Goal: Task Accomplishment & Management: Use online tool/utility

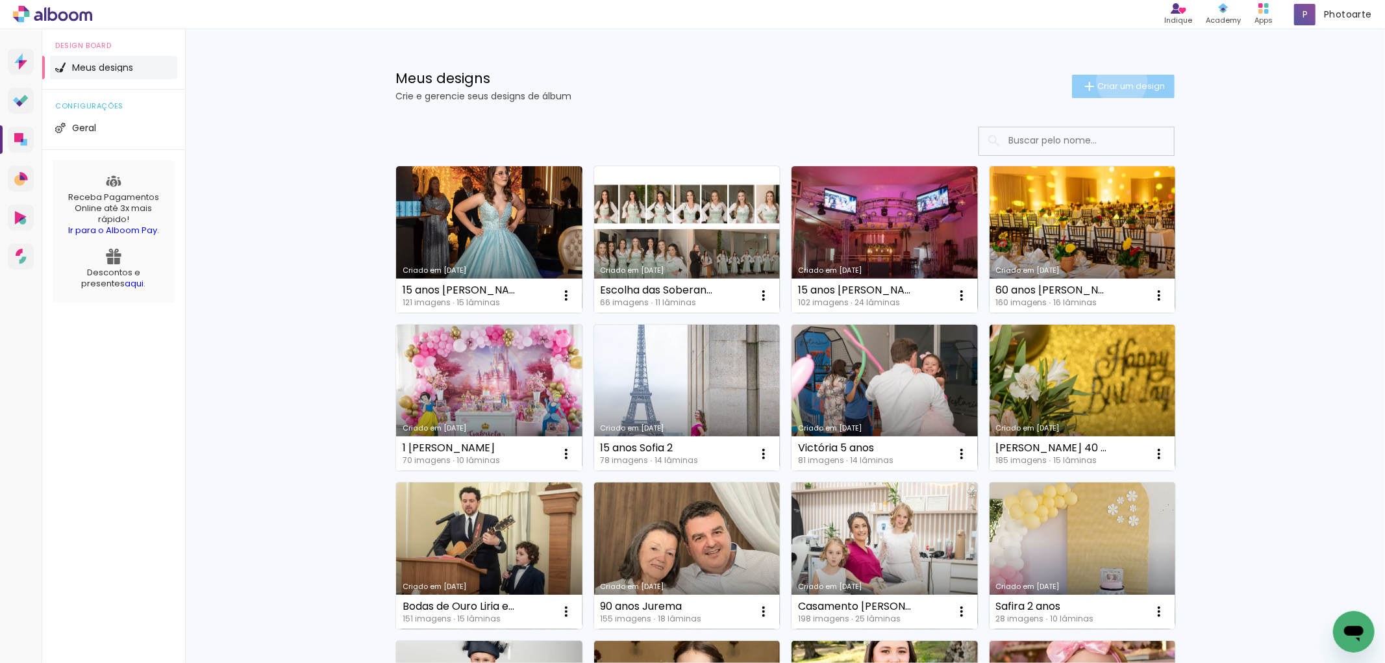
click at [1114, 82] on span "Criar um design" at bounding box center [1131, 86] width 68 height 8
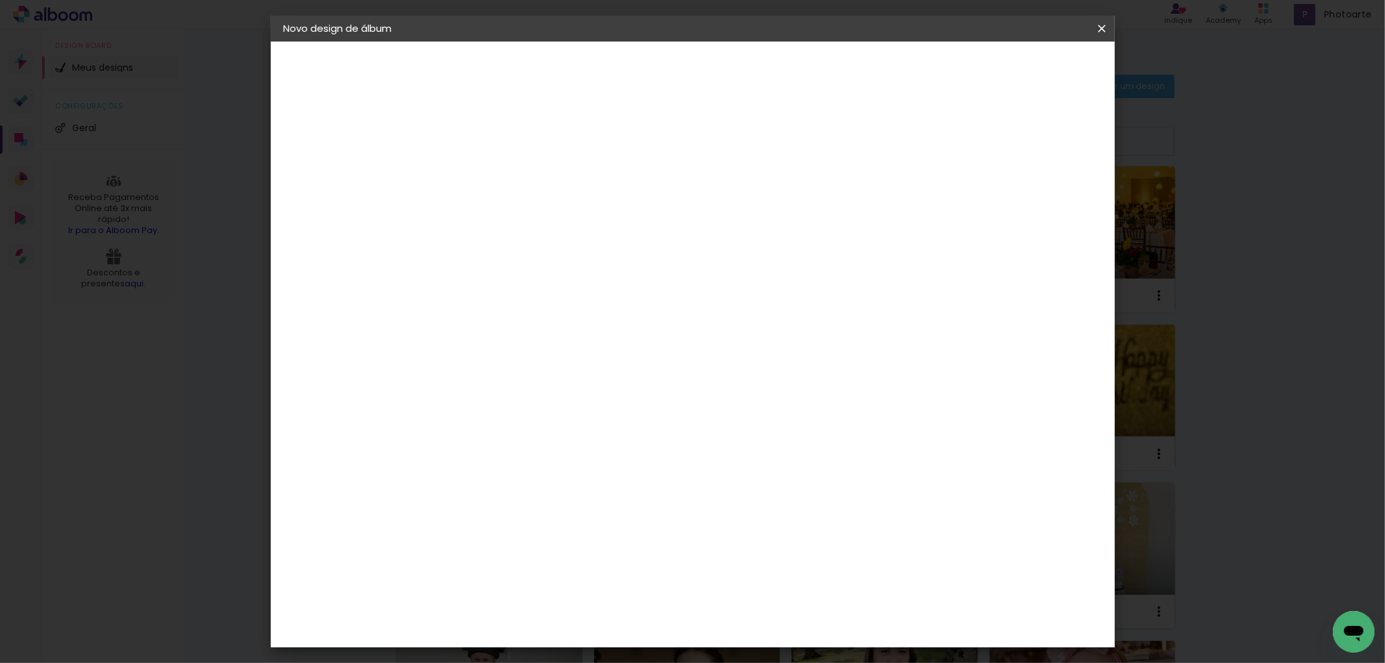
click at [496, 185] on div at bounding box center [496, 184] width 0 height 1
type input "Formatura [PERSON_NAME]"
type paper-input "Formatura [PERSON_NAME]"
click at [0, 0] on slot "Avançar" at bounding box center [0, 0] width 0 height 0
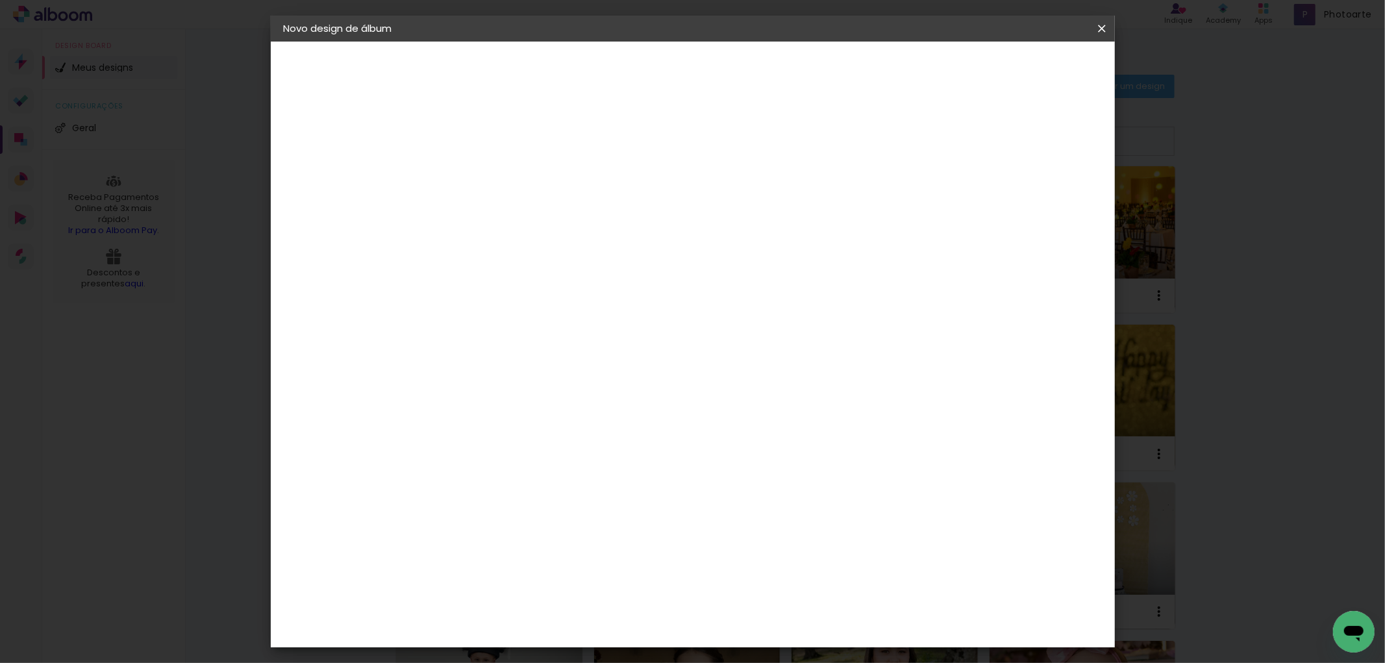
click at [543, 578] on div "Kasaphoto" at bounding box center [515, 583] width 56 height 10
click at [0, 0] on slot "Avançar" at bounding box center [0, 0] width 0 height 0
click at [547, 216] on input "text" at bounding box center [521, 226] width 51 height 20
click at [0, 0] on slot "Classic" at bounding box center [0, 0] width 0 height 0
type input "Classic"
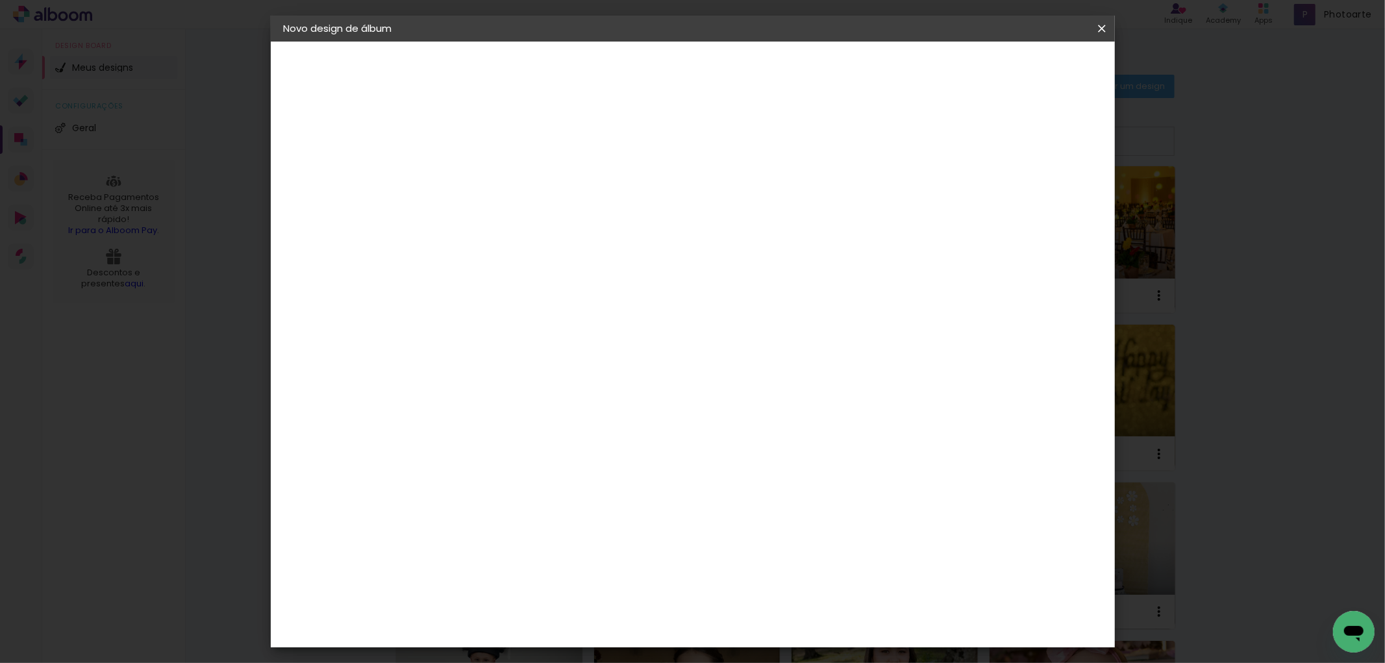
click at [708, 63] on paper-button "Avançar" at bounding box center [676, 69] width 64 height 22
click at [1019, 64] on span "Iniciar design" at bounding box center [989, 68] width 59 height 9
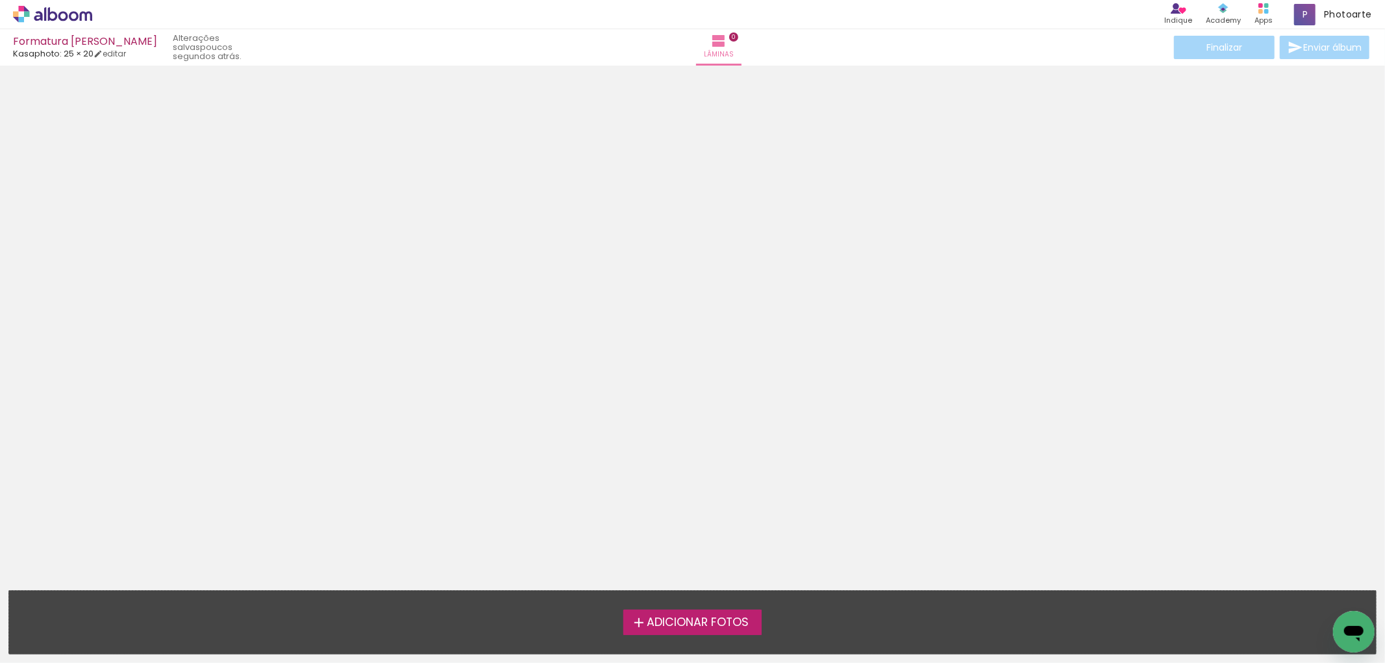
click at [683, 620] on span "Adicionar Fotos" at bounding box center [698, 623] width 102 height 12
click at [0, 0] on input "file" at bounding box center [0, 0] width 0 height 0
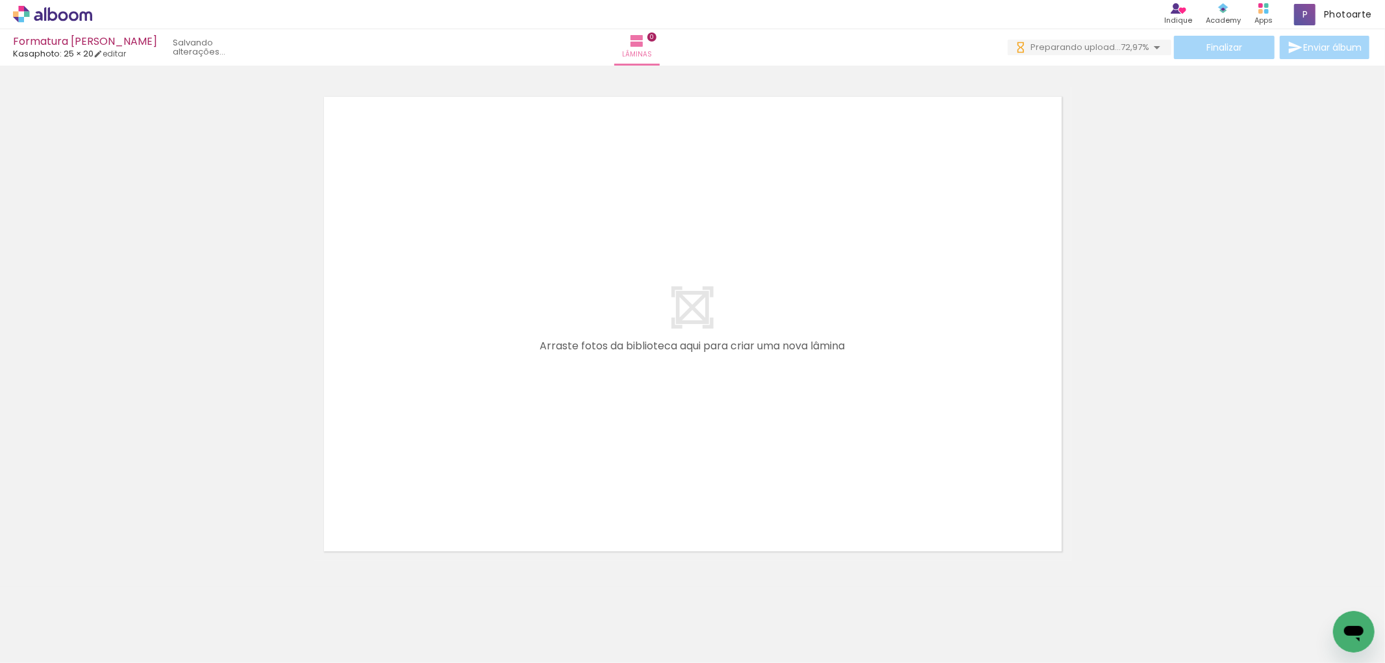
click at [35, 643] on span "Adicionar Fotos" at bounding box center [46, 645] width 39 height 14
click at [0, 0] on input "file" at bounding box center [0, 0] width 0 height 0
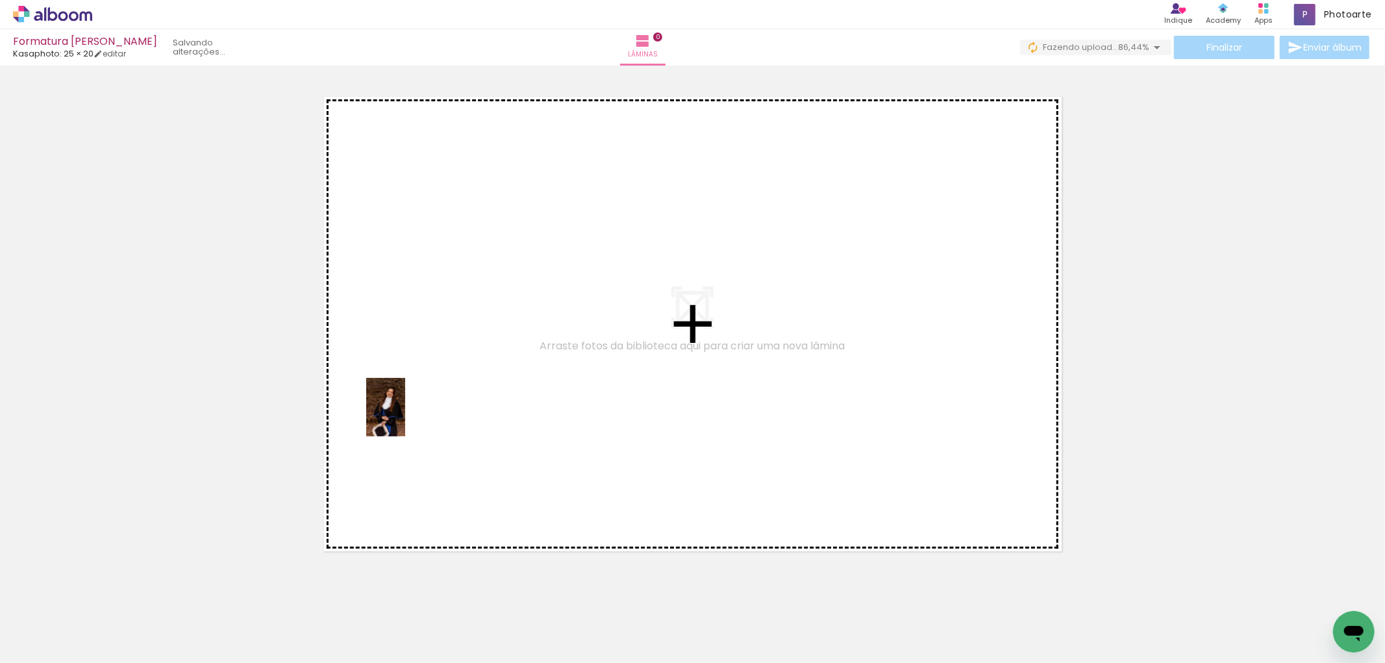
drag, startPoint x: 211, startPoint y: 632, endPoint x: 405, endPoint y: 417, distance: 290.1
click at [405, 417] on quentale-workspace at bounding box center [692, 331] width 1385 height 663
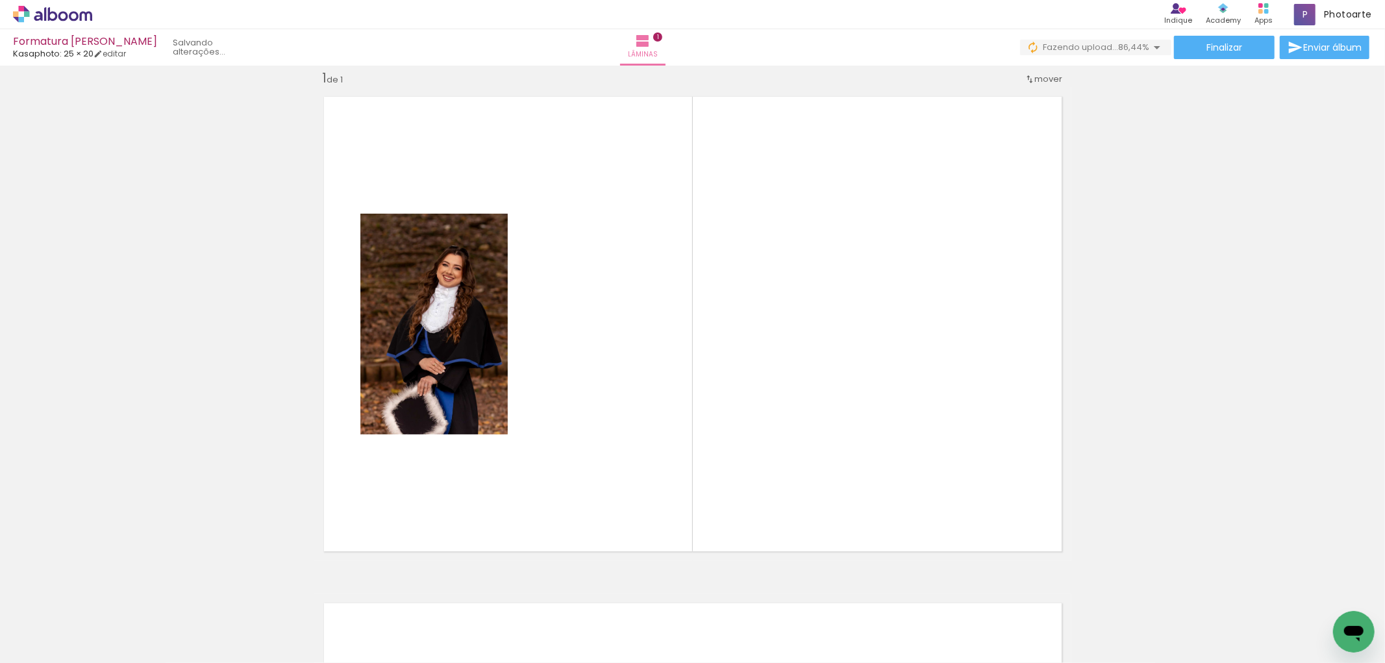
scroll to position [0, 3015]
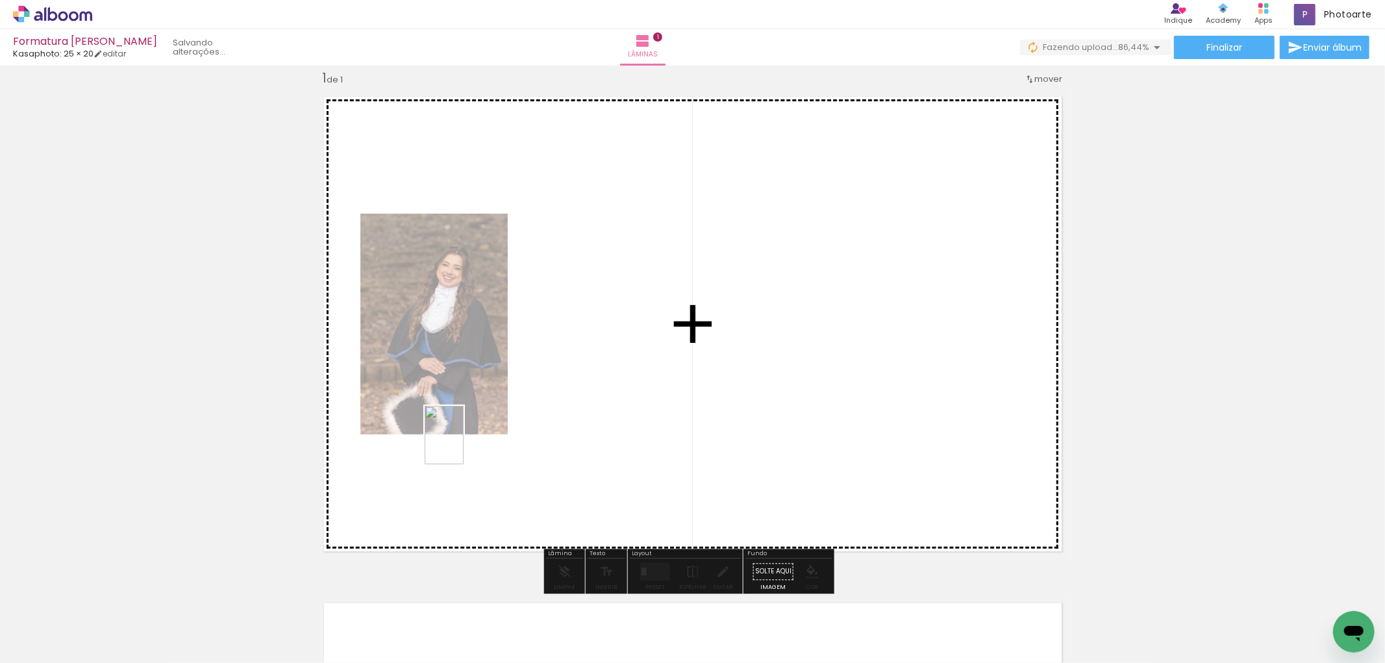
drag, startPoint x: 1332, startPoint y: 606, endPoint x: 464, endPoint y: 445, distance: 882.9
click at [464, 445] on quentale-workspace at bounding box center [692, 331] width 1385 height 663
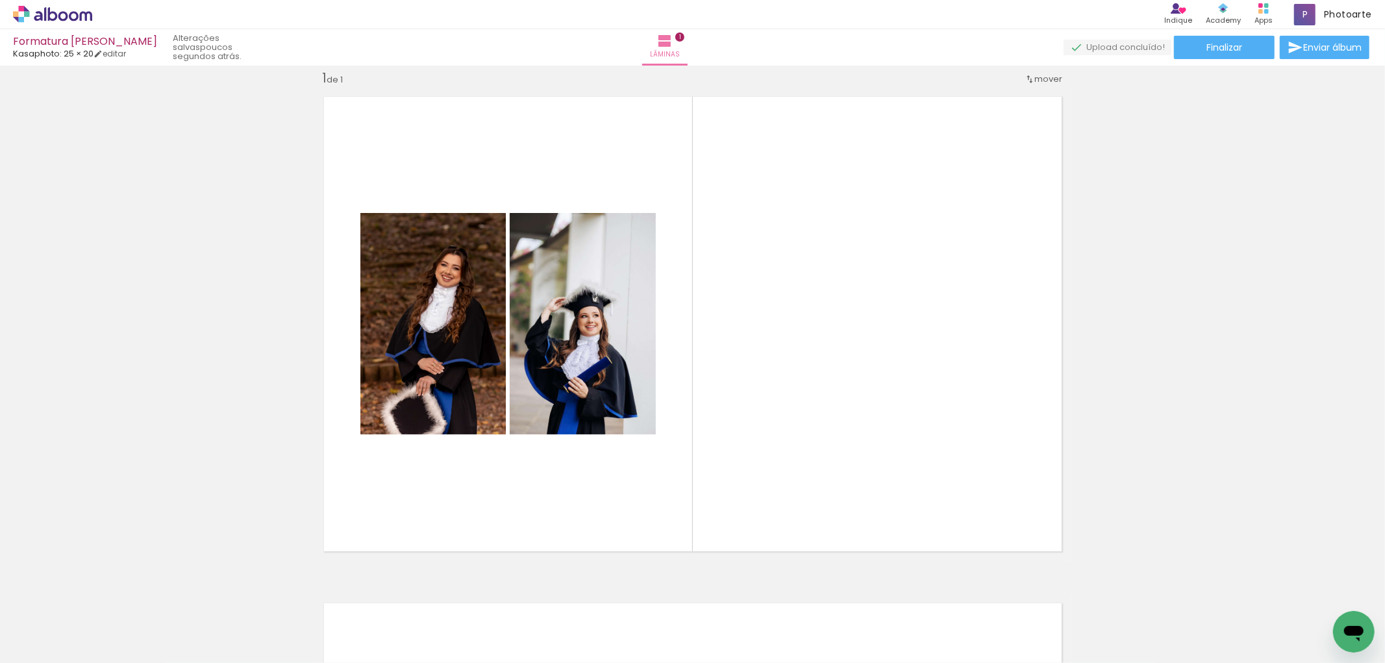
scroll to position [0, 0]
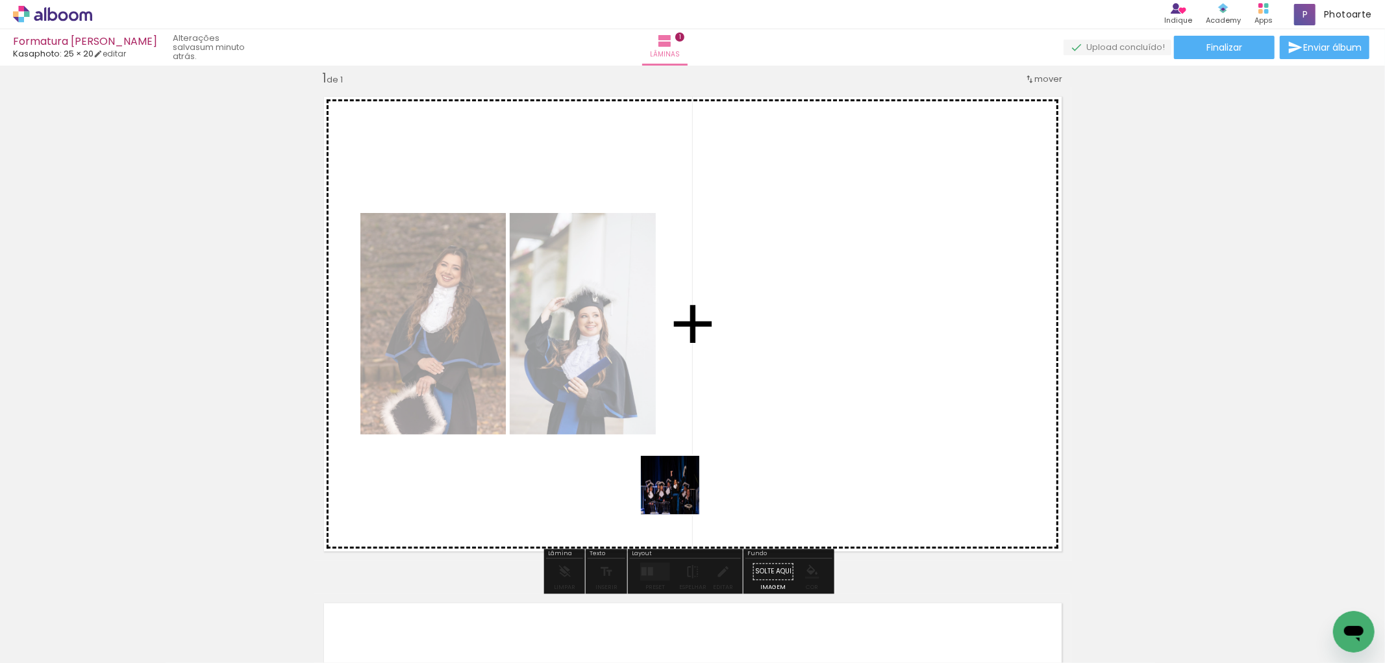
drag, startPoint x: 268, startPoint y: 628, endPoint x: 737, endPoint y: 453, distance: 500.2
click at [737, 453] on quentale-workspace at bounding box center [692, 331] width 1385 height 663
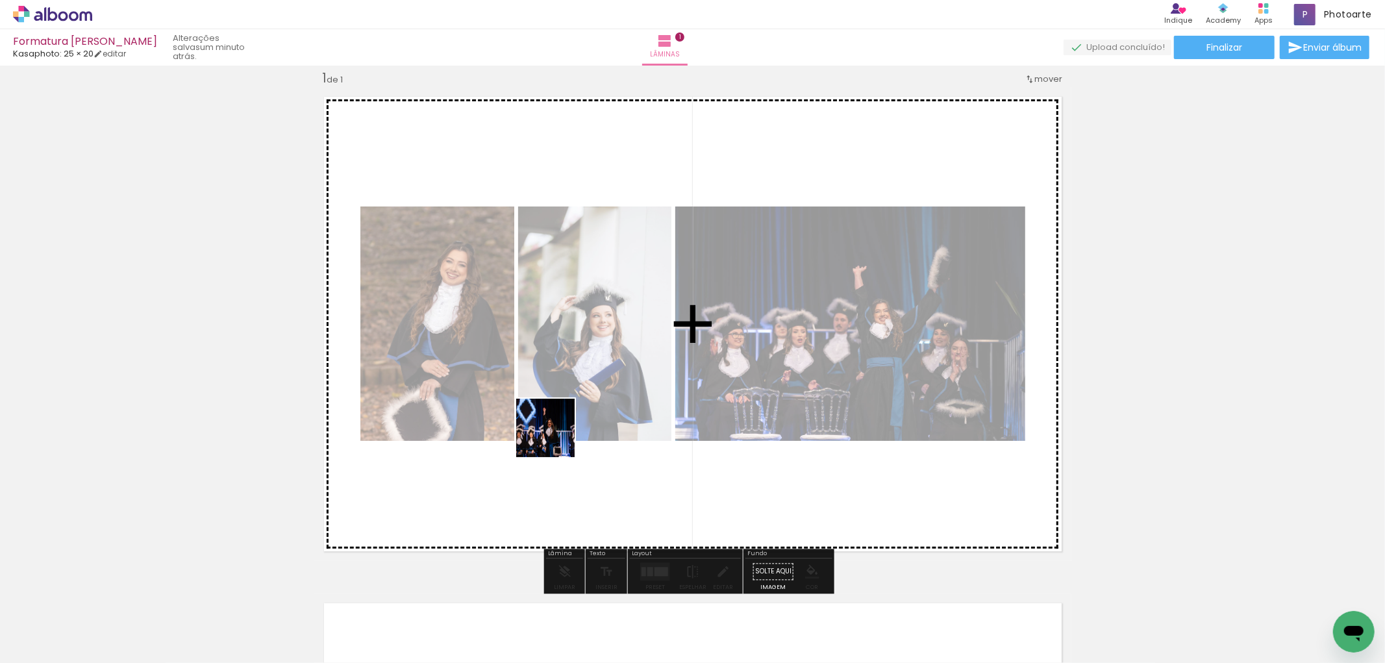
drag, startPoint x: 347, startPoint y: 621, endPoint x: 575, endPoint y: 417, distance: 305.8
click at [575, 417] on quentale-workspace at bounding box center [692, 331] width 1385 height 663
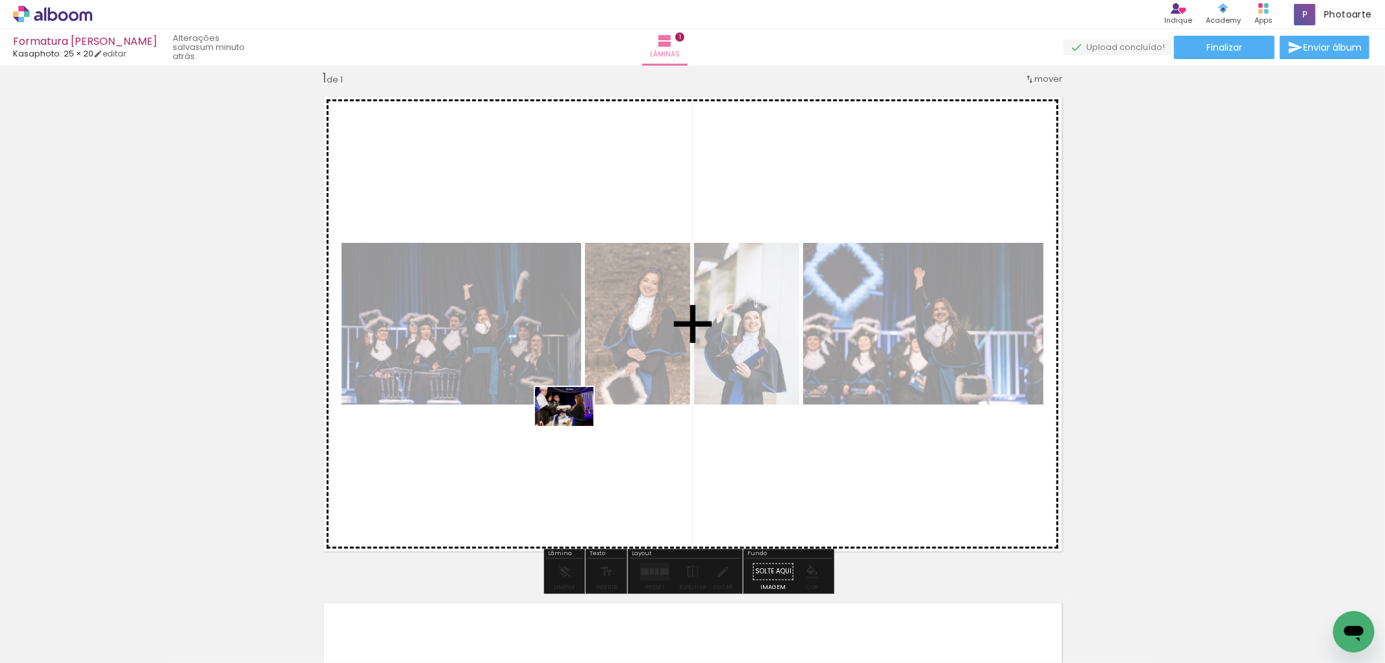
drag, startPoint x: 429, startPoint y: 614, endPoint x: 574, endPoint y: 426, distance: 237.0
click at [574, 426] on quentale-workspace at bounding box center [692, 331] width 1385 height 663
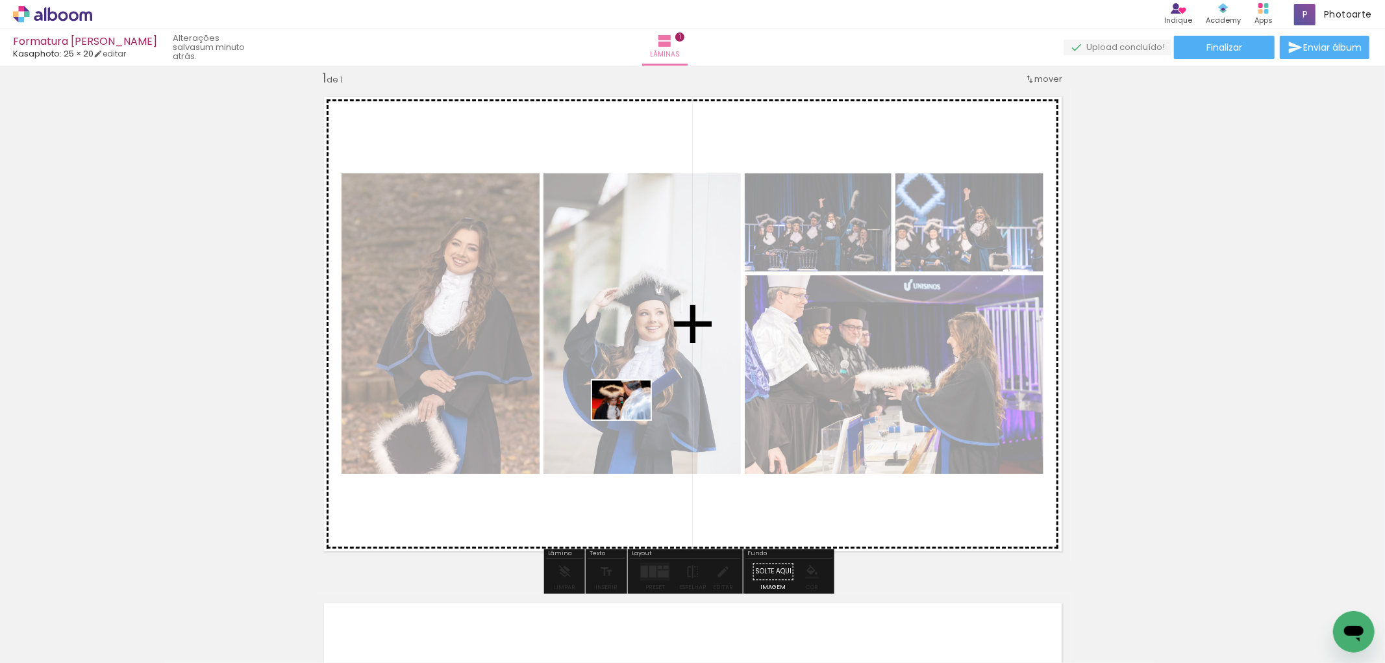
drag, startPoint x: 488, startPoint y: 630, endPoint x: 631, endPoint y: 419, distance: 254.8
click at [631, 419] on quentale-workspace at bounding box center [692, 331] width 1385 height 663
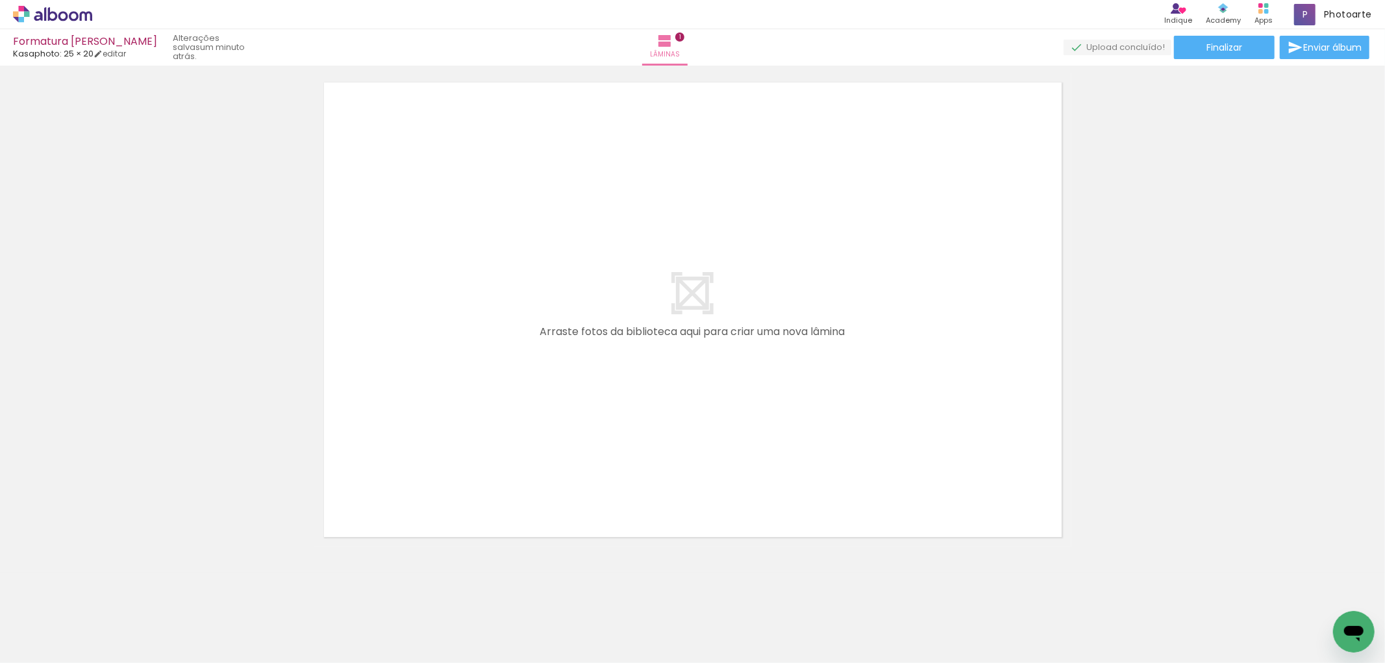
scroll to position [543, 0]
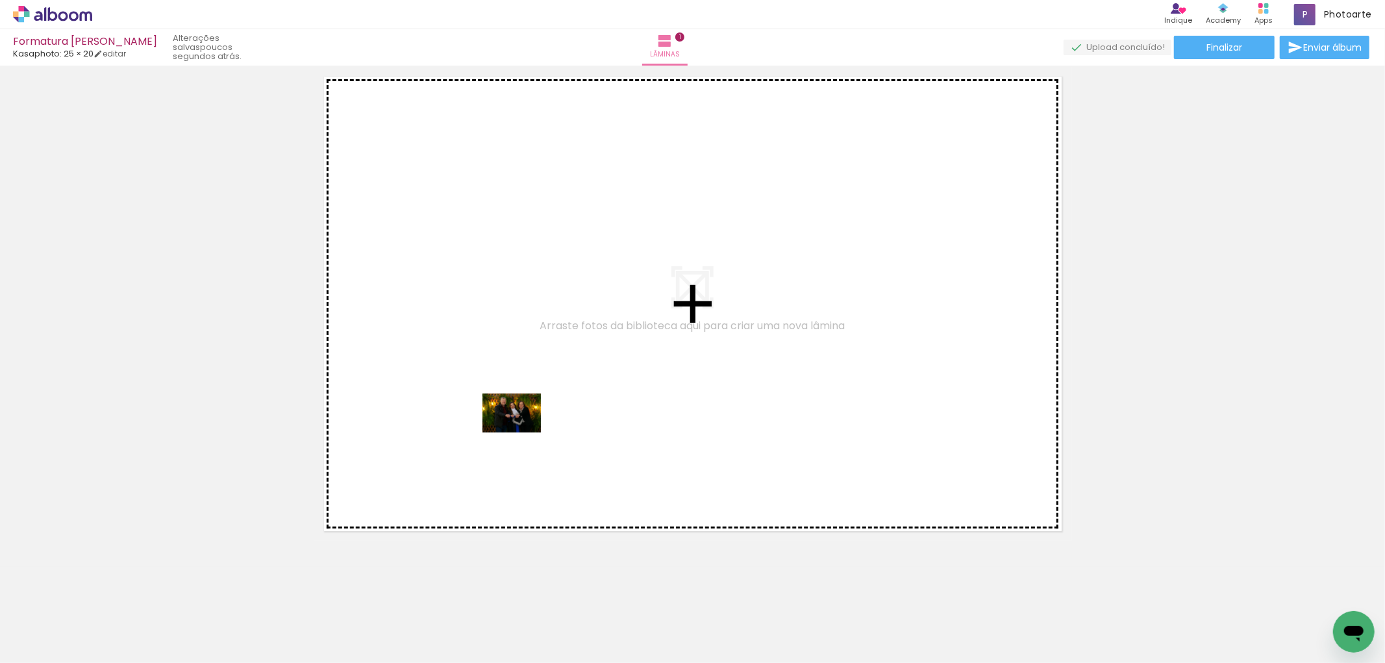
drag, startPoint x: 575, startPoint y: 618, endPoint x: 521, endPoint y: 432, distance: 193.2
click at [521, 432] on quentale-workspace at bounding box center [692, 331] width 1385 height 663
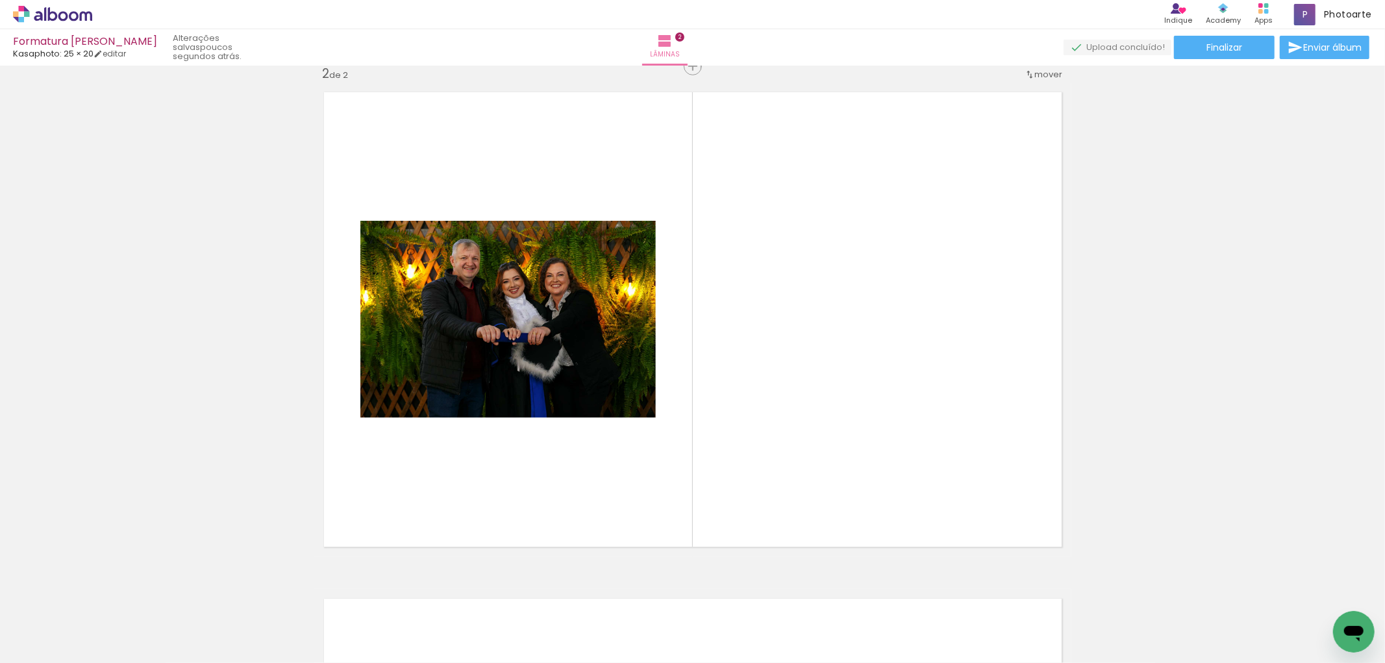
scroll to position [523, 0]
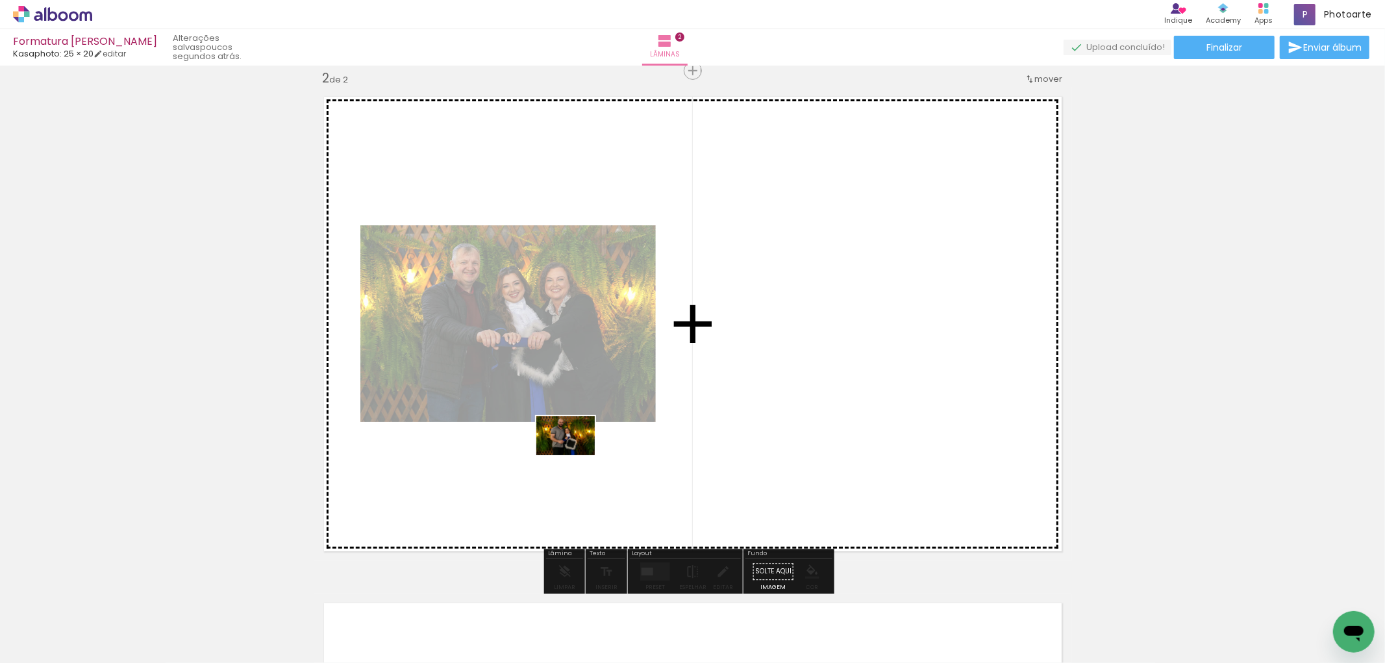
drag, startPoint x: 634, startPoint y: 627, endPoint x: 575, endPoint y: 455, distance: 181.9
click at [575, 455] on quentale-workspace at bounding box center [692, 331] width 1385 height 663
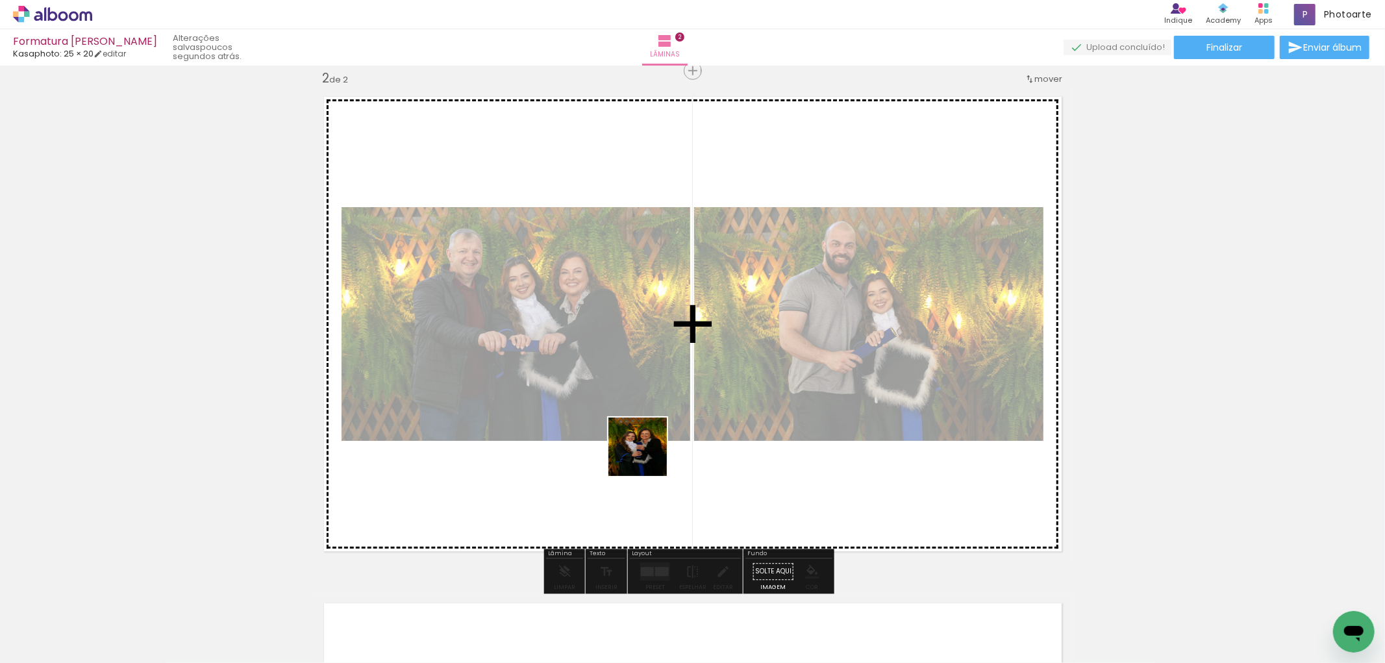
drag, startPoint x: 706, startPoint y: 623, endPoint x: 751, endPoint y: 611, distance: 47.1
click at [647, 454] on quentale-workspace at bounding box center [692, 331] width 1385 height 663
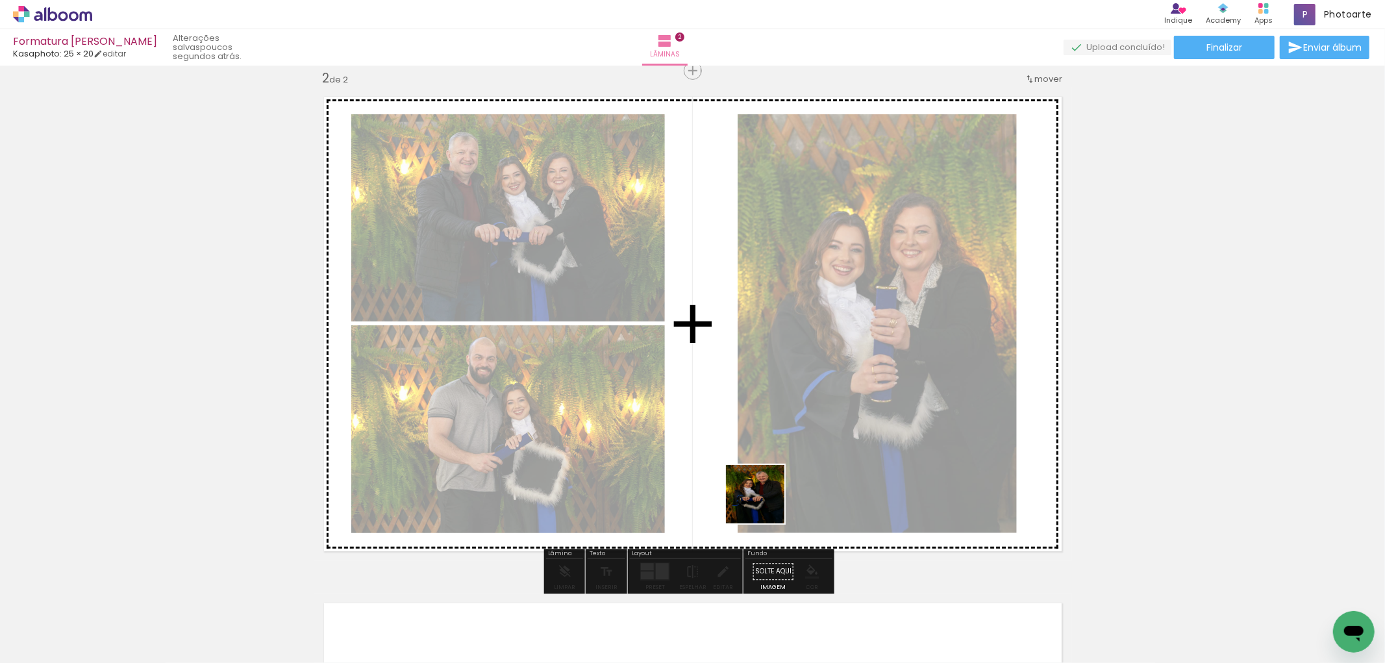
drag, startPoint x: 780, startPoint y: 588, endPoint x: 761, endPoint y: 480, distance: 108.8
click at [761, 480] on quentale-workspace at bounding box center [692, 331] width 1385 height 663
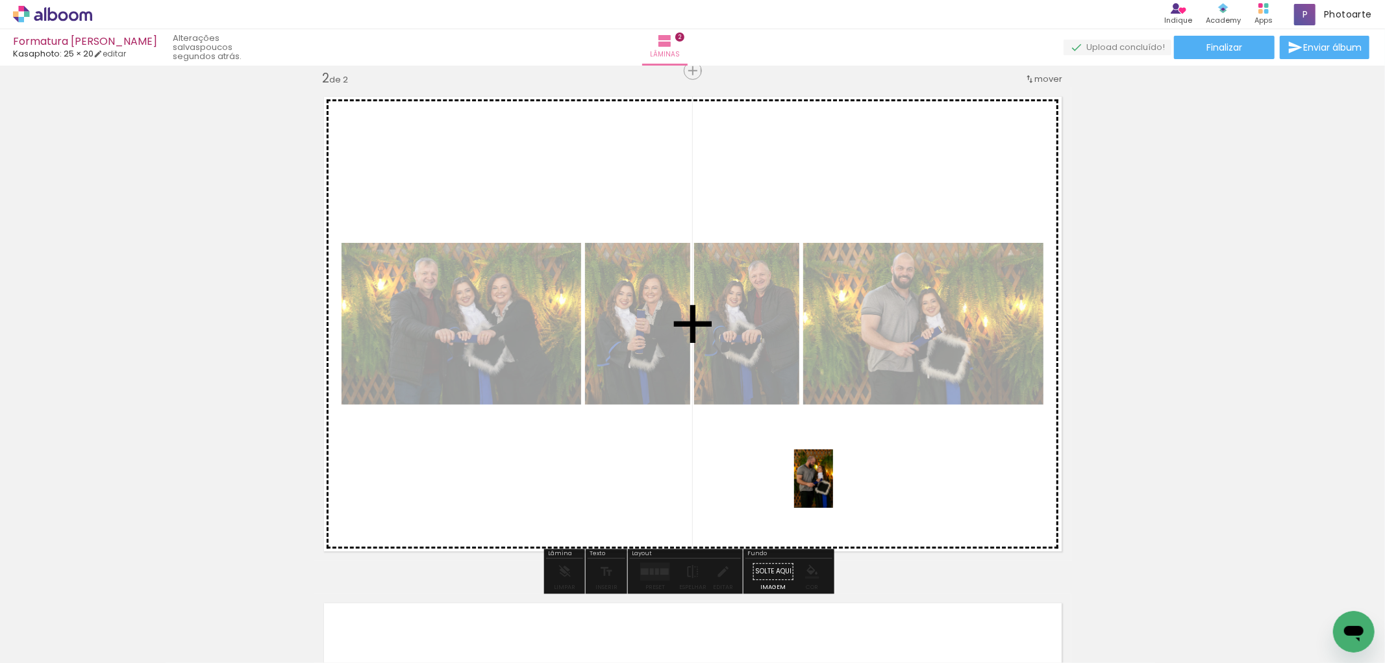
drag, startPoint x: 862, startPoint y: 625, endPoint x: 833, endPoint y: 488, distance: 140.1
click at [833, 488] on quentale-workspace at bounding box center [692, 331] width 1385 height 663
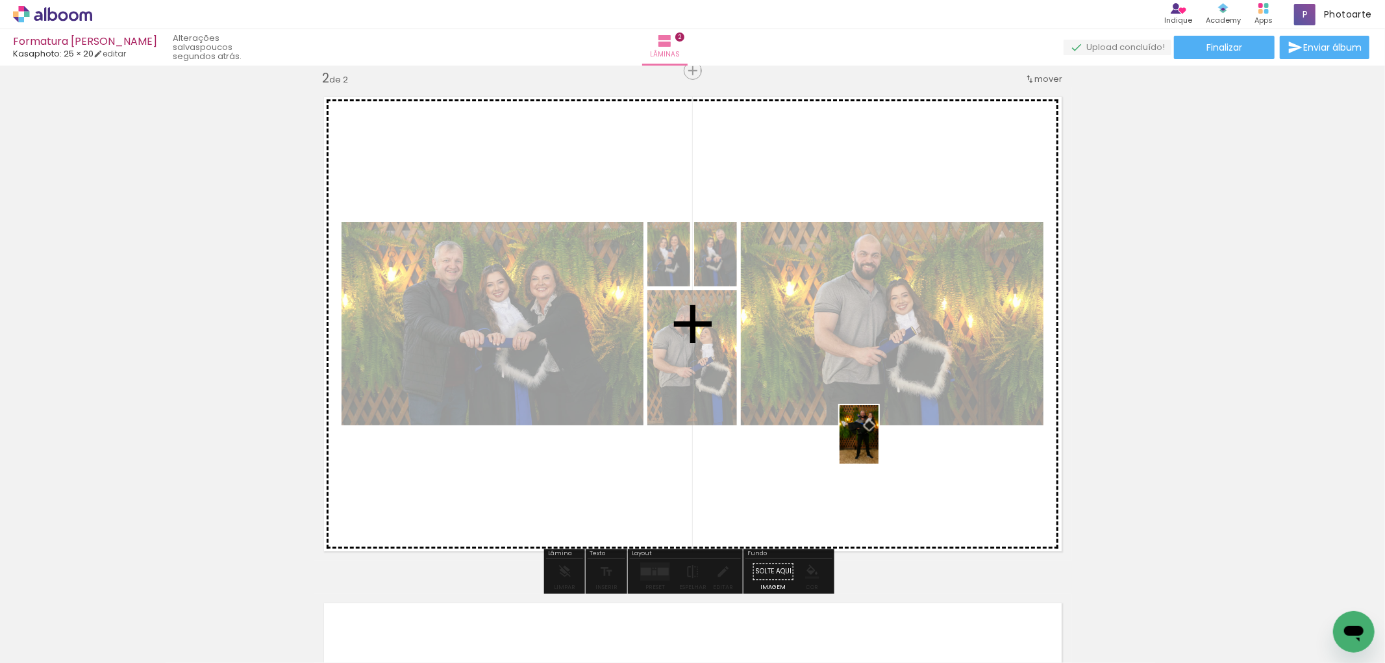
drag, startPoint x: 935, startPoint y: 627, endPoint x: 878, endPoint y: 444, distance: 191.6
click at [878, 444] on quentale-workspace at bounding box center [692, 331] width 1385 height 663
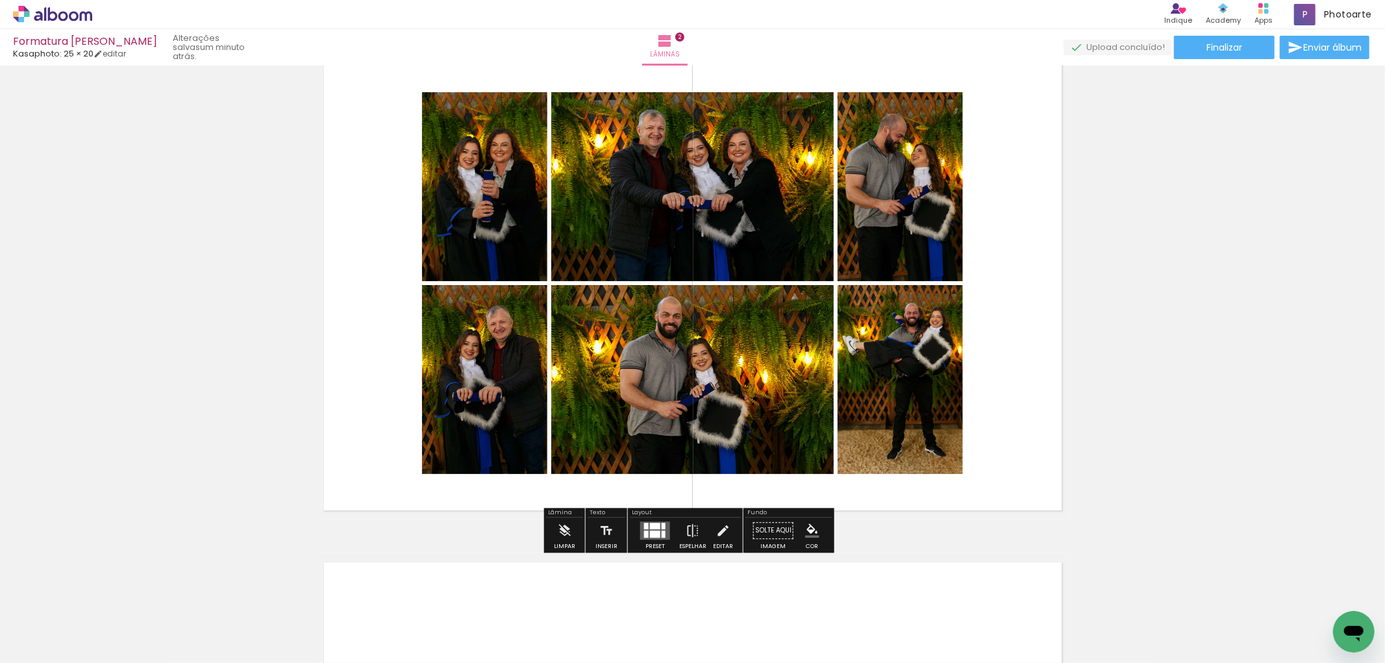
scroll to position [577, 0]
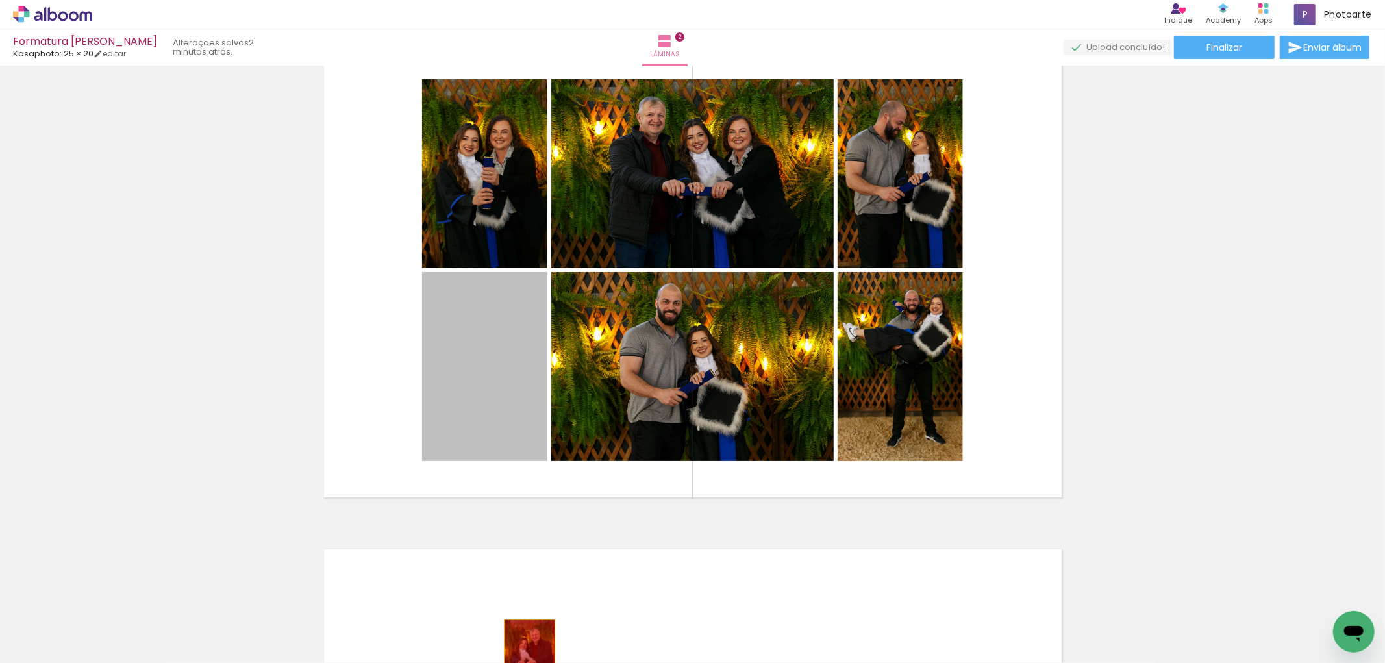
drag, startPoint x: 496, startPoint y: 396, endPoint x: 524, endPoint y: 657, distance: 262.5
click at [524, 657] on quentale-workspace at bounding box center [692, 331] width 1385 height 663
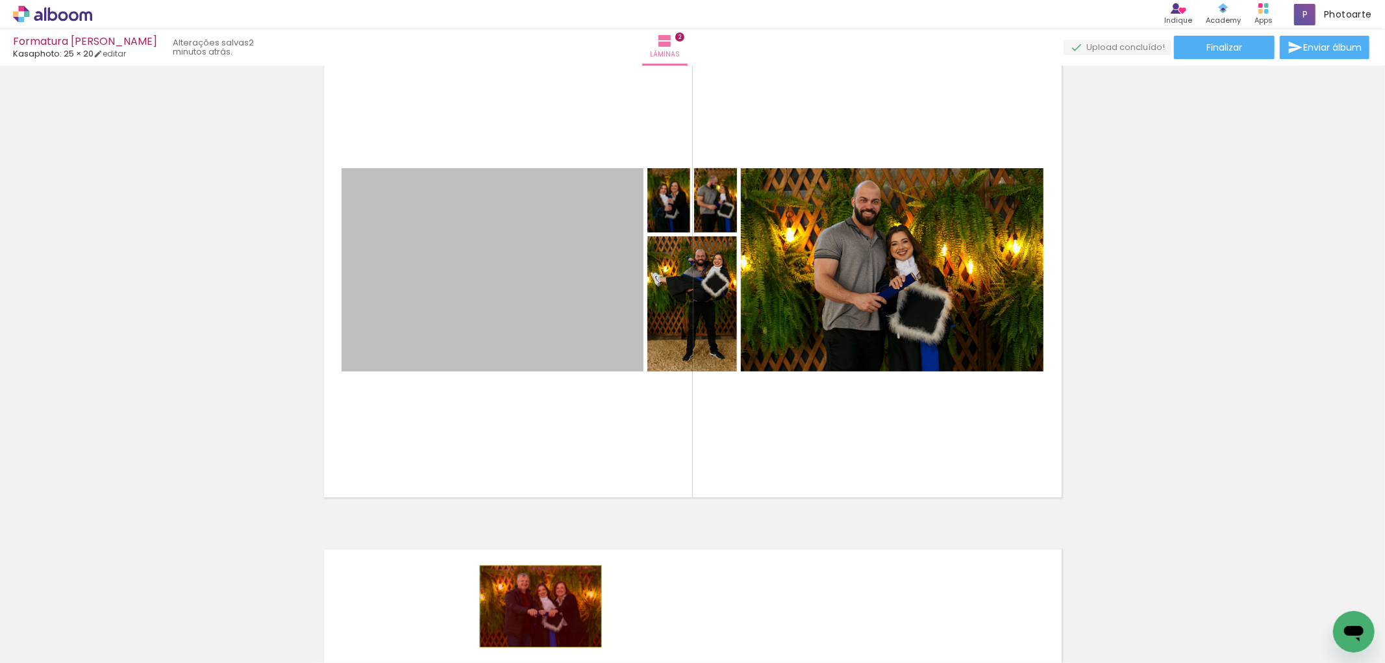
drag, startPoint x: 541, startPoint y: 307, endPoint x: 535, endPoint y: 606, distance: 298.7
click at [535, 606] on quentale-workspace at bounding box center [692, 331] width 1385 height 663
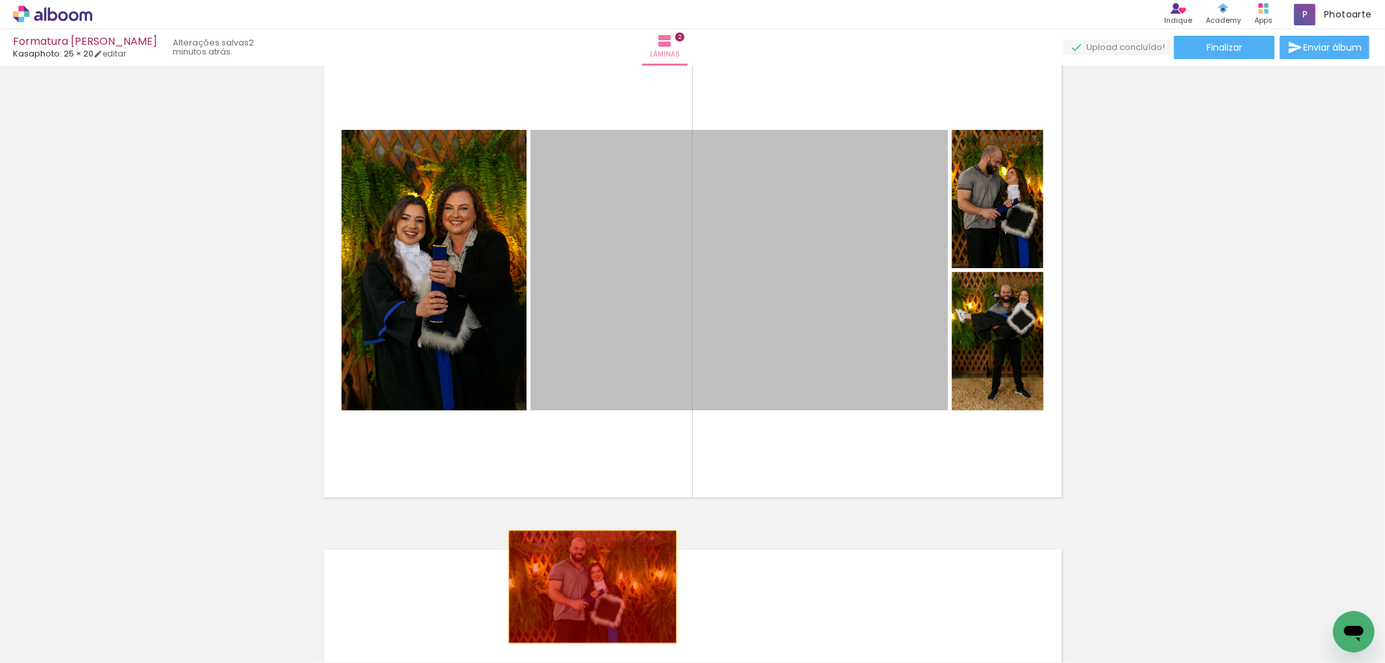
drag, startPoint x: 644, startPoint y: 329, endPoint x: 587, endPoint y: 586, distance: 264.0
click at [587, 586] on quentale-workspace at bounding box center [692, 331] width 1385 height 663
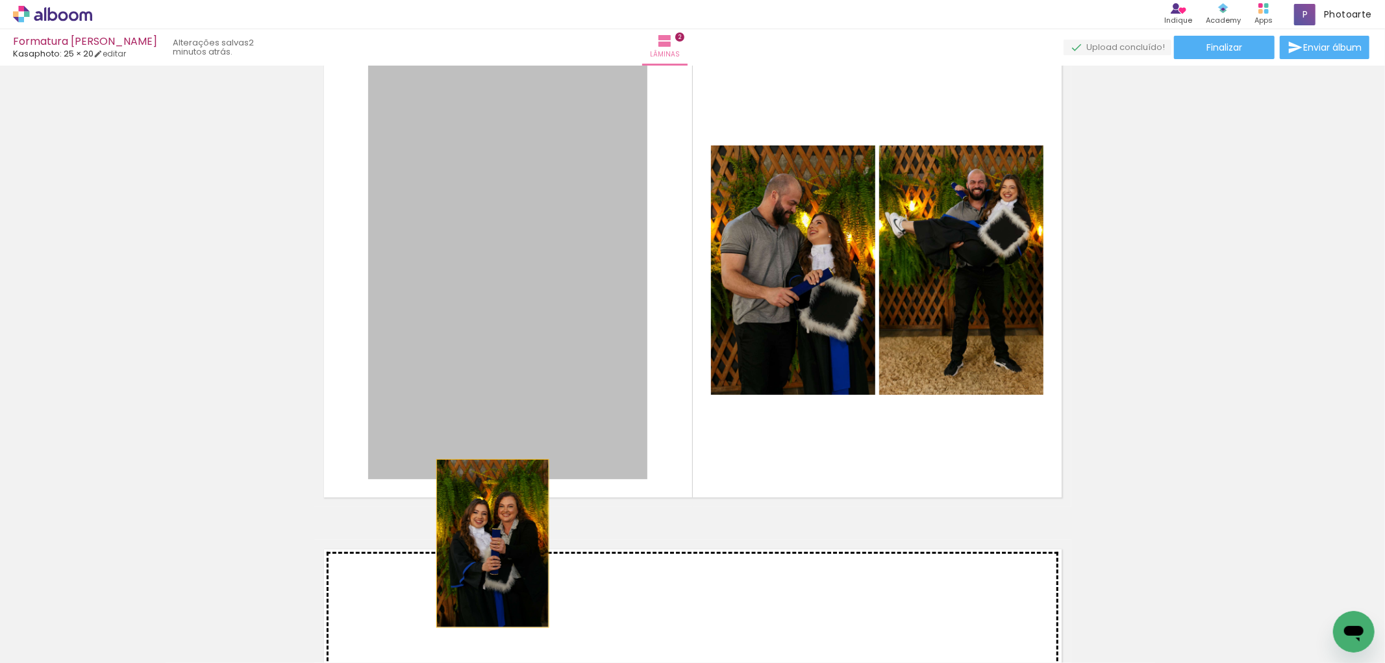
drag, startPoint x: 499, startPoint y: 351, endPoint x: 487, endPoint y: 543, distance: 192.5
click at [487, 543] on div "Inserir lâmina 1 de 2 Inserir lâmina 2 de 2" at bounding box center [692, 254] width 1385 height 1520
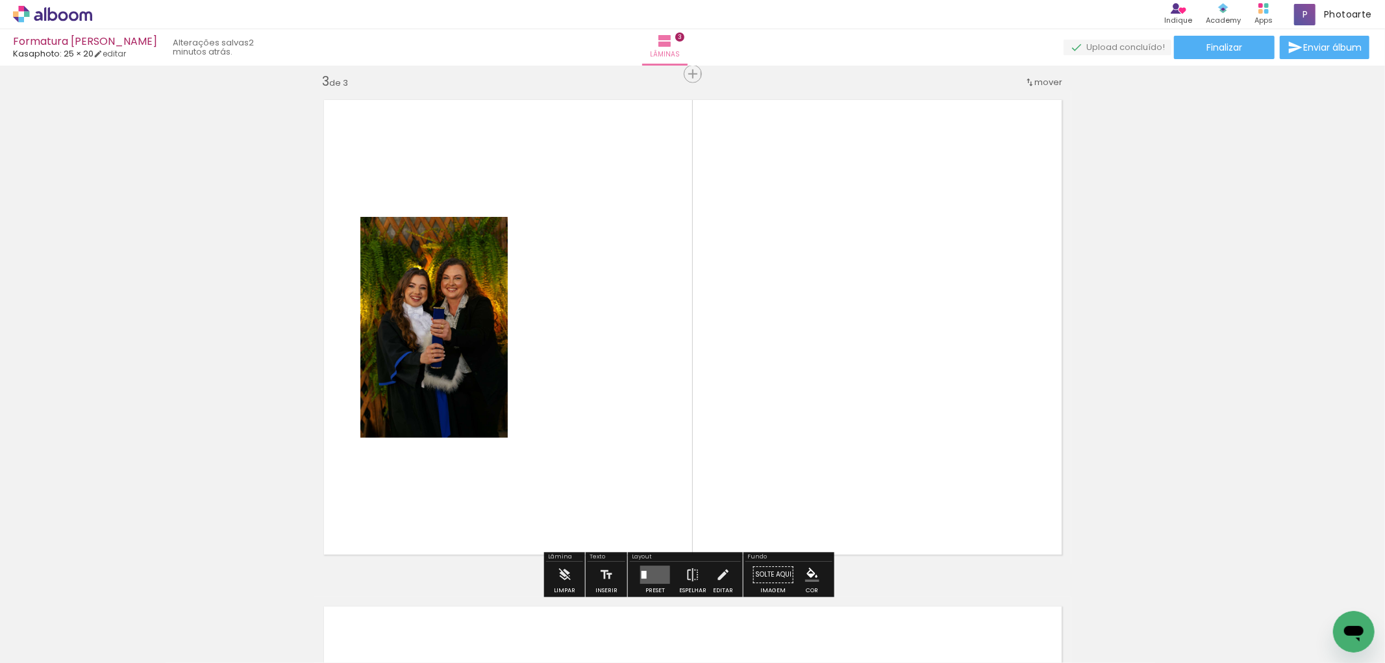
scroll to position [1029, 0]
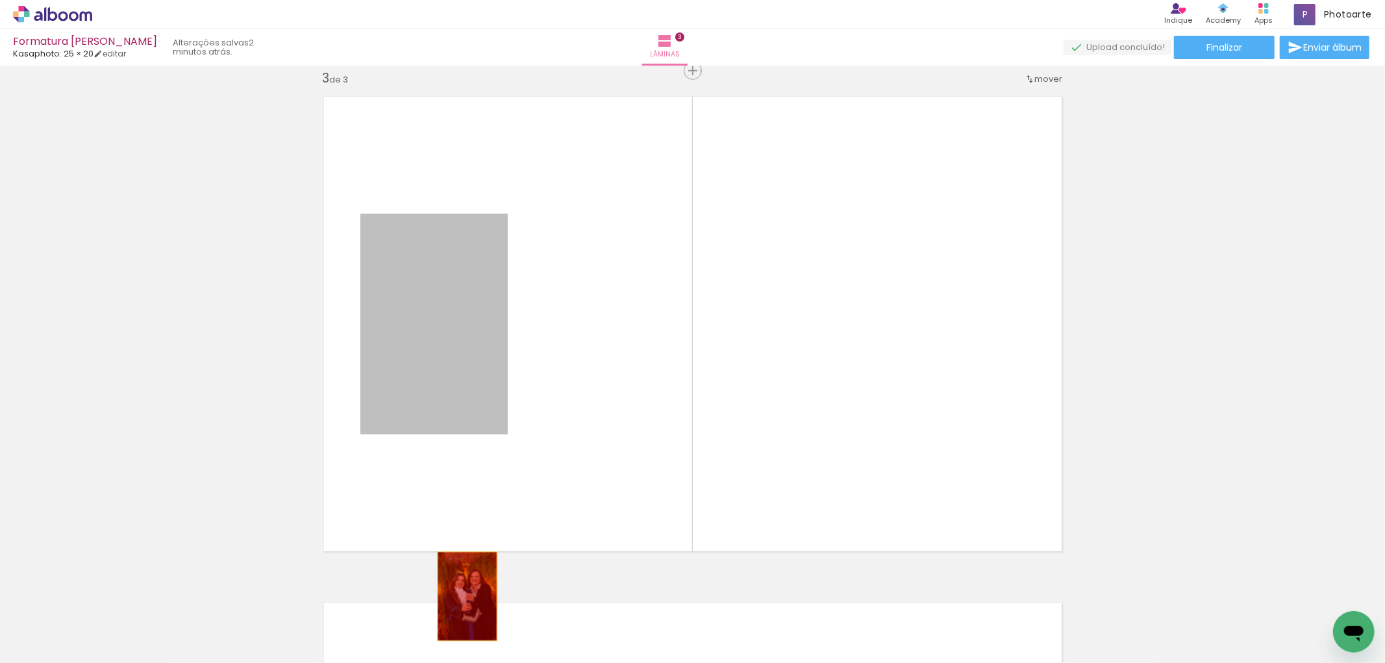
drag, startPoint x: 464, startPoint y: 317, endPoint x: 462, endPoint y: 596, distance: 279.2
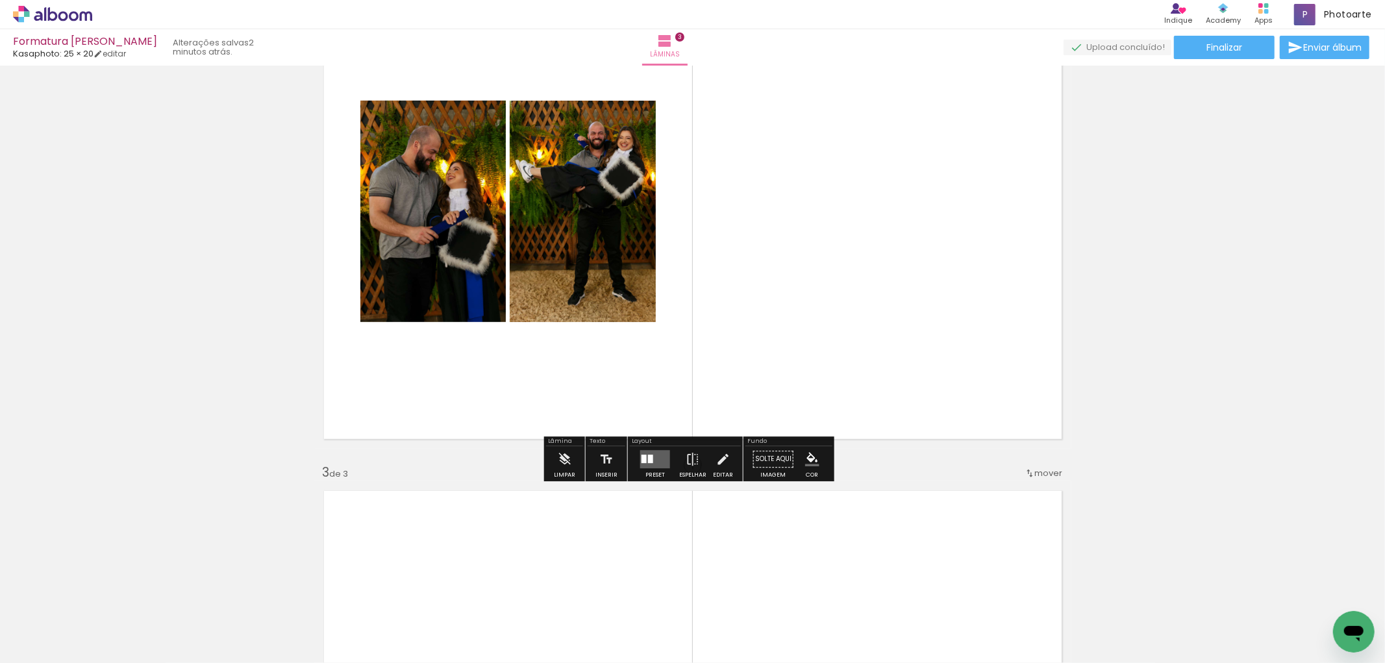
scroll to position [596, 0]
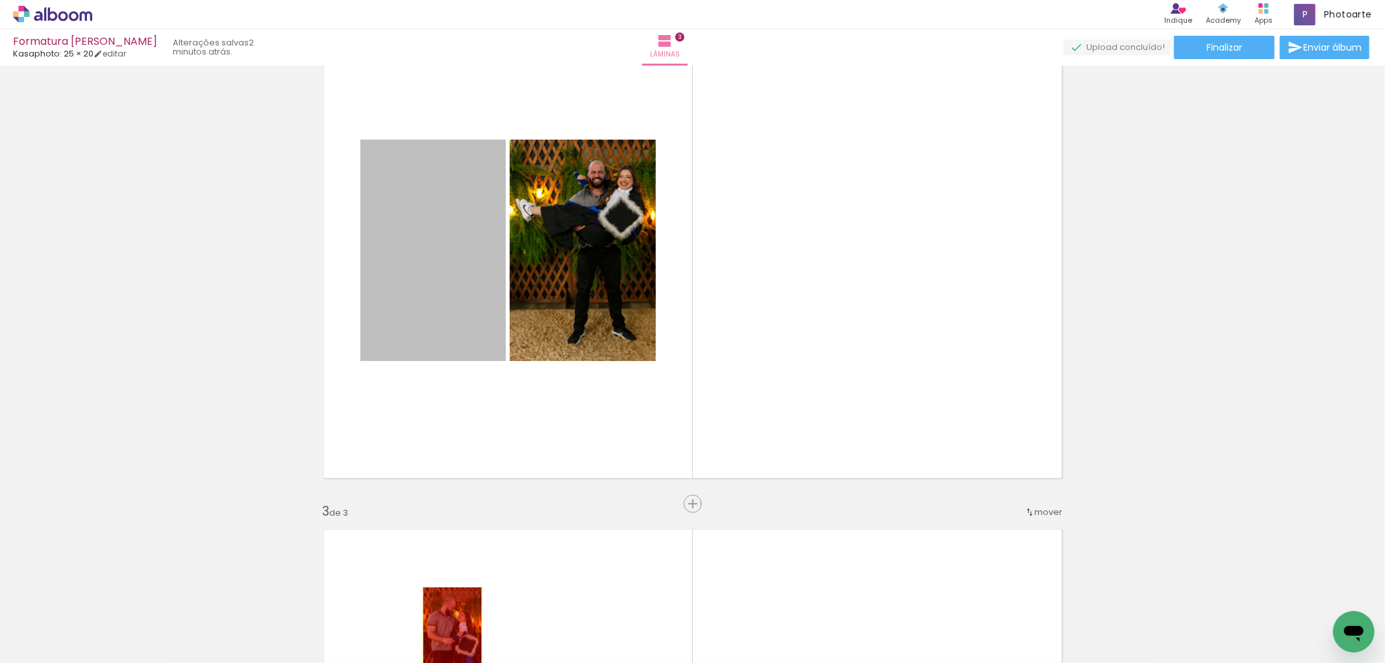
drag, startPoint x: 441, startPoint y: 243, endPoint x: 447, endPoint y: 631, distance: 388.3
click at [447, 631] on quentale-workspace at bounding box center [692, 331] width 1385 height 663
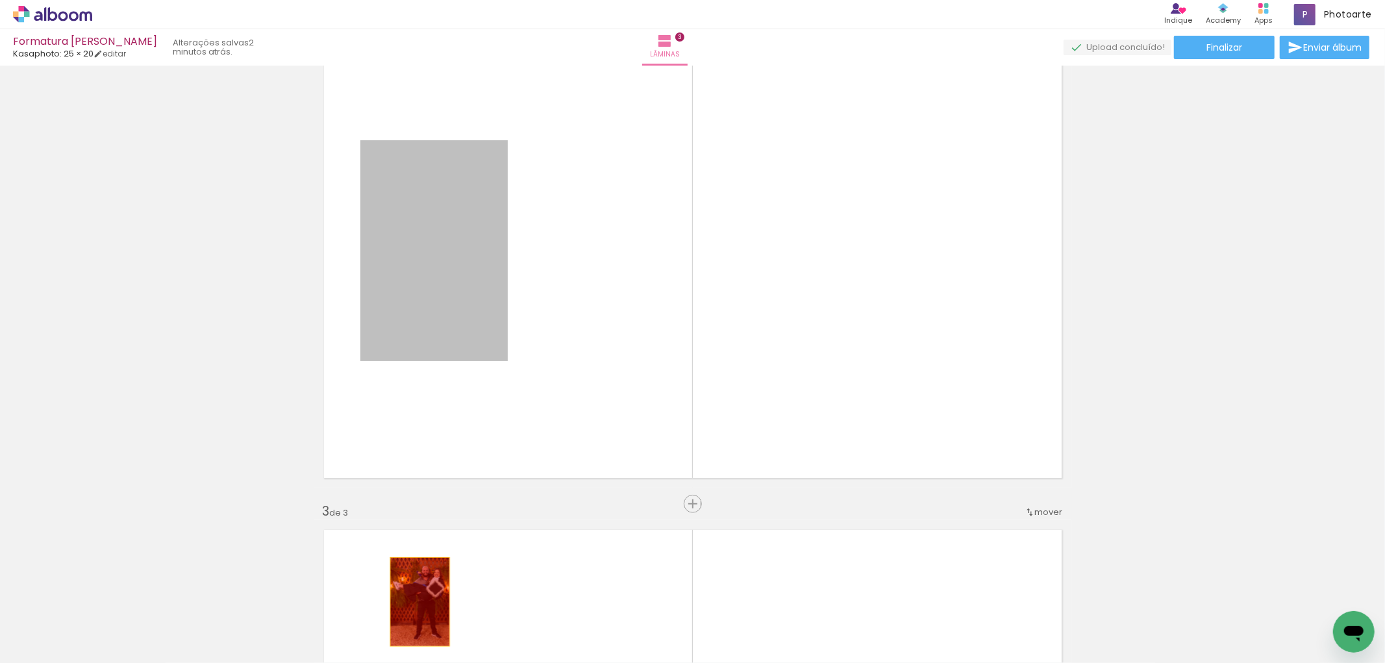
drag, startPoint x: 461, startPoint y: 286, endPoint x: 414, endPoint y: 602, distance: 319.1
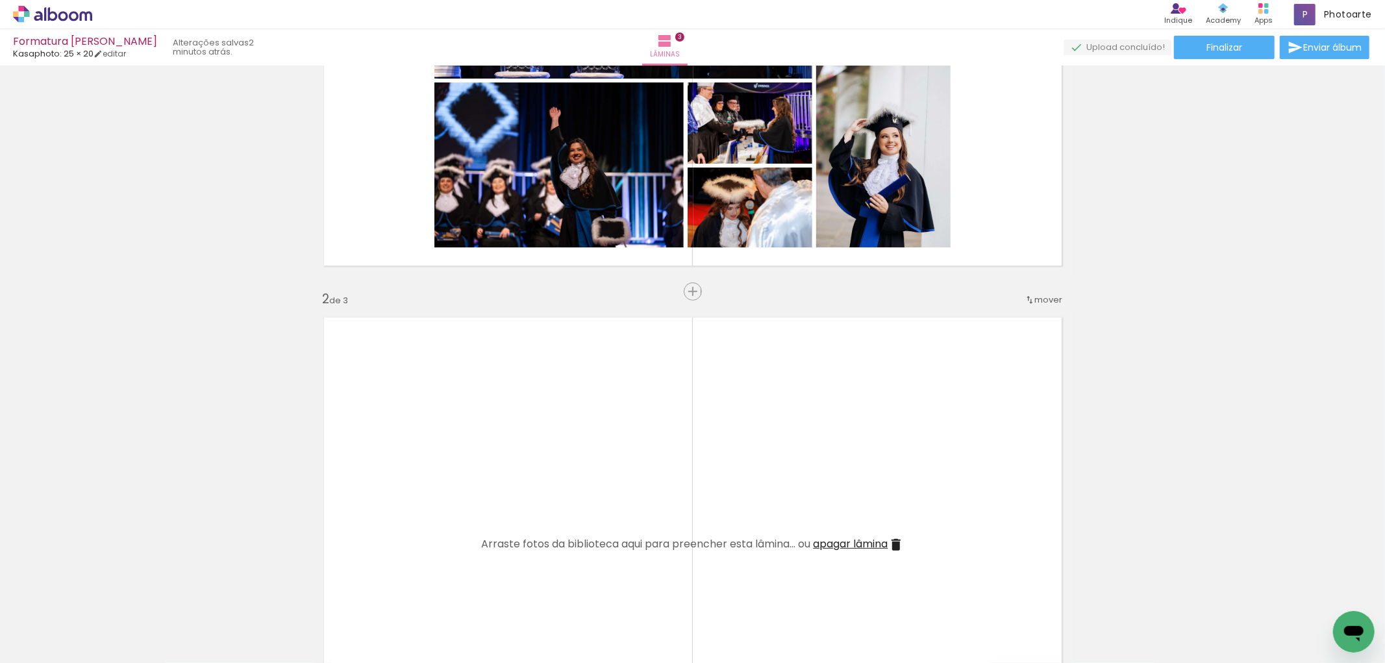
scroll to position [164, 0]
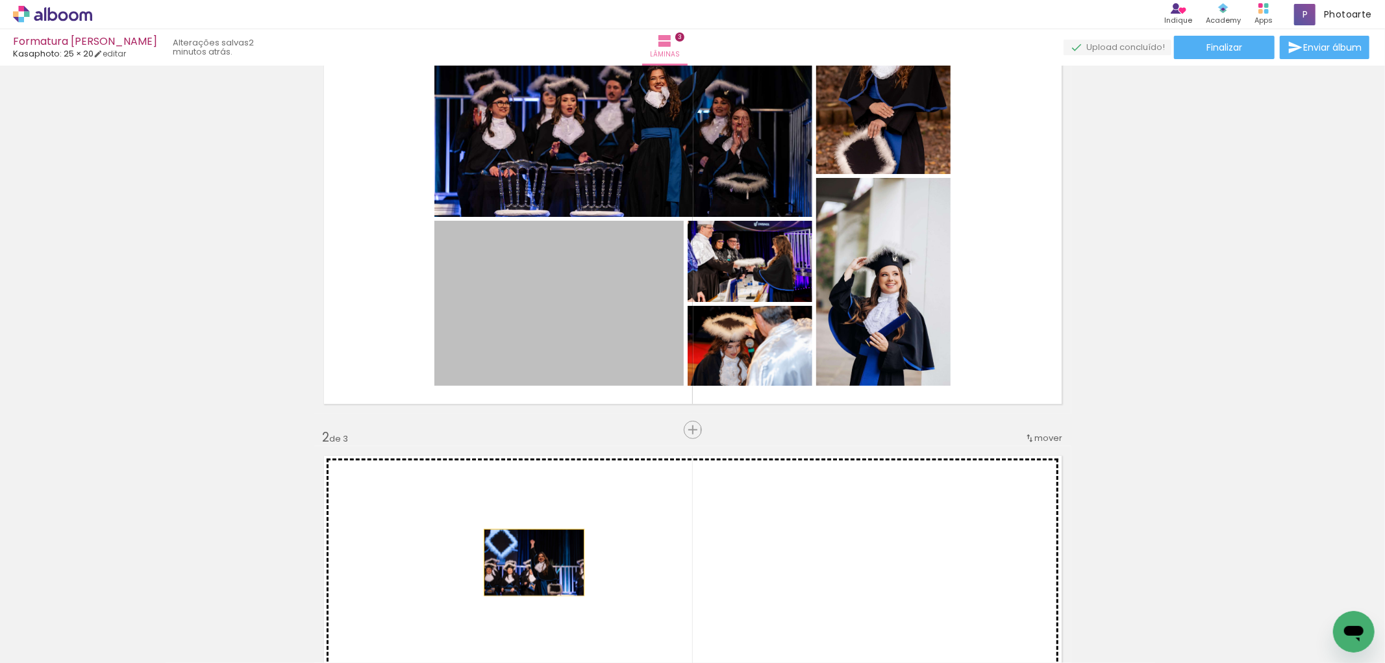
drag, startPoint x: 536, startPoint y: 312, endPoint x: 528, endPoint y: 562, distance: 250.7
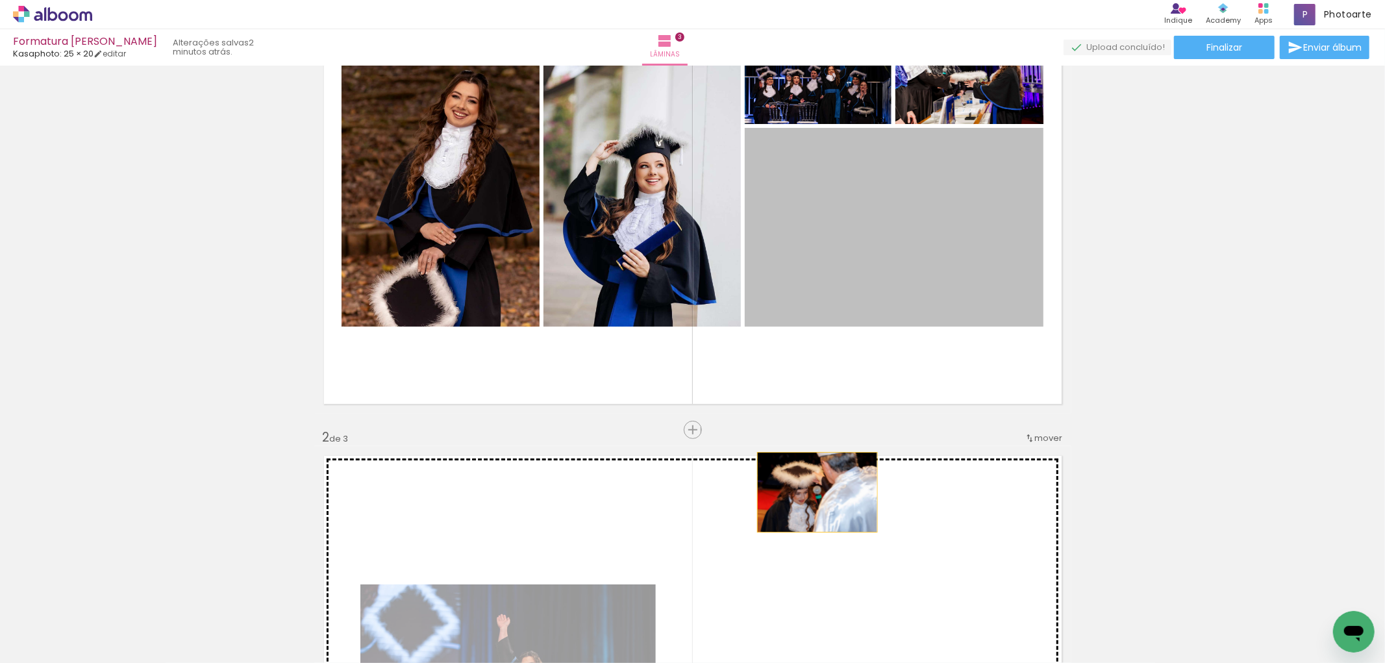
drag, startPoint x: 823, startPoint y: 253, endPoint x: 812, endPoint y: 492, distance: 239.2
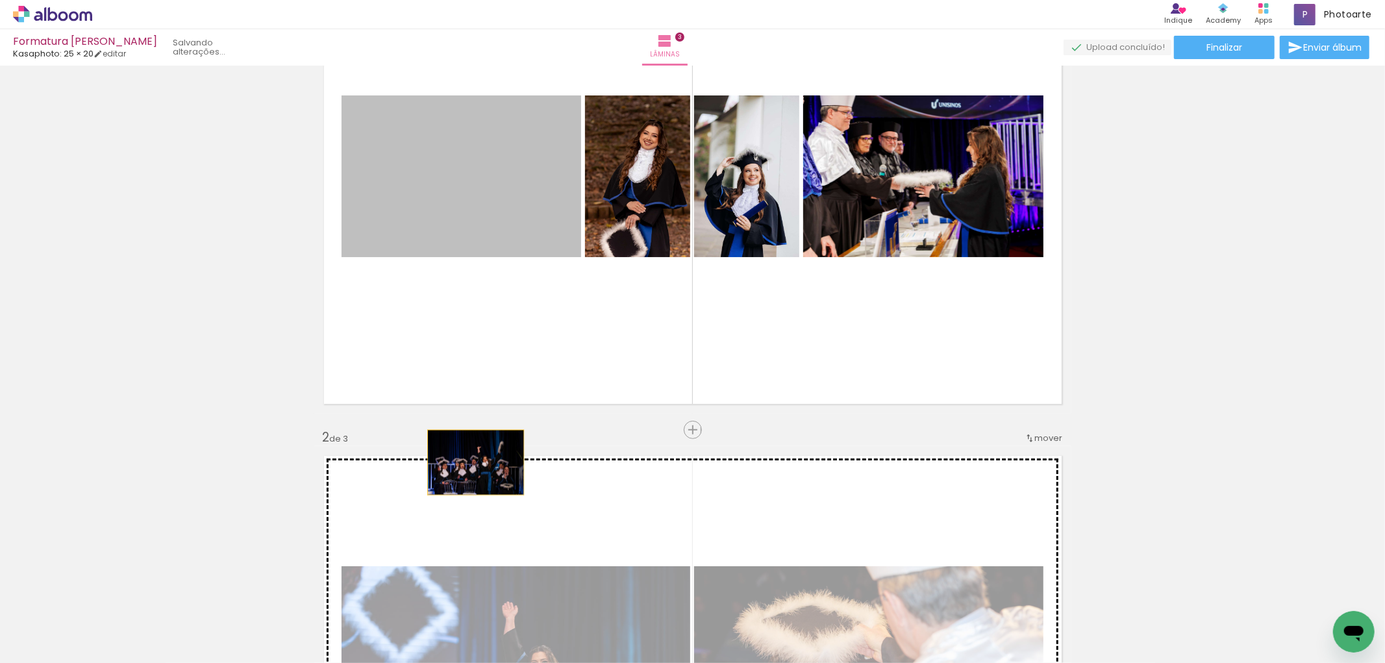
drag, startPoint x: 434, startPoint y: 189, endPoint x: 470, endPoint y: 468, distance: 281.5
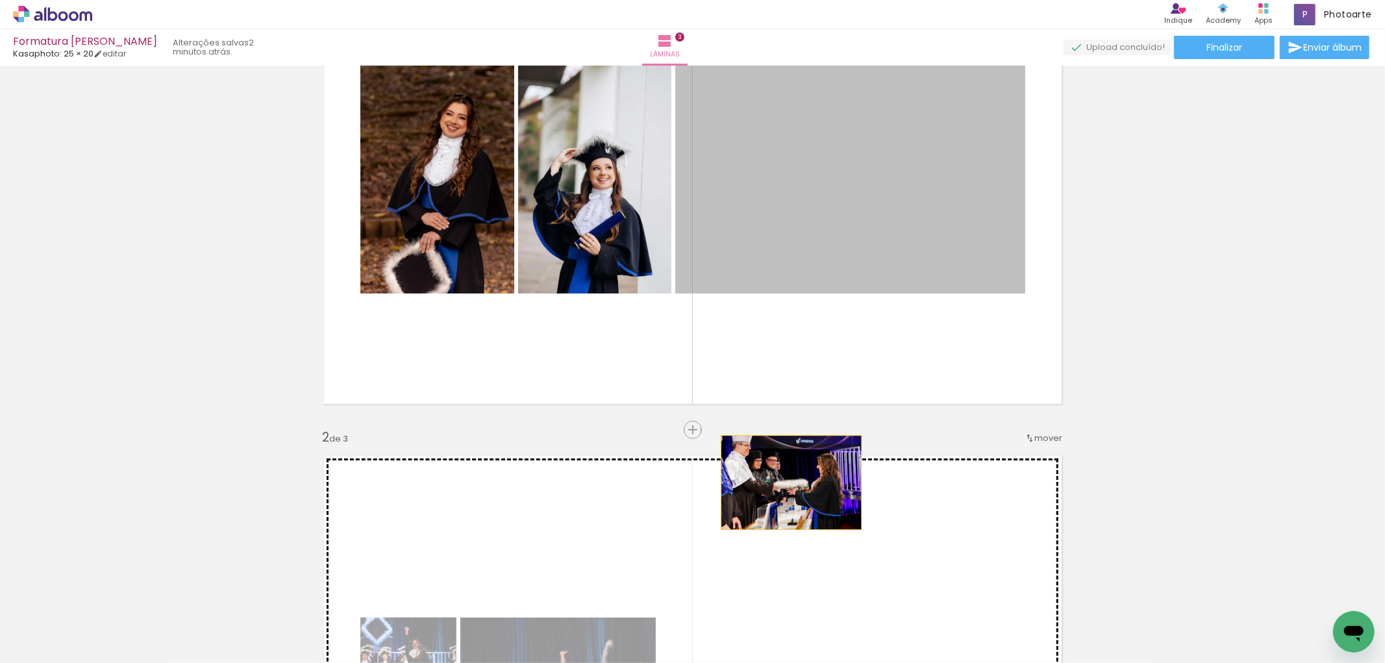
drag, startPoint x: 793, startPoint y: 174, endPoint x: 786, endPoint y: 482, distance: 308.5
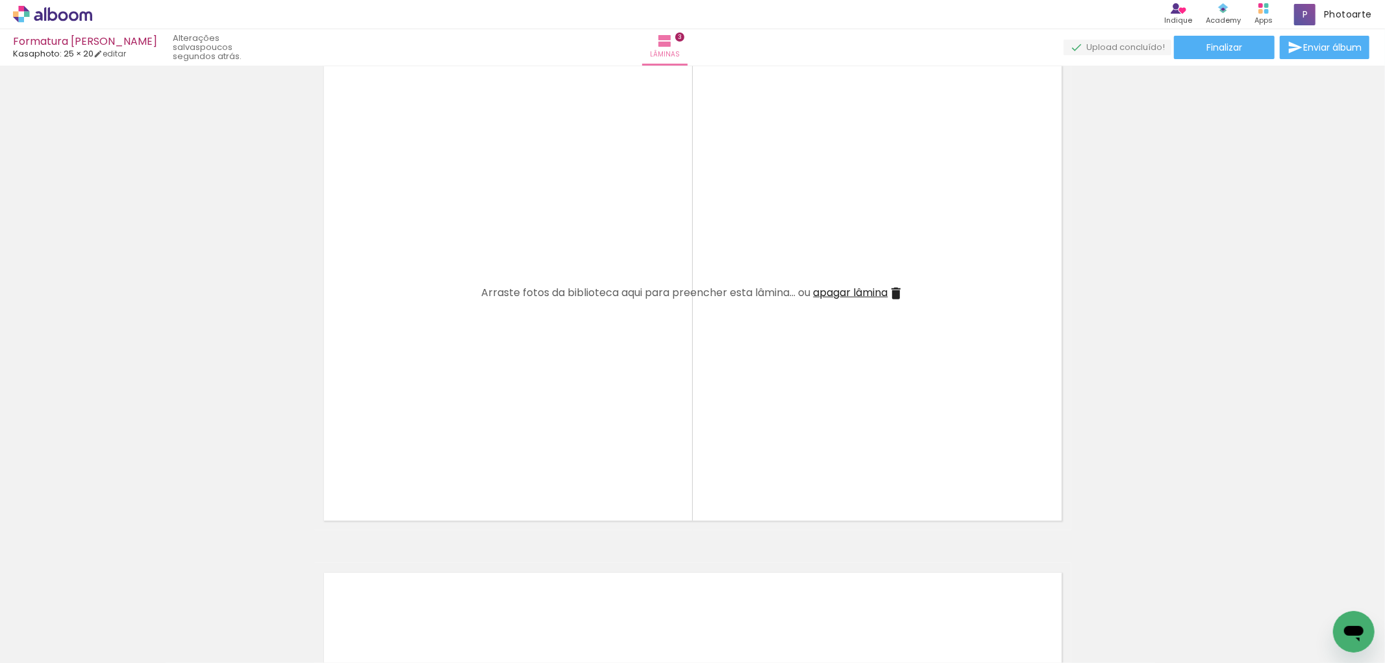
scroll to position [1070, 0]
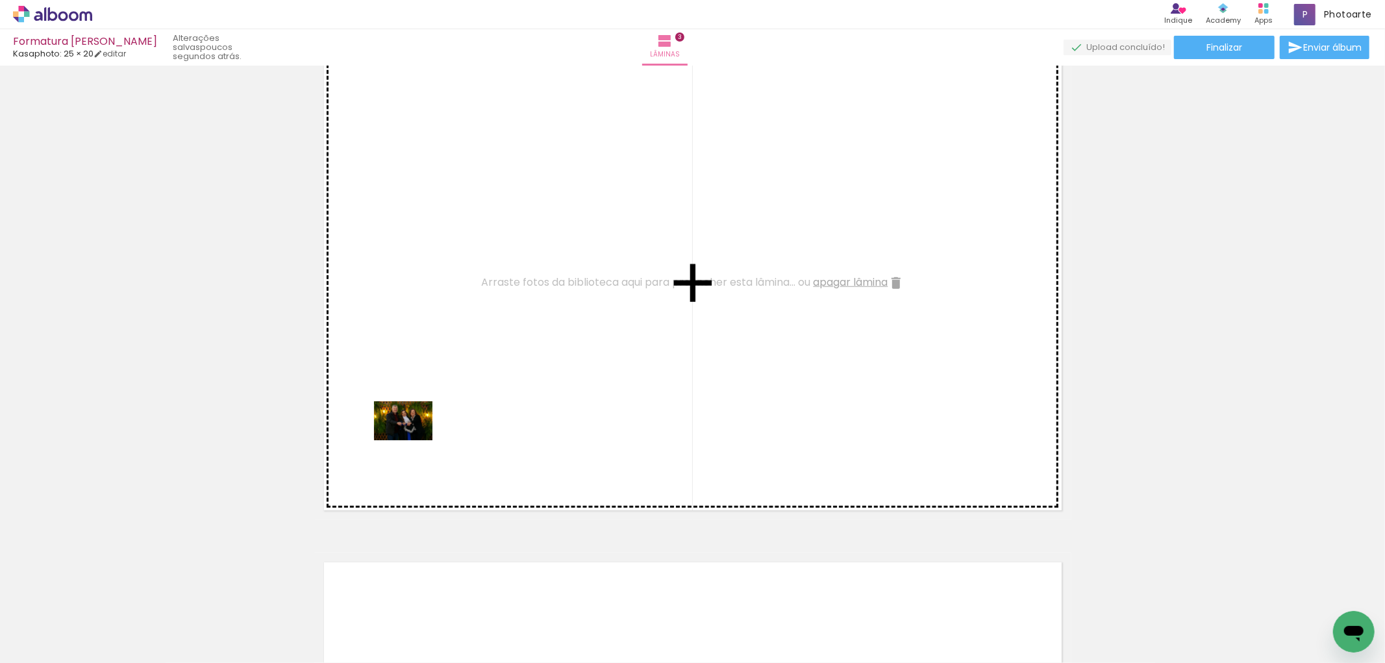
drag, startPoint x: 367, startPoint y: 565, endPoint x: 413, endPoint y: 440, distance: 132.9
click at [413, 440] on quentale-workspace at bounding box center [692, 331] width 1385 height 663
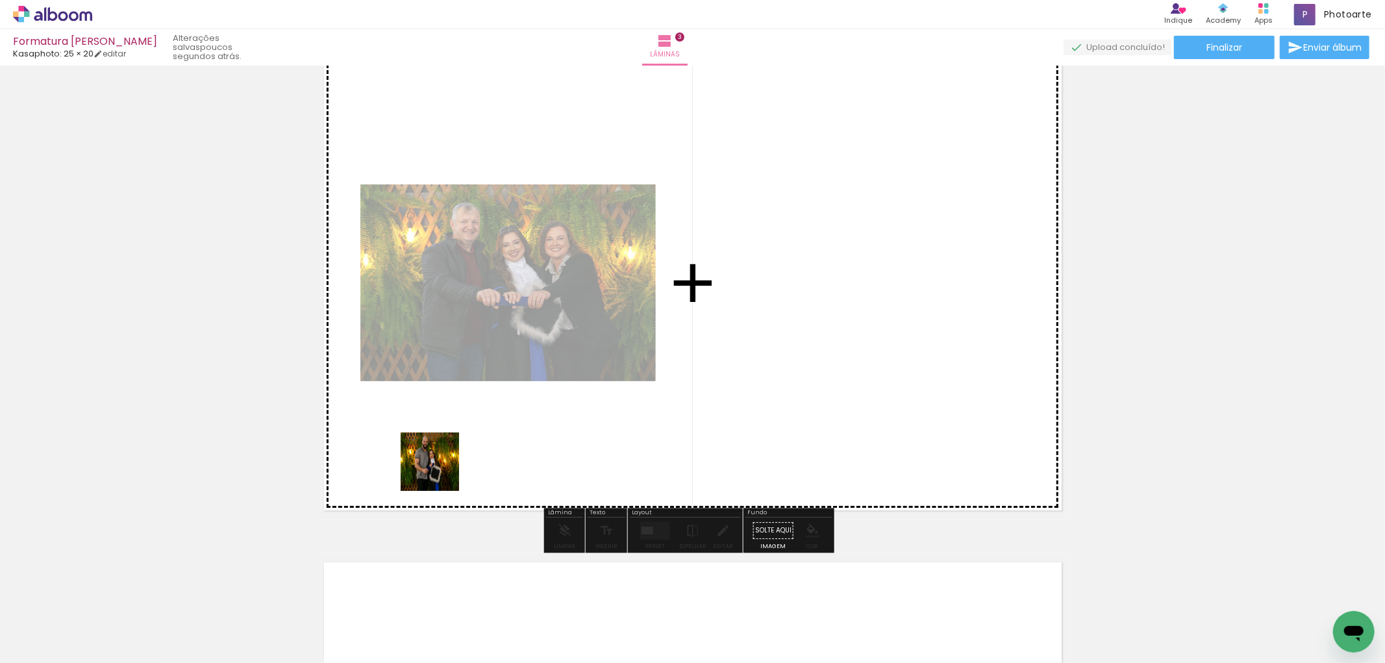
drag, startPoint x: 433, startPoint y: 619, endPoint x: 442, endPoint y: 453, distance: 167.1
click at [442, 453] on quentale-workspace at bounding box center [692, 331] width 1385 height 663
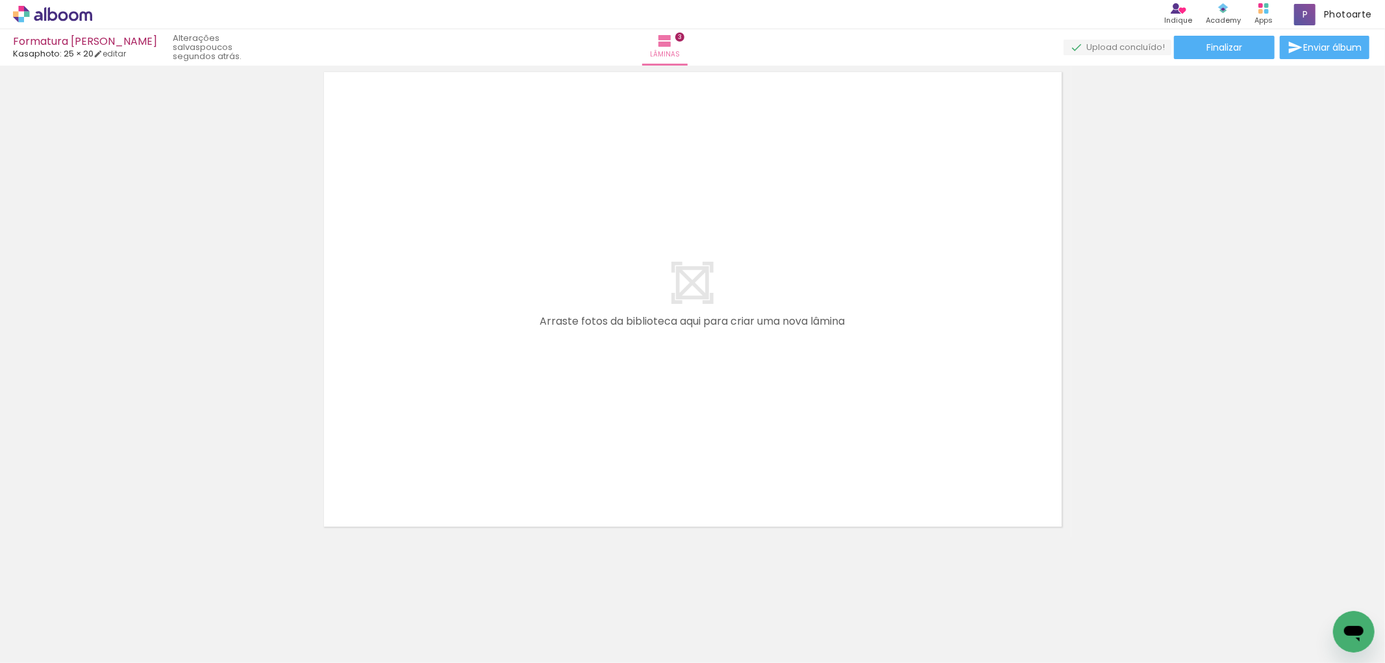
scroll to position [0, 212]
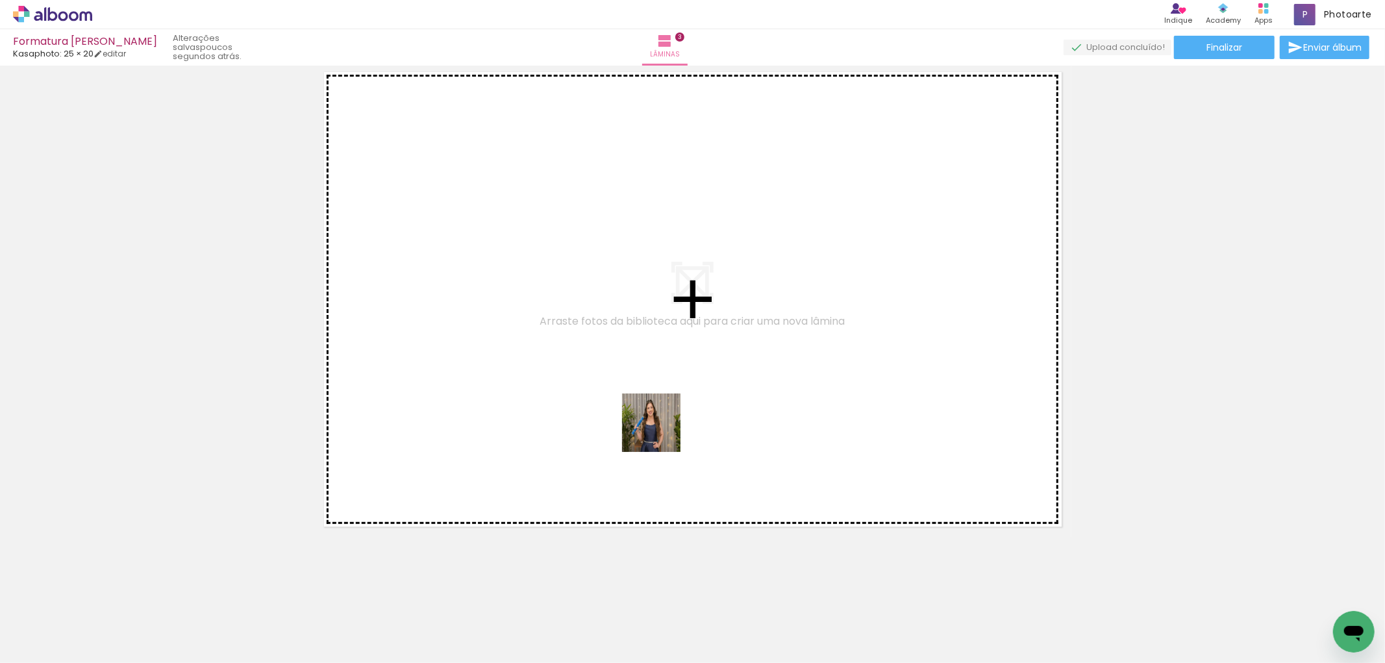
drag, startPoint x: 789, startPoint y: 614, endPoint x: 661, endPoint y: 432, distance: 223.2
click at [661, 432] on quentale-workspace at bounding box center [692, 331] width 1385 height 663
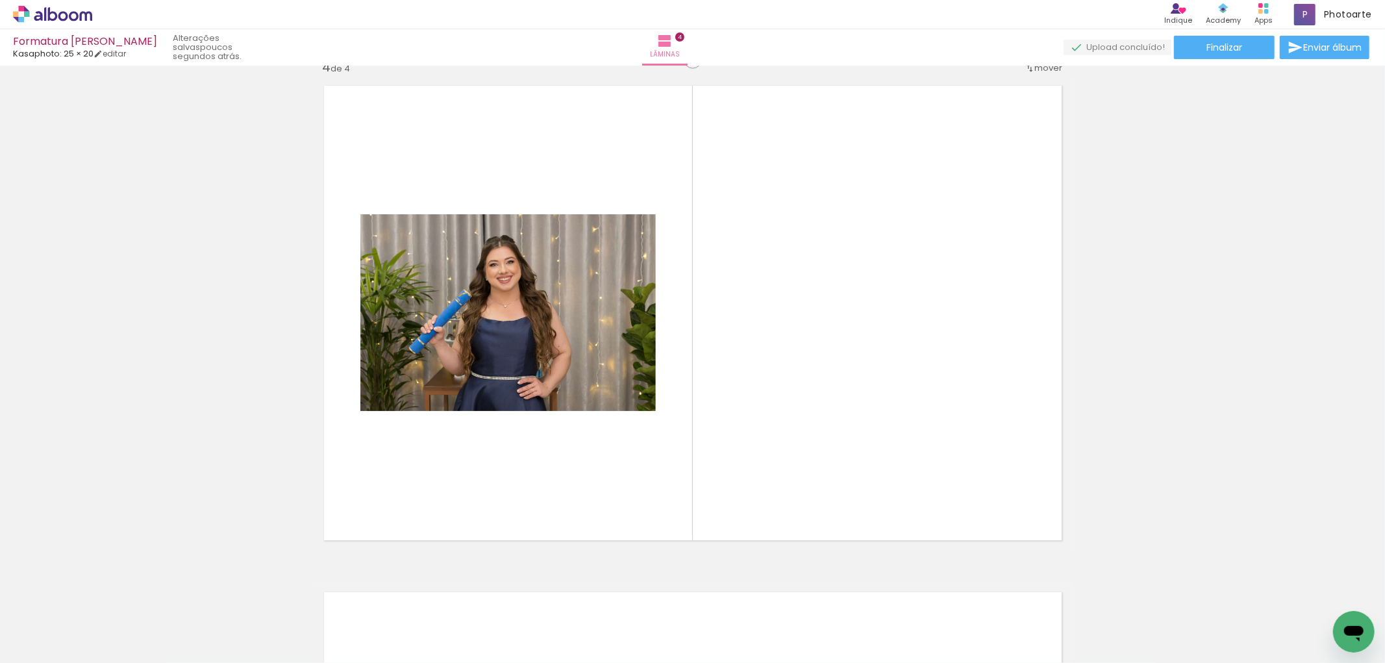
scroll to position [1535, 0]
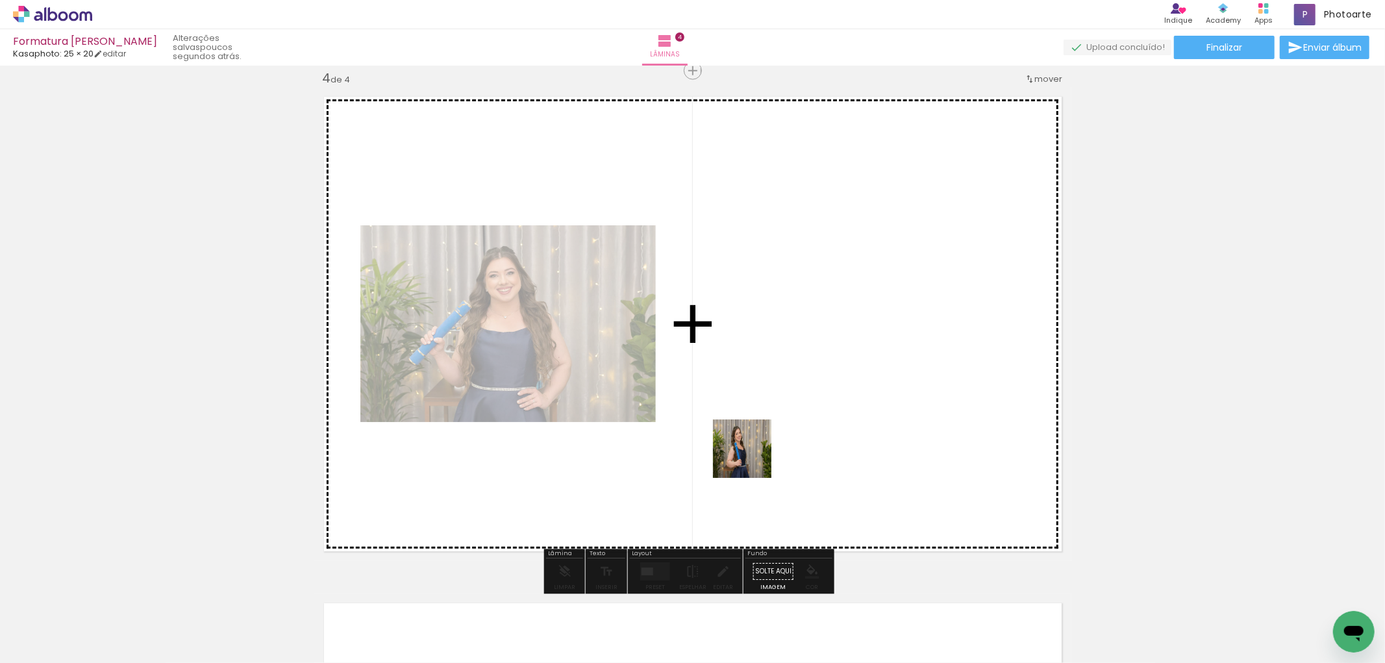
drag, startPoint x: 864, startPoint y: 624, endPoint x: 737, endPoint y: 440, distance: 223.5
click at [737, 440] on quentale-workspace at bounding box center [692, 331] width 1385 height 663
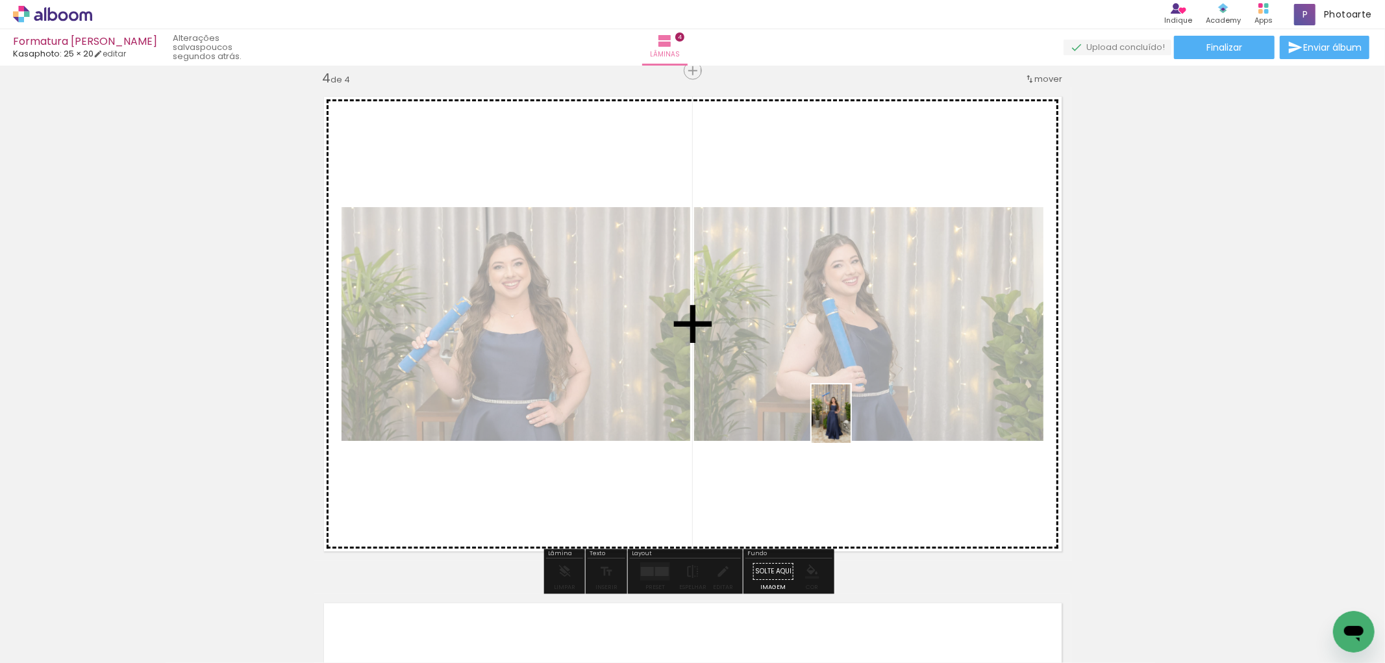
drag, startPoint x: 939, startPoint y: 631, endPoint x: 850, endPoint y: 423, distance: 225.7
click at [850, 423] on quentale-workspace at bounding box center [692, 331] width 1385 height 663
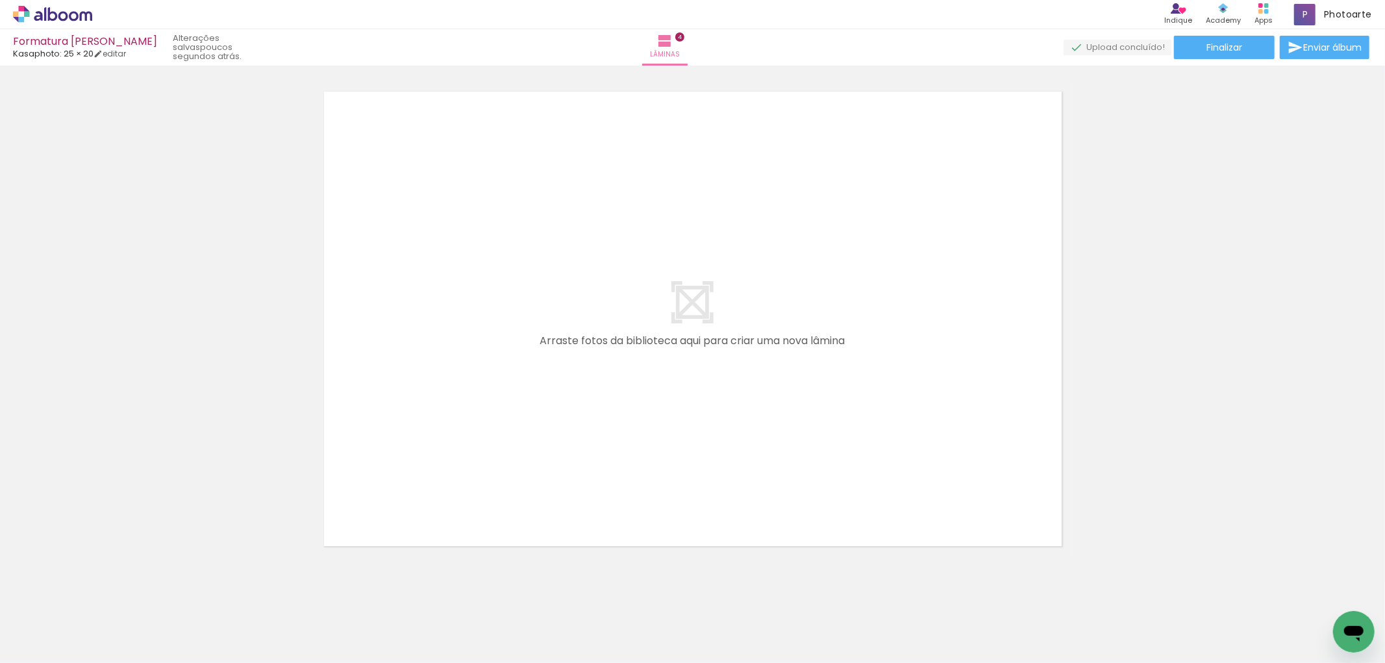
scroll to position [2054, 0]
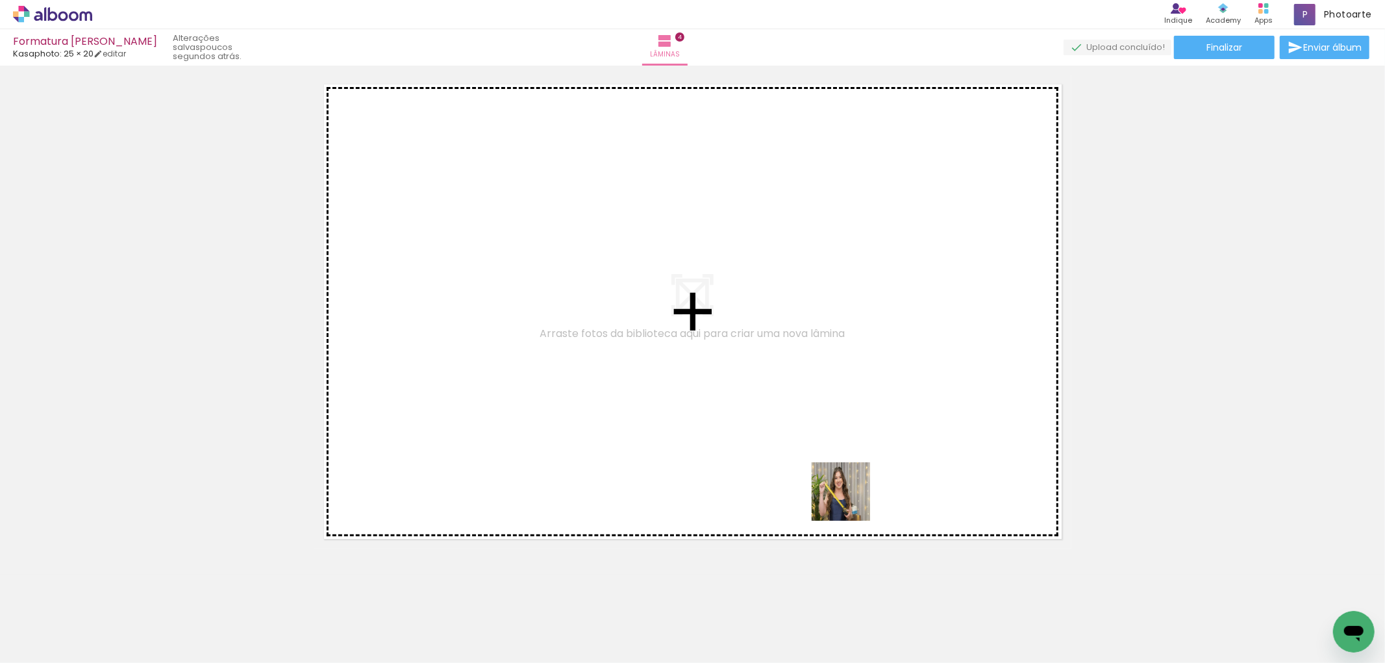
drag, startPoint x: 1002, startPoint y: 619, endPoint x: 818, endPoint y: 474, distance: 234.8
click at [818, 474] on quentale-workspace at bounding box center [692, 331] width 1385 height 663
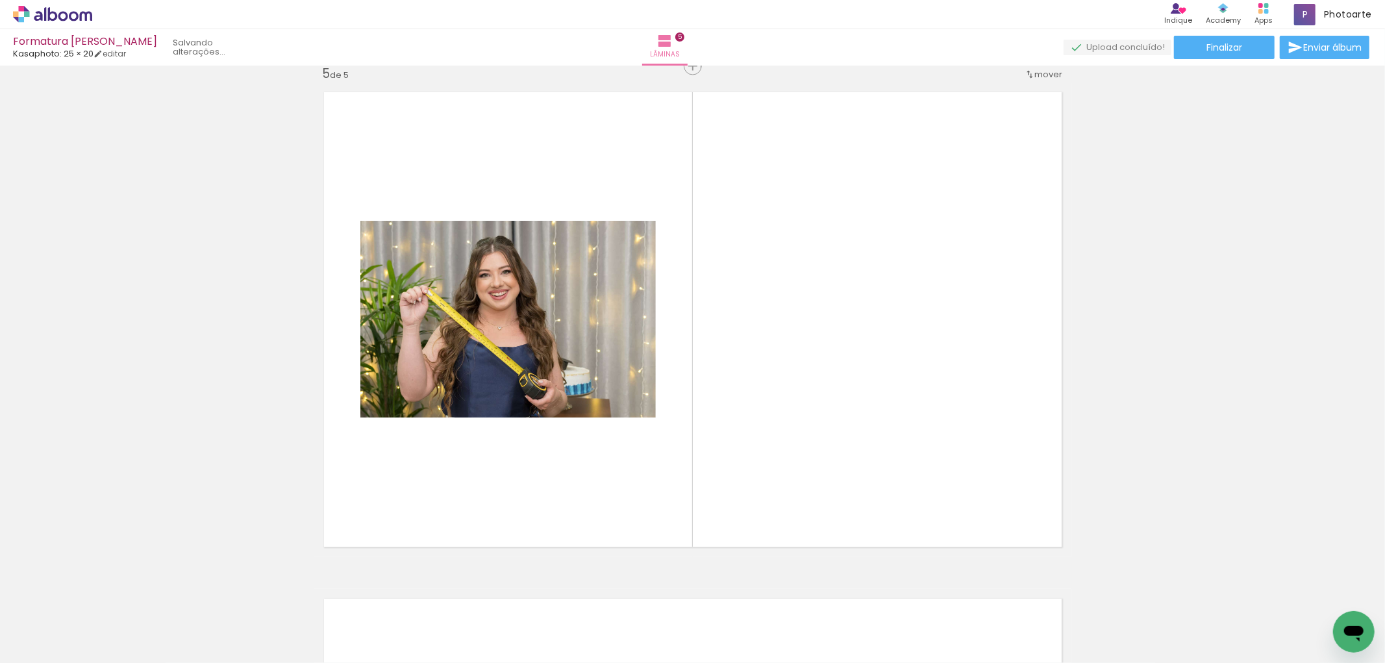
scroll to position [2042, 0]
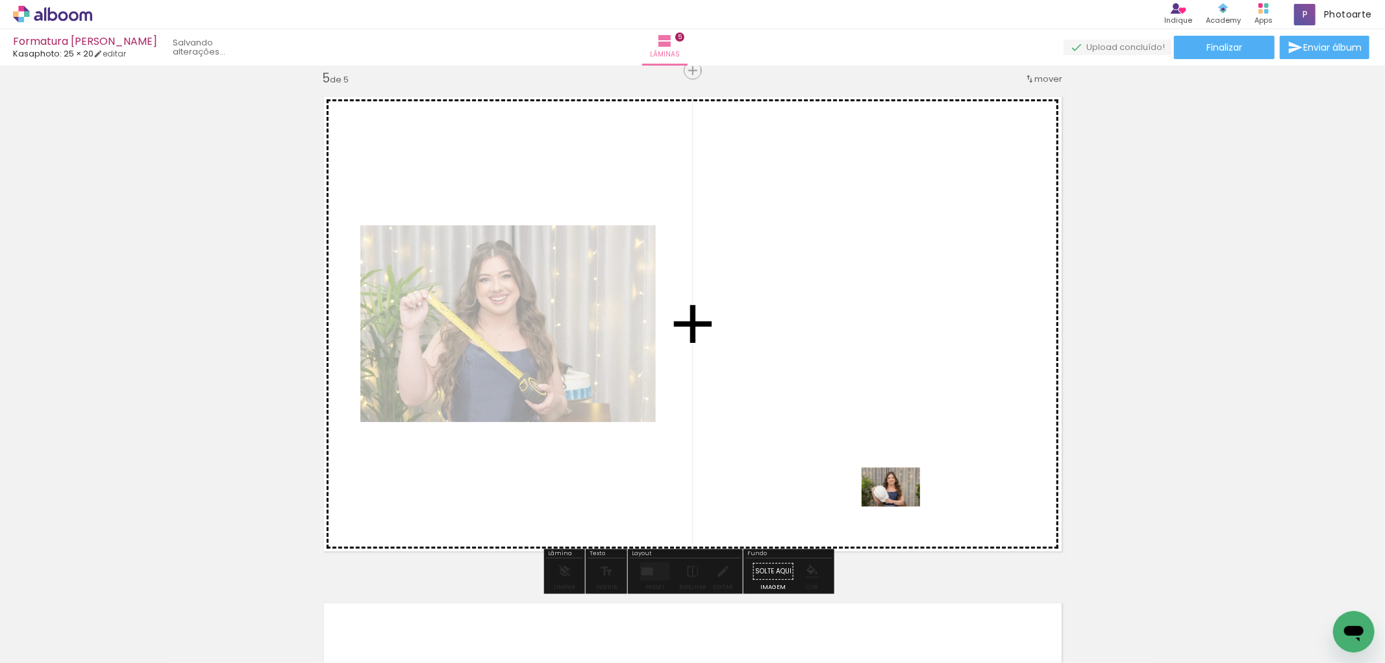
drag, startPoint x: 1078, startPoint y: 607, endPoint x: 897, endPoint y: 504, distance: 207.9
click at [897, 504] on quentale-workspace at bounding box center [692, 331] width 1385 height 663
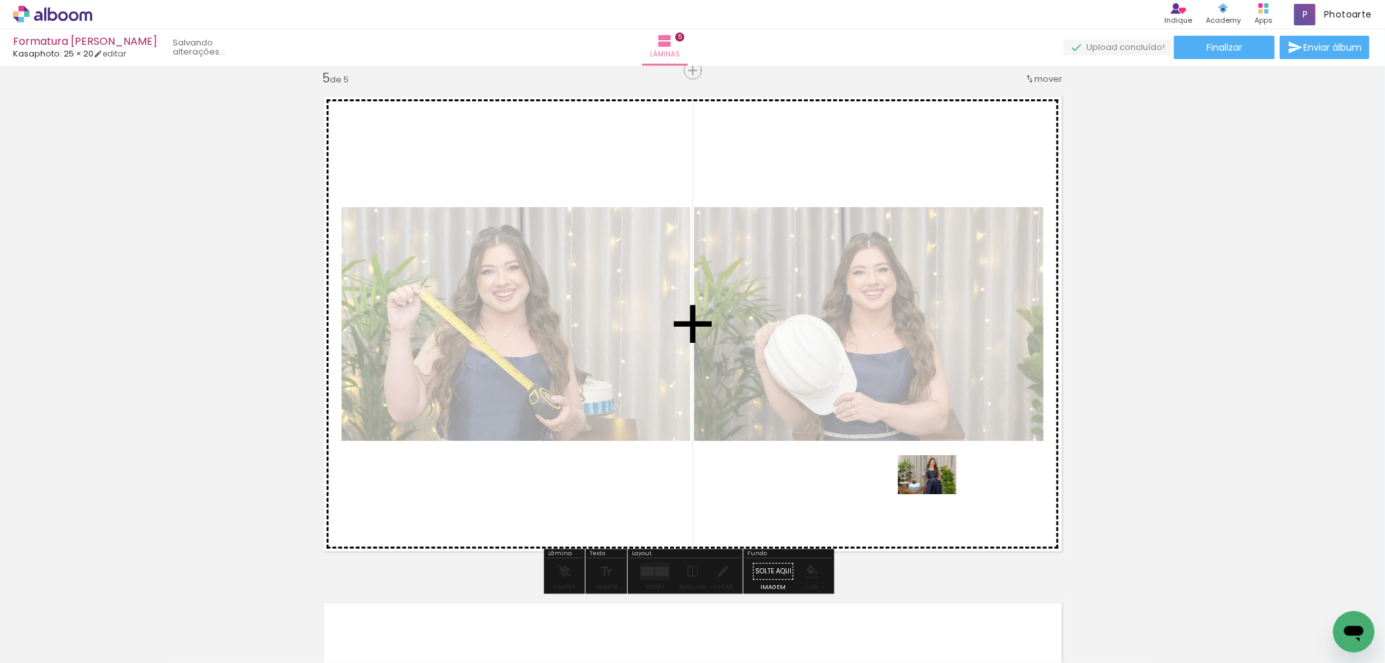
drag, startPoint x: 1163, startPoint y: 625, endPoint x: 1123, endPoint y: 579, distance: 61.2
click at [923, 486] on quentale-workspace at bounding box center [692, 331] width 1385 height 663
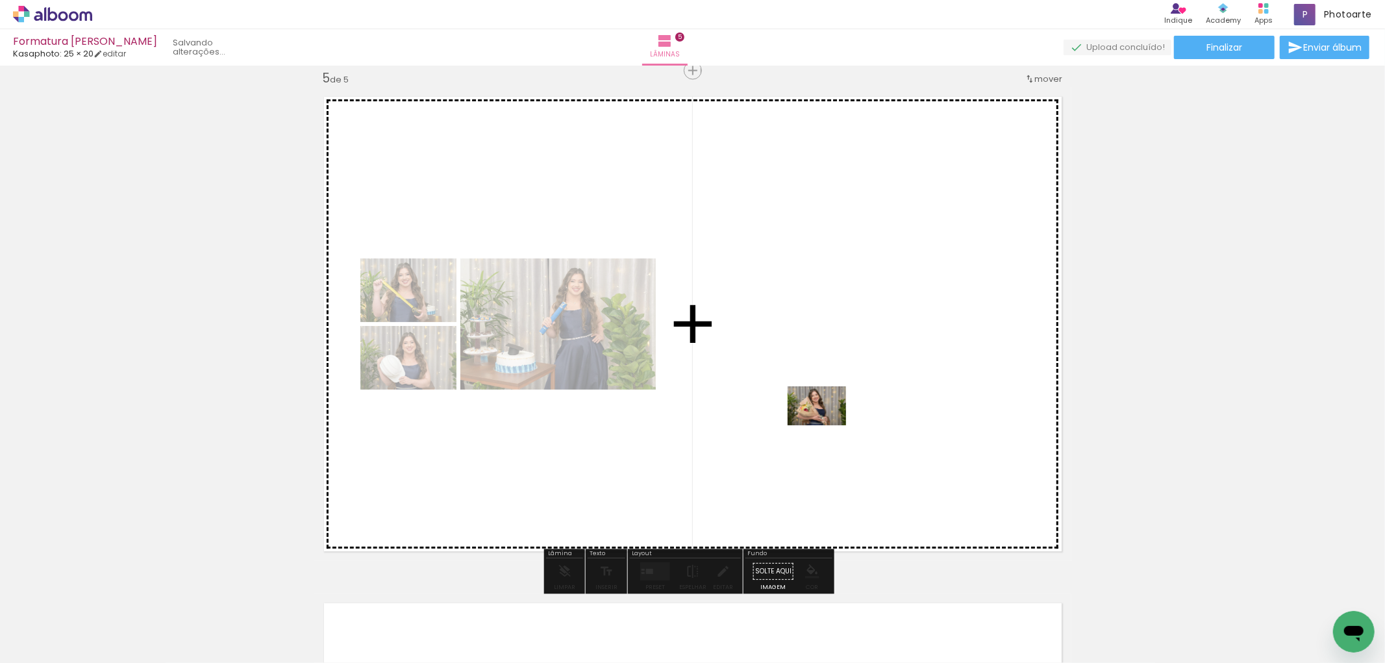
drag, startPoint x: 1232, startPoint y: 622, endPoint x: 813, endPoint y: 419, distance: 465.2
click at [813, 419] on quentale-workspace at bounding box center [692, 331] width 1385 height 663
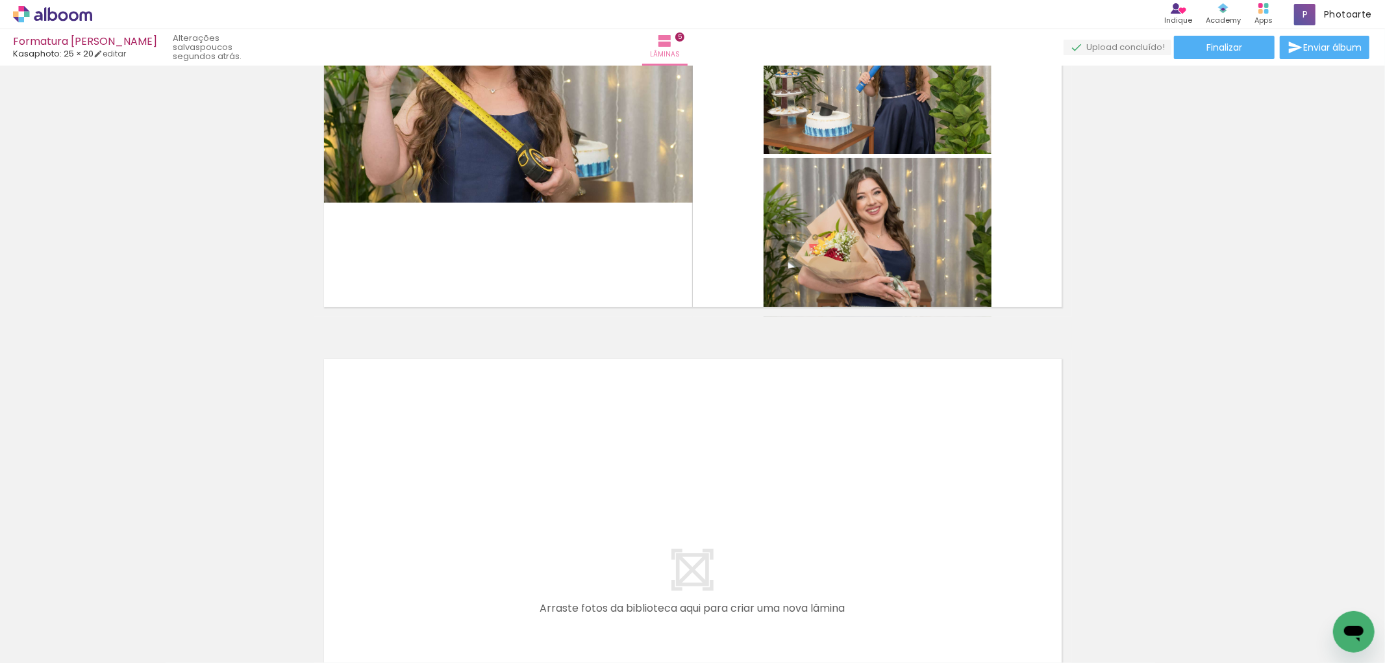
scroll to position [0, 820]
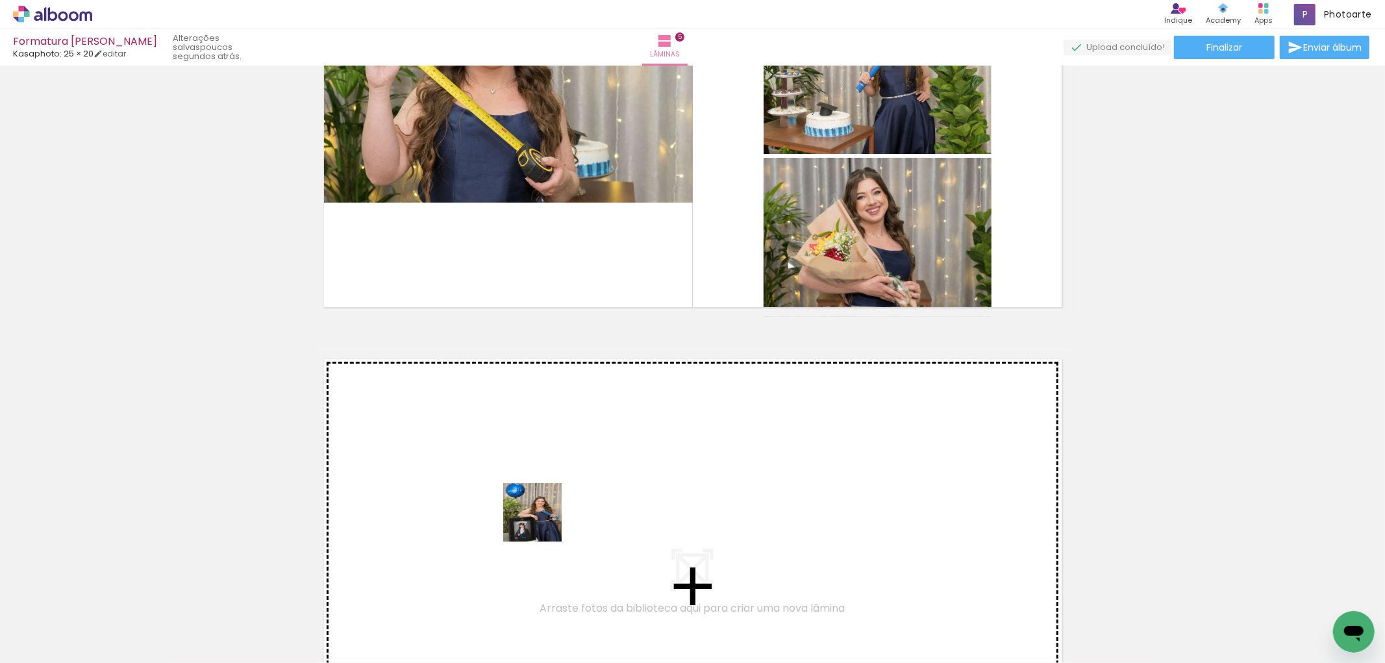
drag, startPoint x: 688, startPoint y: 624, endPoint x: 530, endPoint y: 516, distance: 191.6
click at [530, 516] on quentale-workspace at bounding box center [692, 331] width 1385 height 663
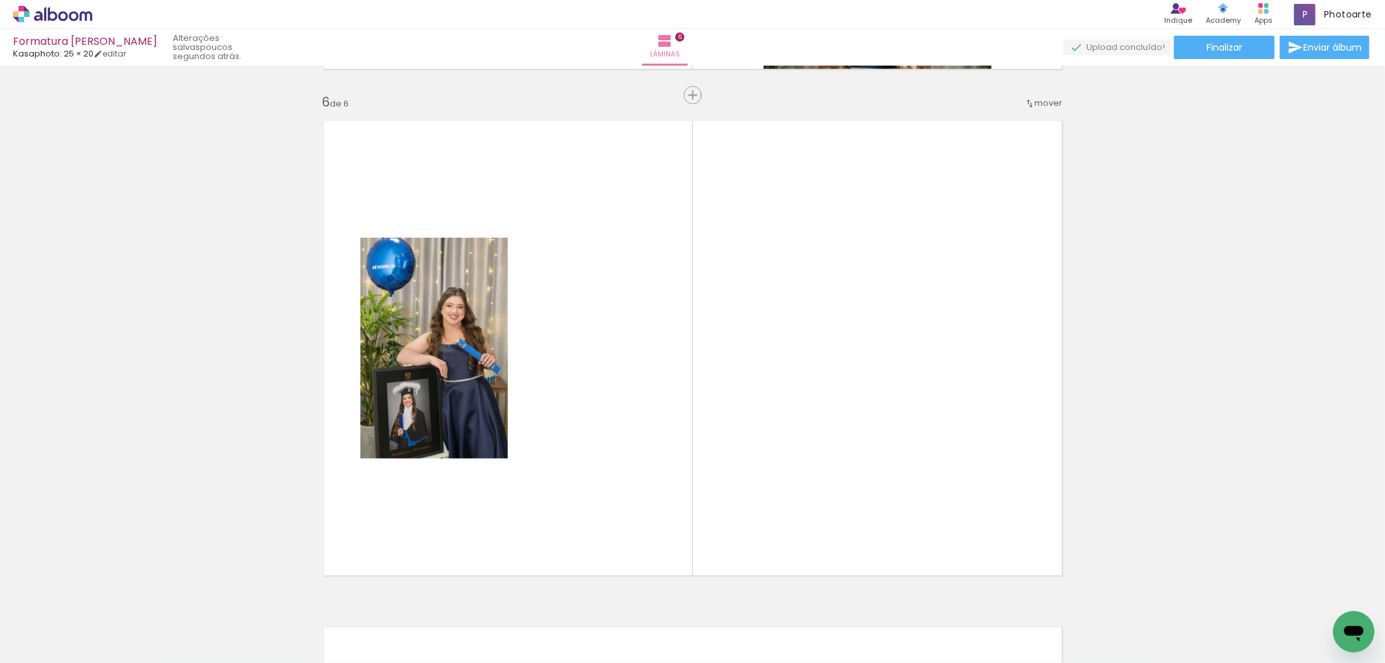
scroll to position [2548, 0]
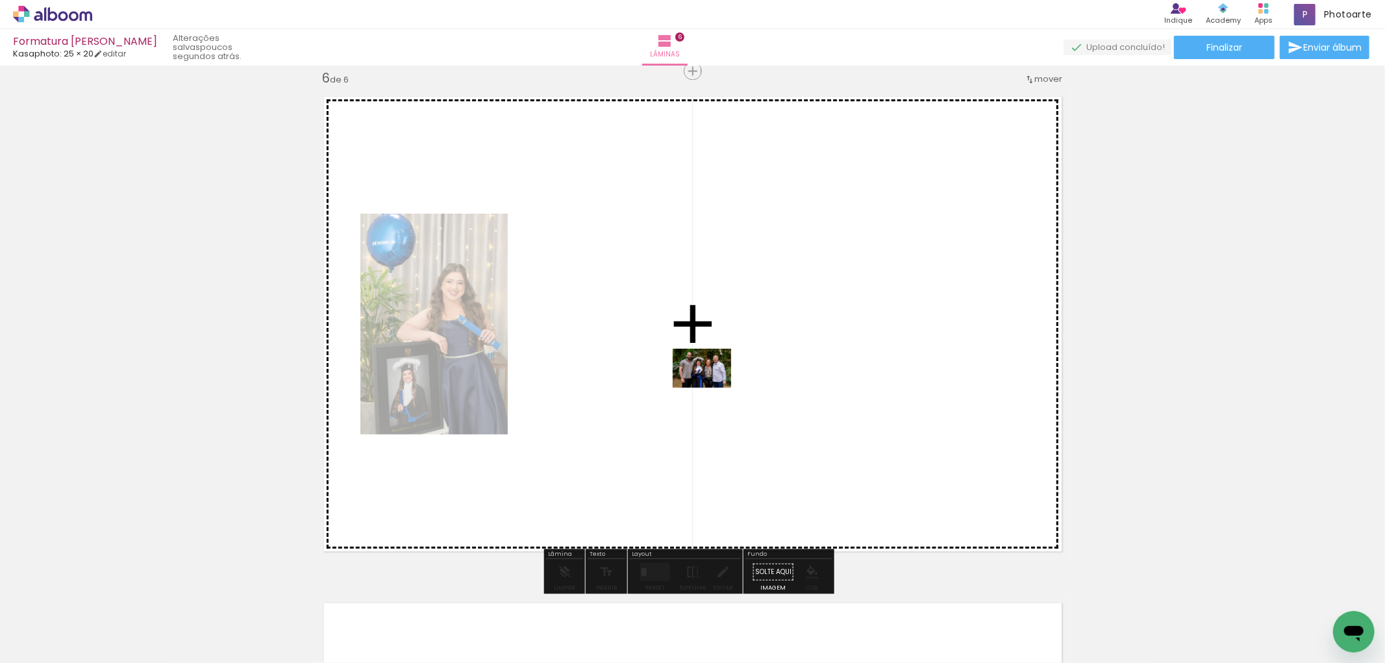
drag, startPoint x: 760, startPoint y: 632, endPoint x: 712, endPoint y: 384, distance: 252.6
click at [712, 384] on quentale-workspace at bounding box center [692, 331] width 1385 height 663
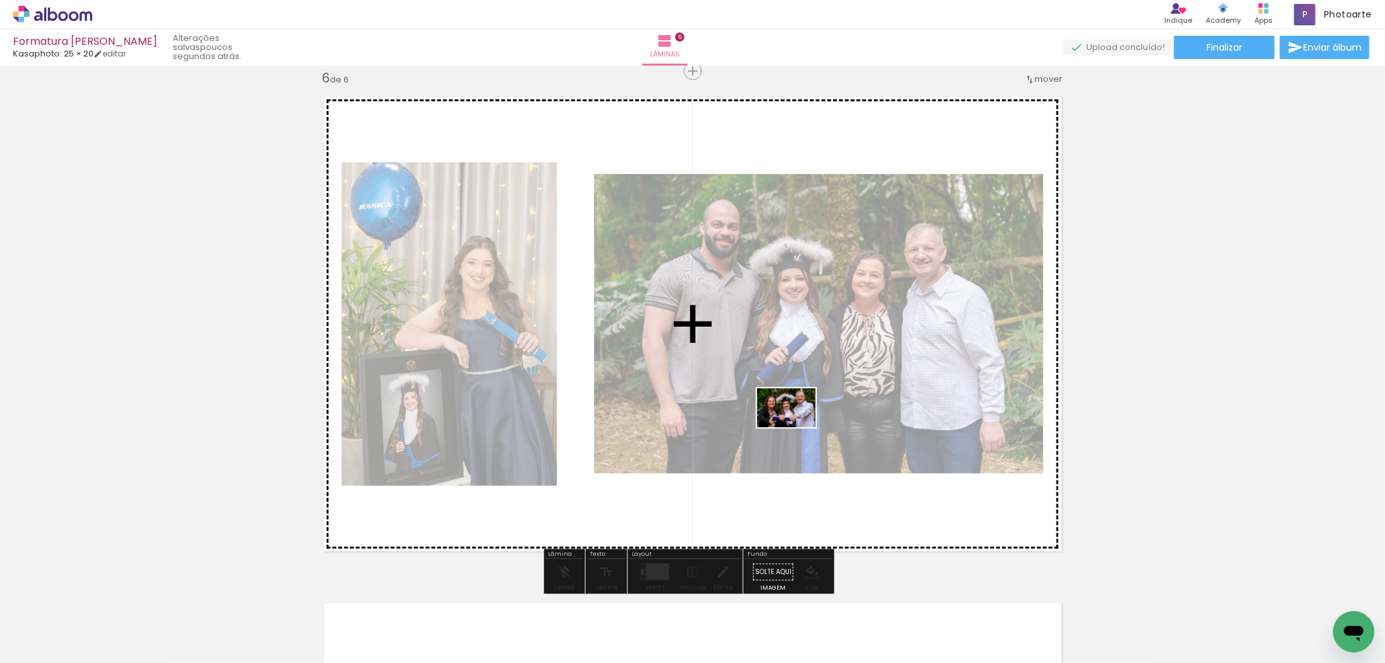
drag, startPoint x: 840, startPoint y: 626, endPoint x: 796, endPoint y: 427, distance: 203.5
click at [796, 427] on quentale-workspace at bounding box center [692, 331] width 1385 height 663
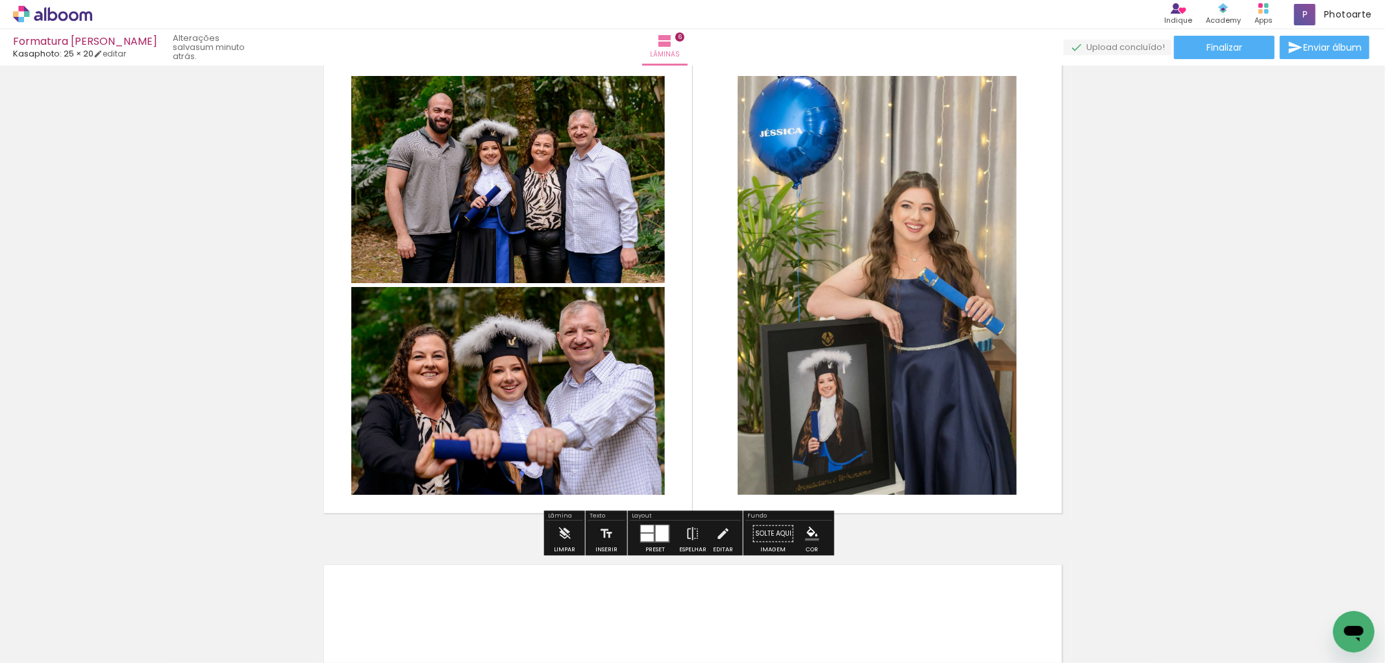
scroll to position [2620, 0]
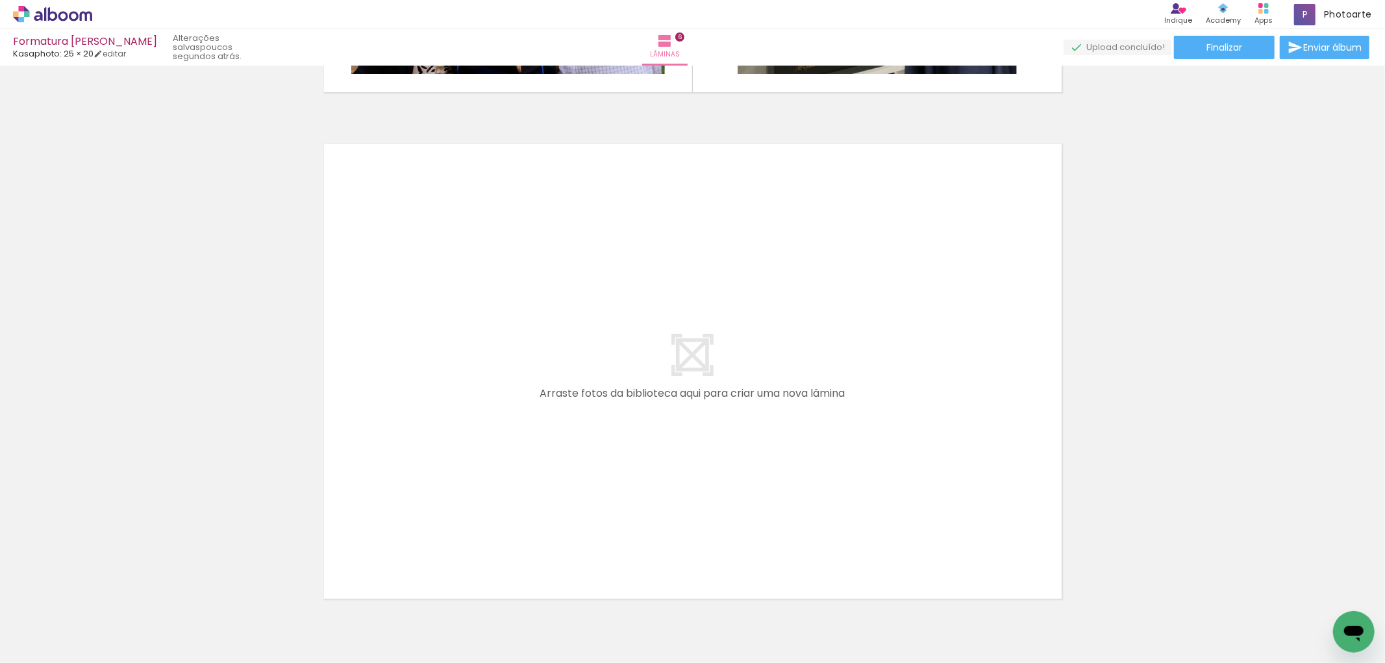
scroll to position [0, 820]
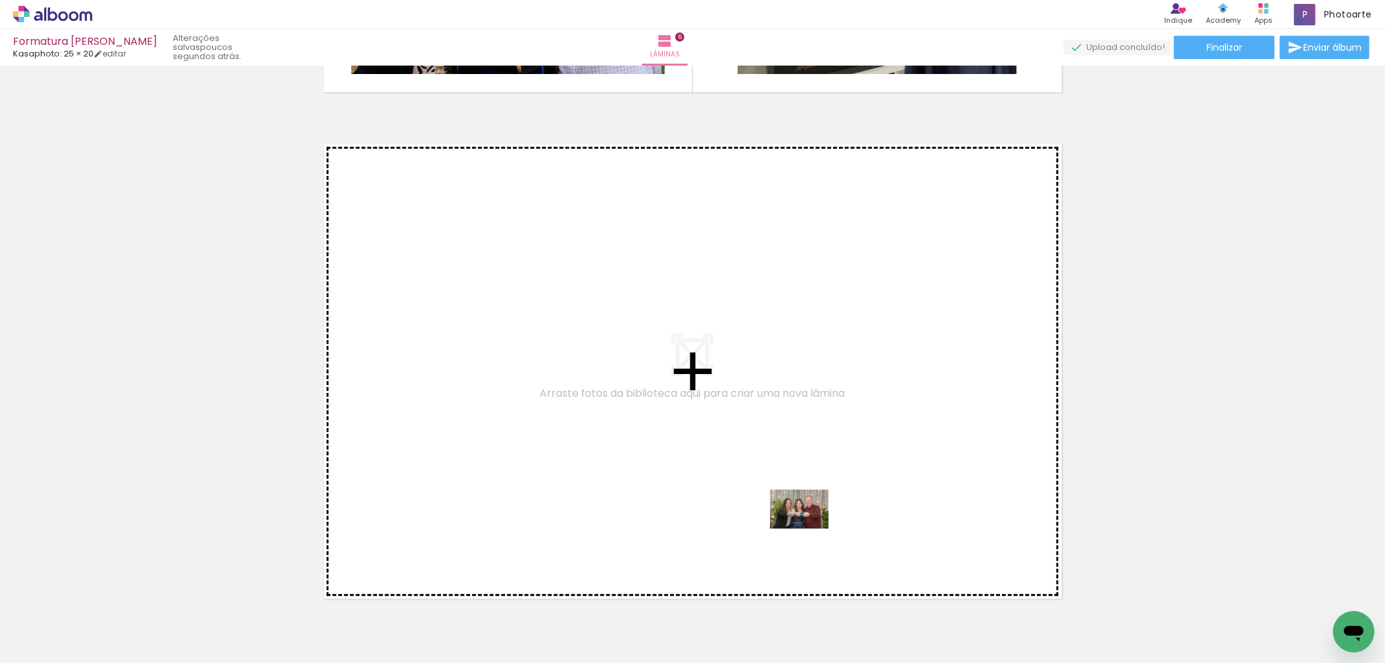
drag, startPoint x: 904, startPoint y: 624, endPoint x: 809, endPoint y: 528, distance: 135.0
click at [809, 528] on quentale-workspace at bounding box center [692, 331] width 1385 height 663
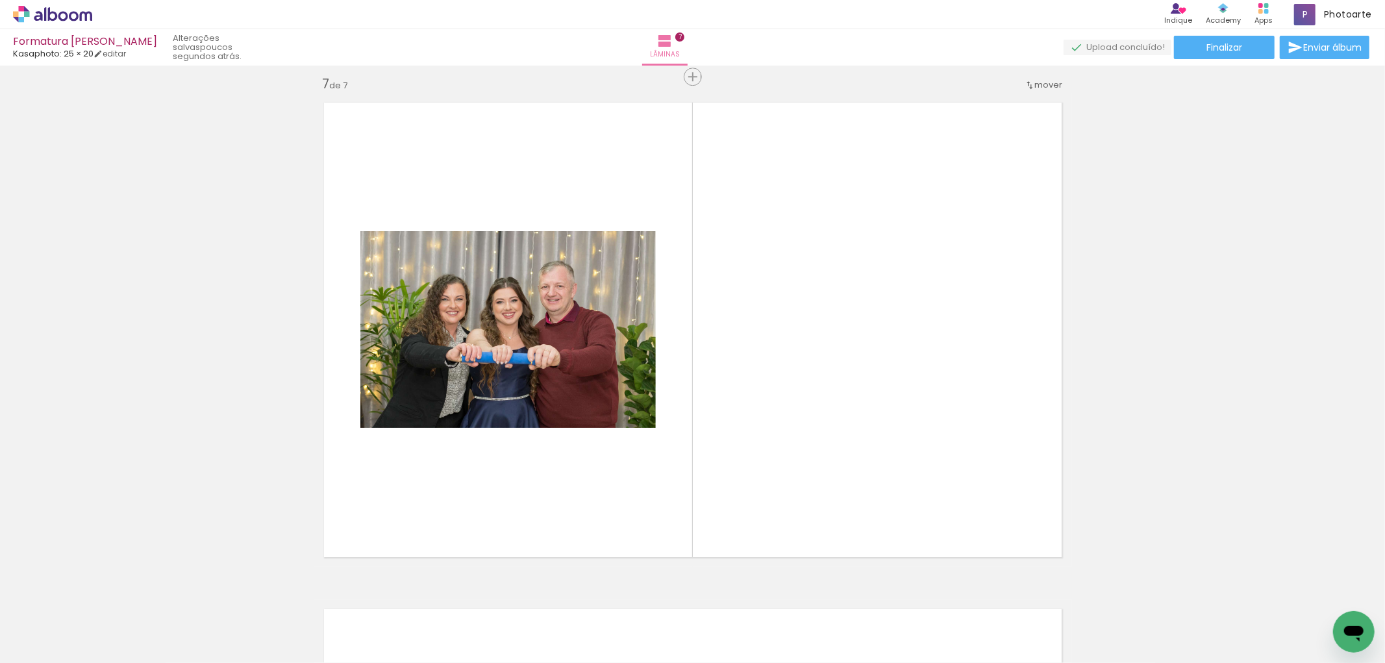
scroll to position [3055, 0]
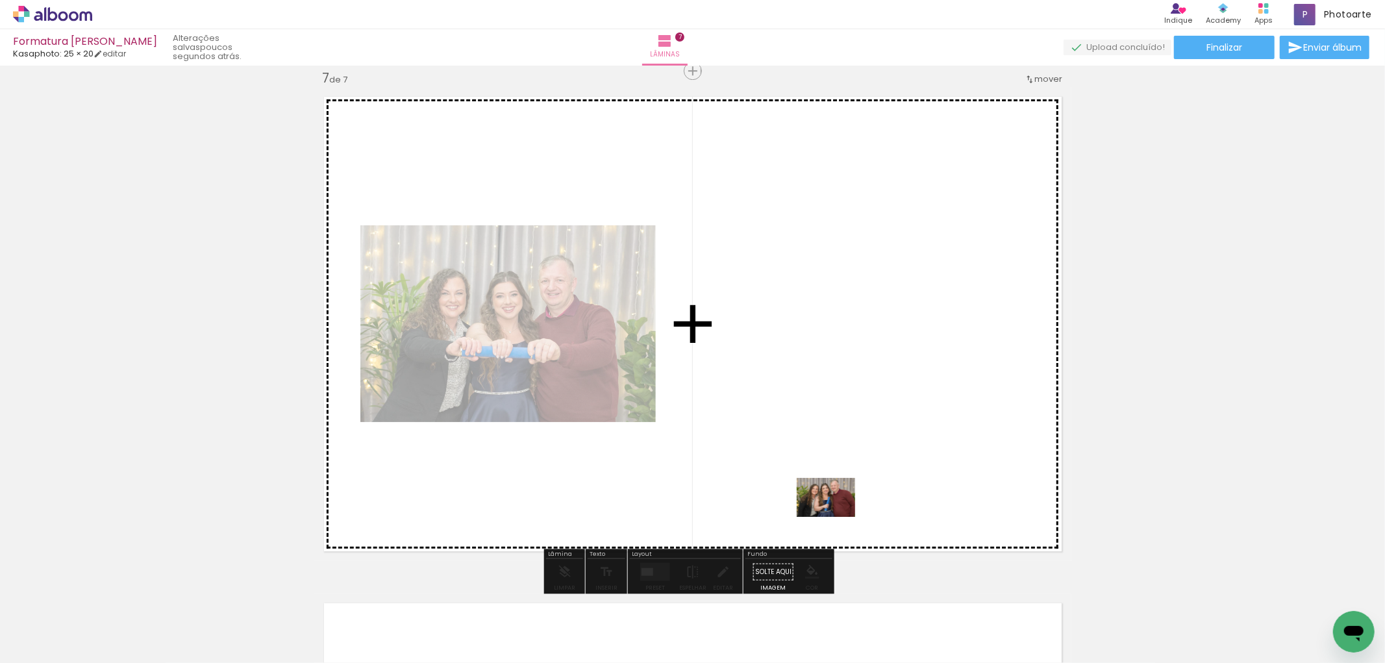
drag, startPoint x: 969, startPoint y: 625, endPoint x: 836, endPoint y: 517, distance: 171.8
click at [836, 517] on quentale-workspace at bounding box center [692, 331] width 1385 height 663
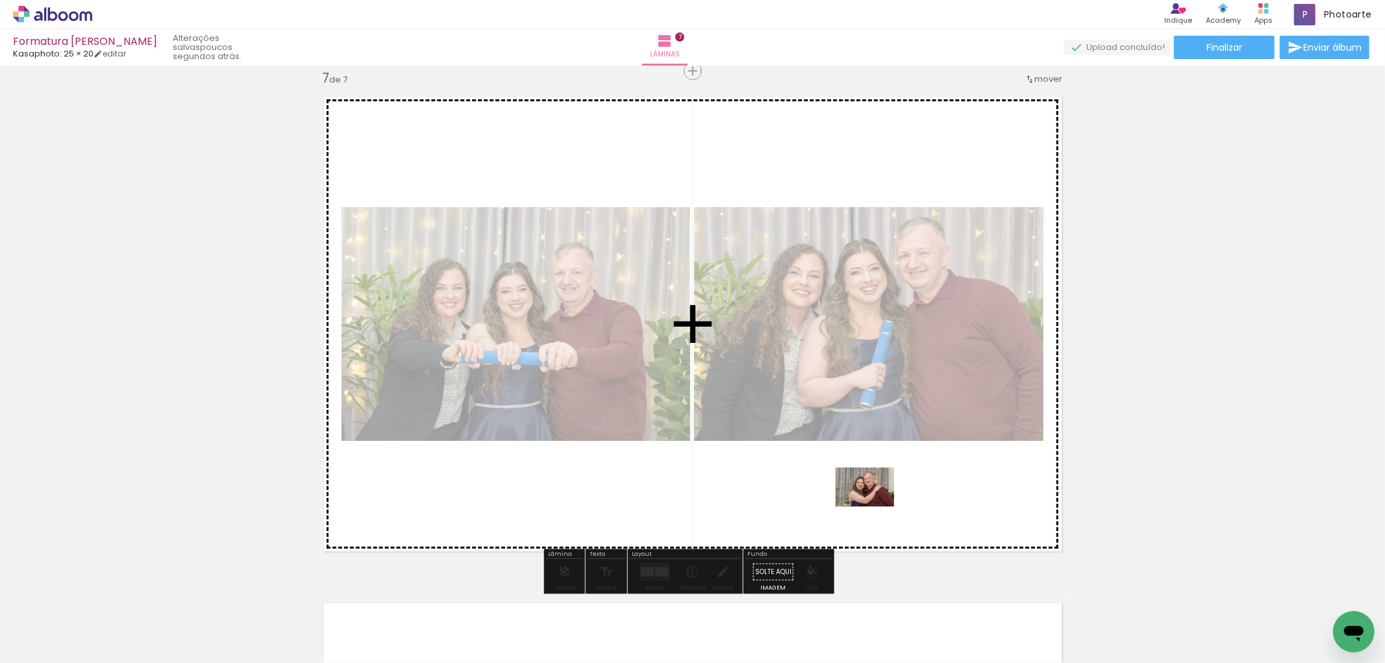
drag, startPoint x: 1050, startPoint y: 632, endPoint x: 873, endPoint y: 505, distance: 217.8
click at [873, 505] on quentale-workspace at bounding box center [692, 331] width 1385 height 663
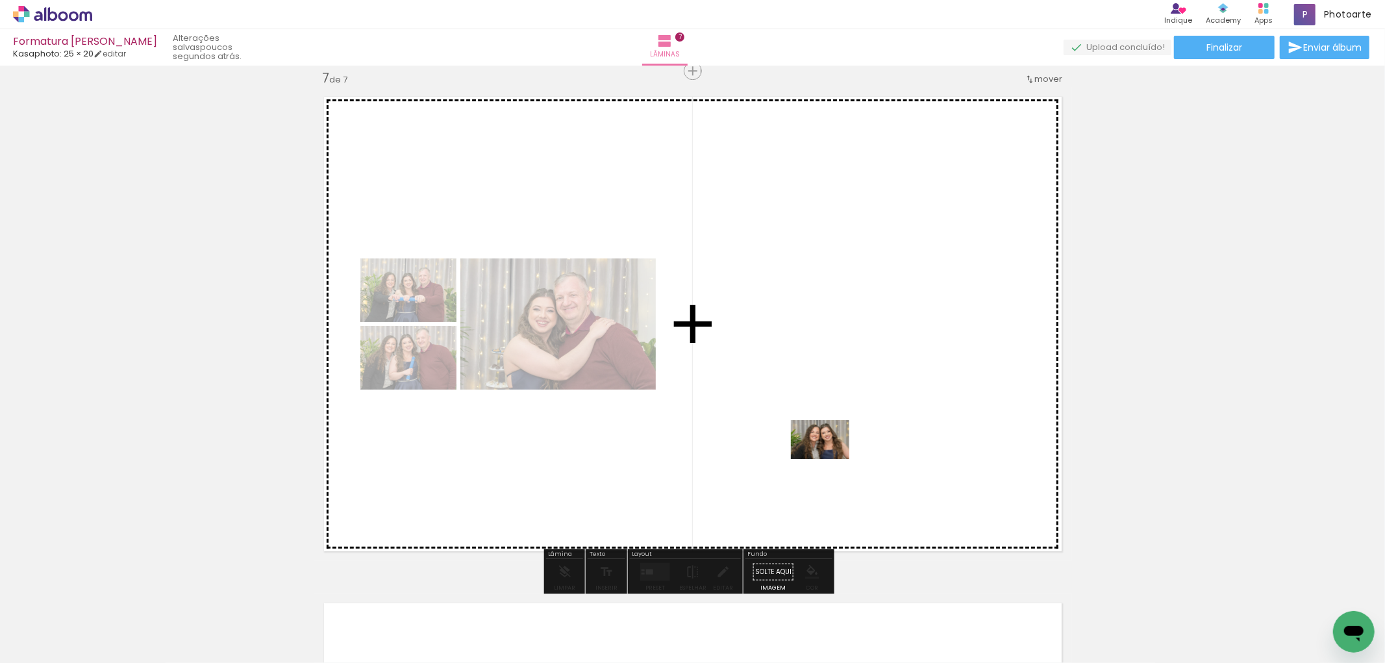
drag, startPoint x: 1139, startPoint y: 634, endPoint x: 830, endPoint y: 459, distance: 355.0
click at [830, 459] on quentale-workspace at bounding box center [692, 331] width 1385 height 663
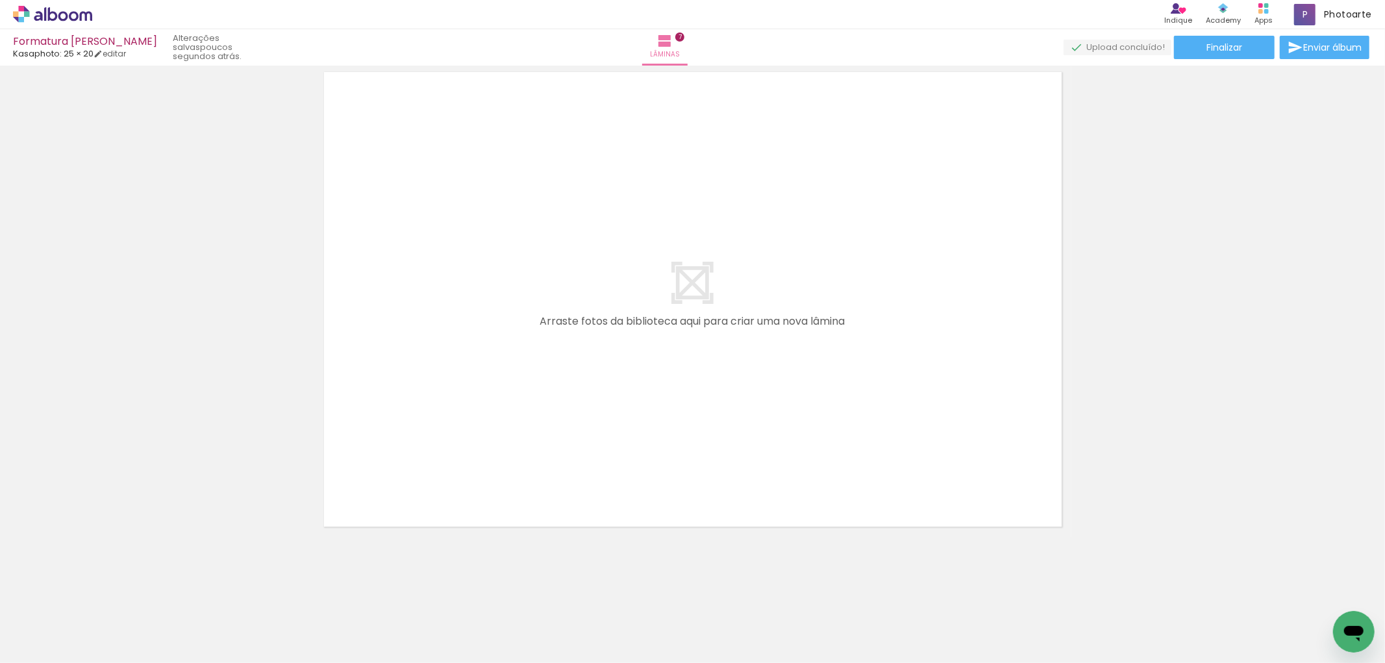
scroll to position [3514, 0]
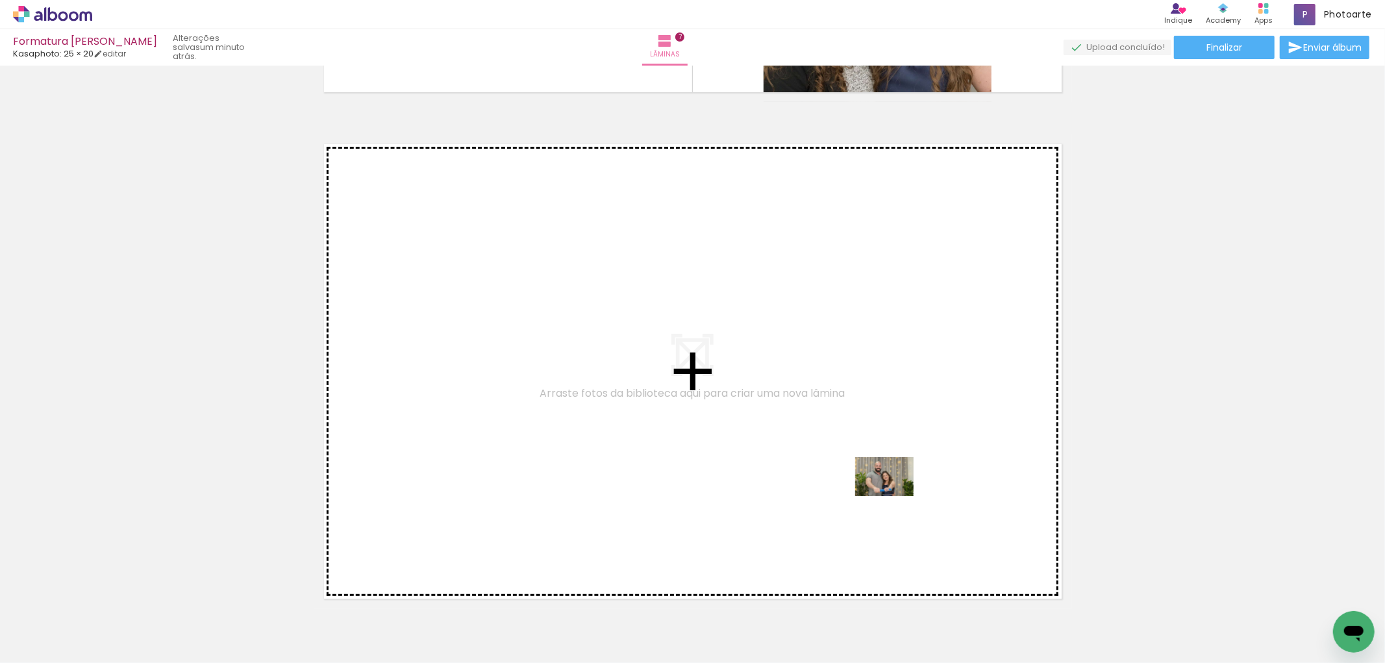
drag, startPoint x: 1191, startPoint y: 628, endPoint x: 884, endPoint y: 492, distance: 335.7
click at [884, 492] on quentale-workspace at bounding box center [692, 331] width 1385 height 663
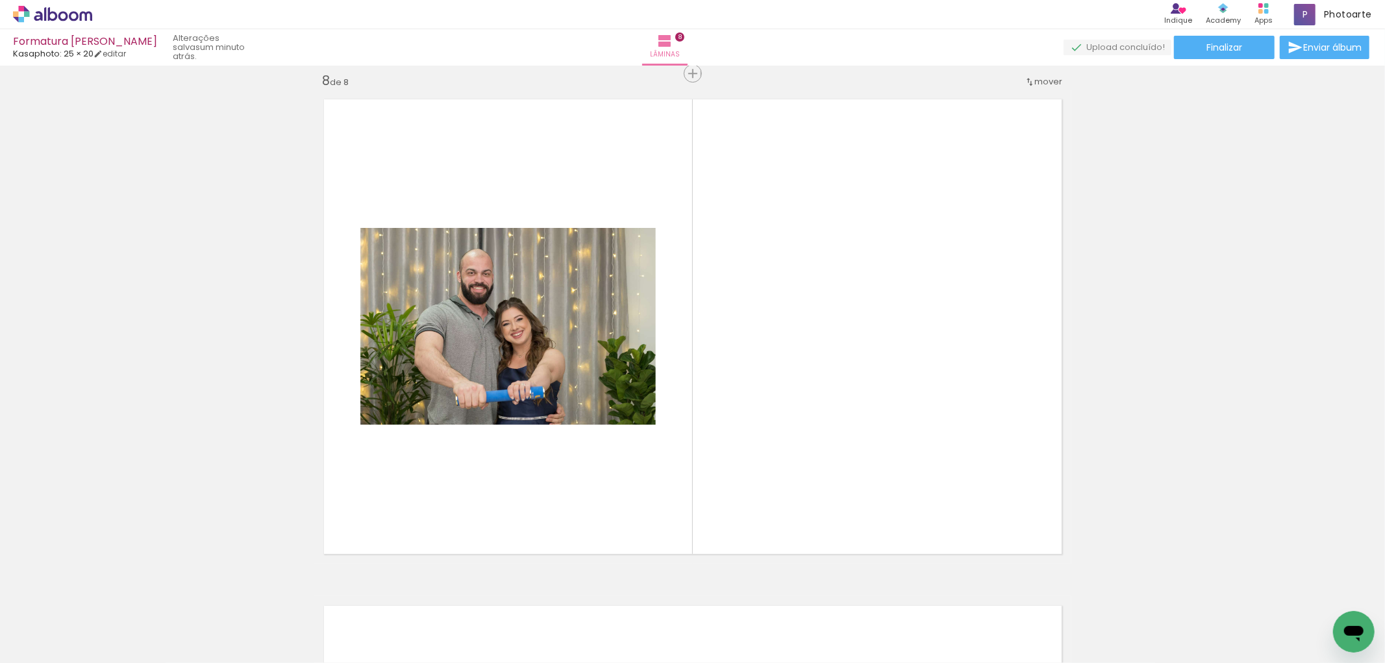
scroll to position [3561, 0]
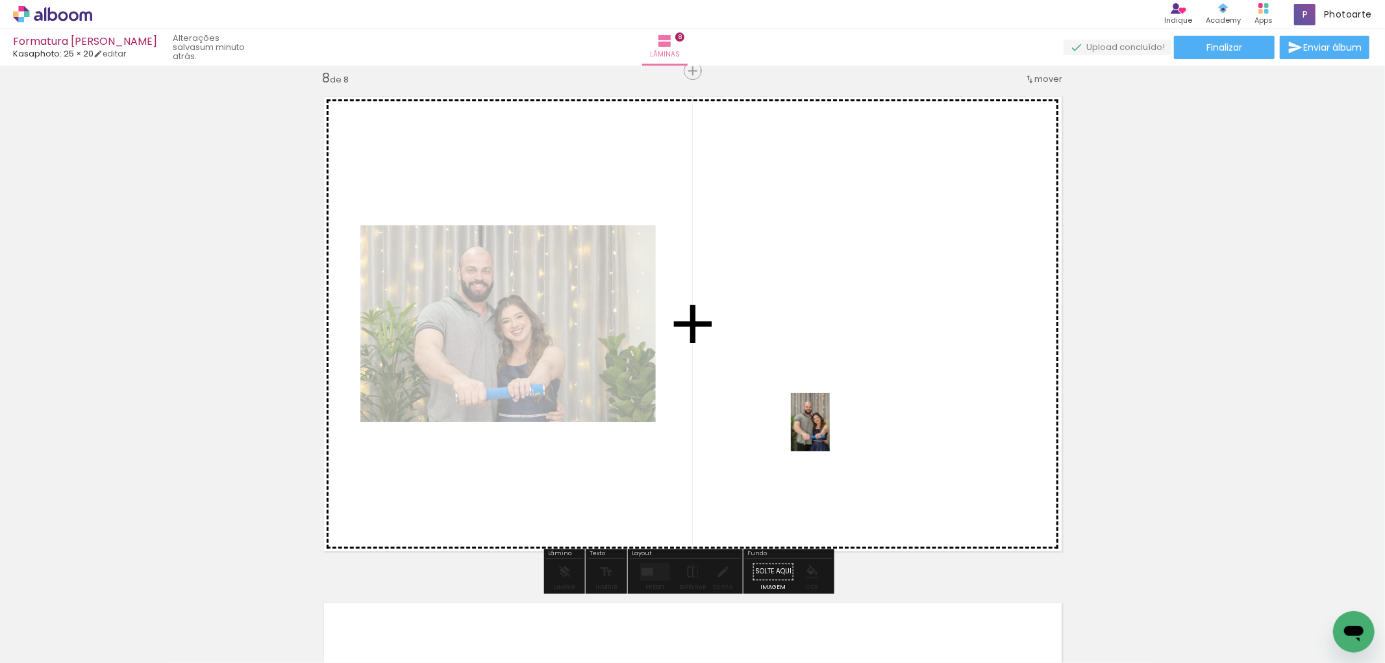
drag, startPoint x: 1280, startPoint y: 632, endPoint x: 830, endPoint y: 432, distance: 492.3
click at [830, 432] on quentale-workspace at bounding box center [692, 331] width 1385 height 663
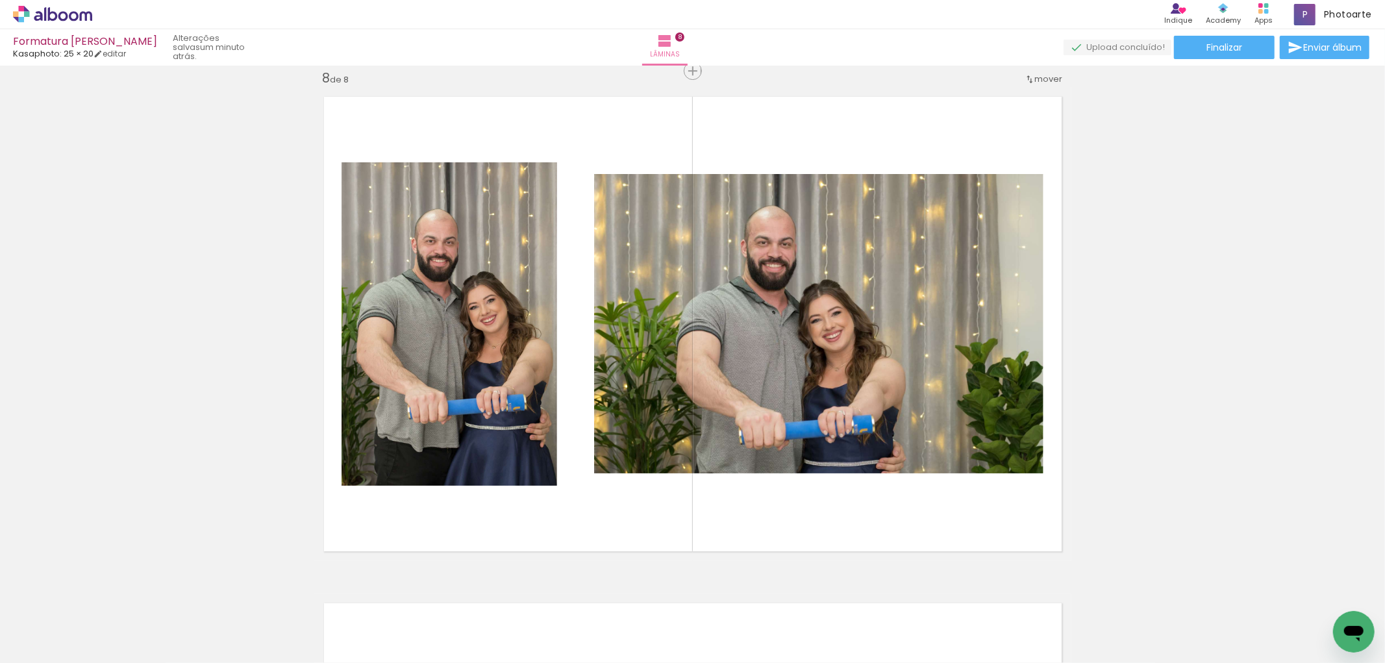
scroll to position [0, 1240]
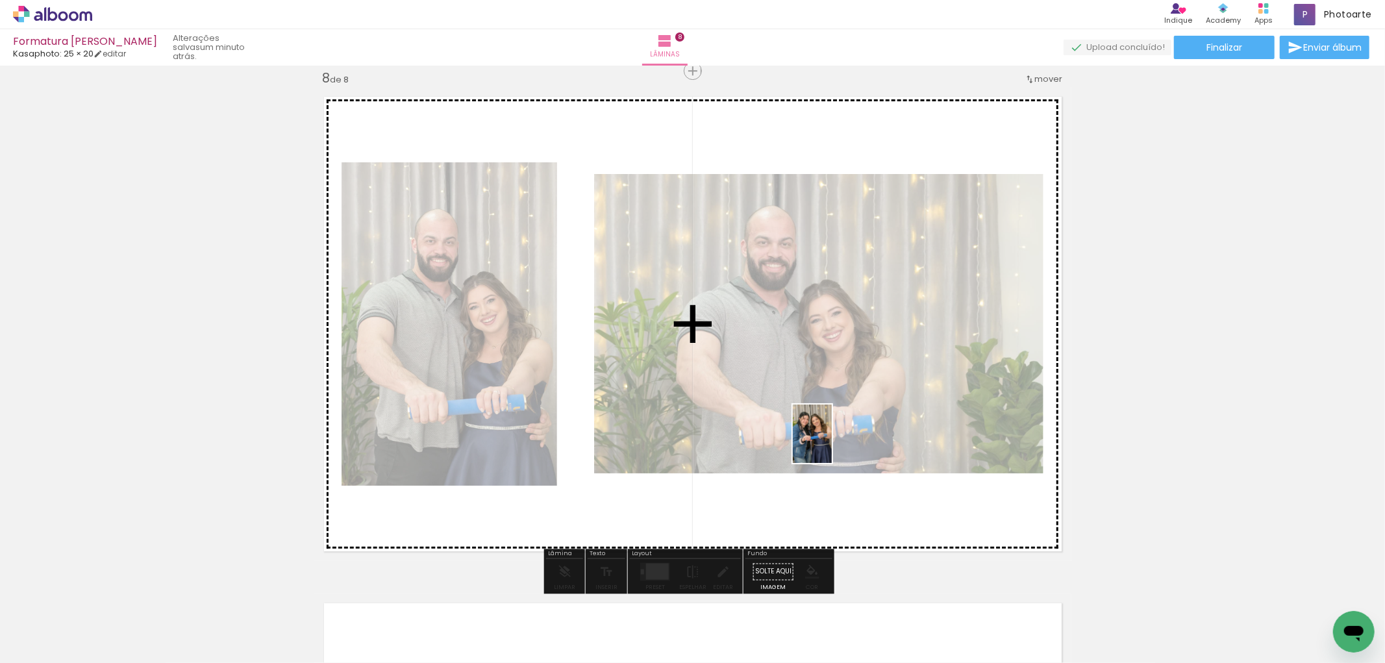
drag, startPoint x: 922, startPoint y: 617, endPoint x: 832, endPoint y: 443, distance: 195.4
click at [832, 443] on quentale-workspace at bounding box center [692, 331] width 1385 height 663
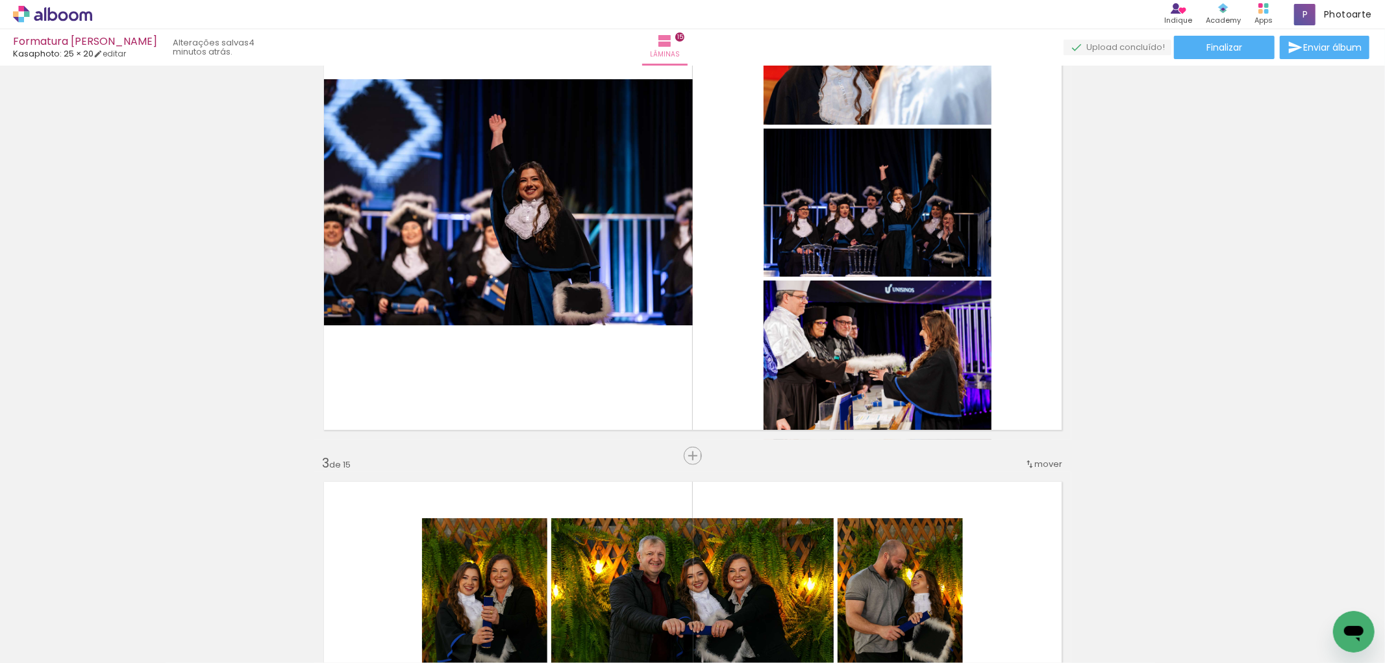
scroll to position [623, 0]
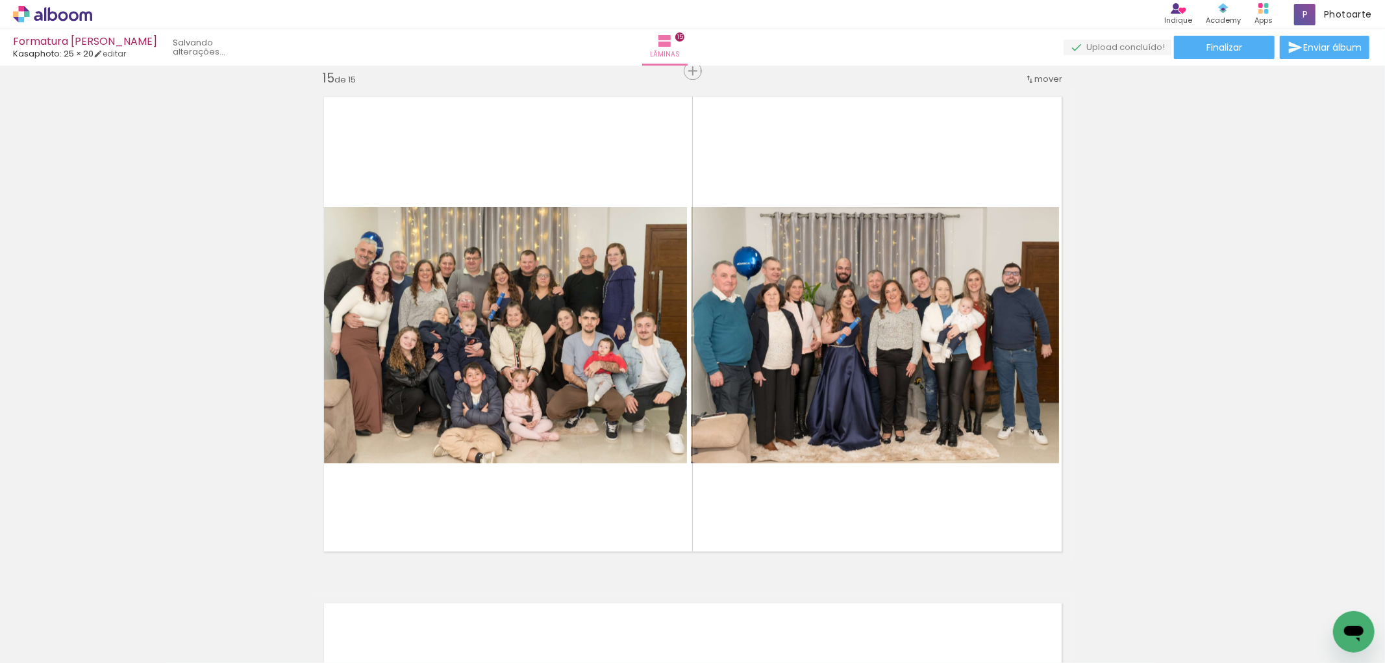
scroll to position [673, 0]
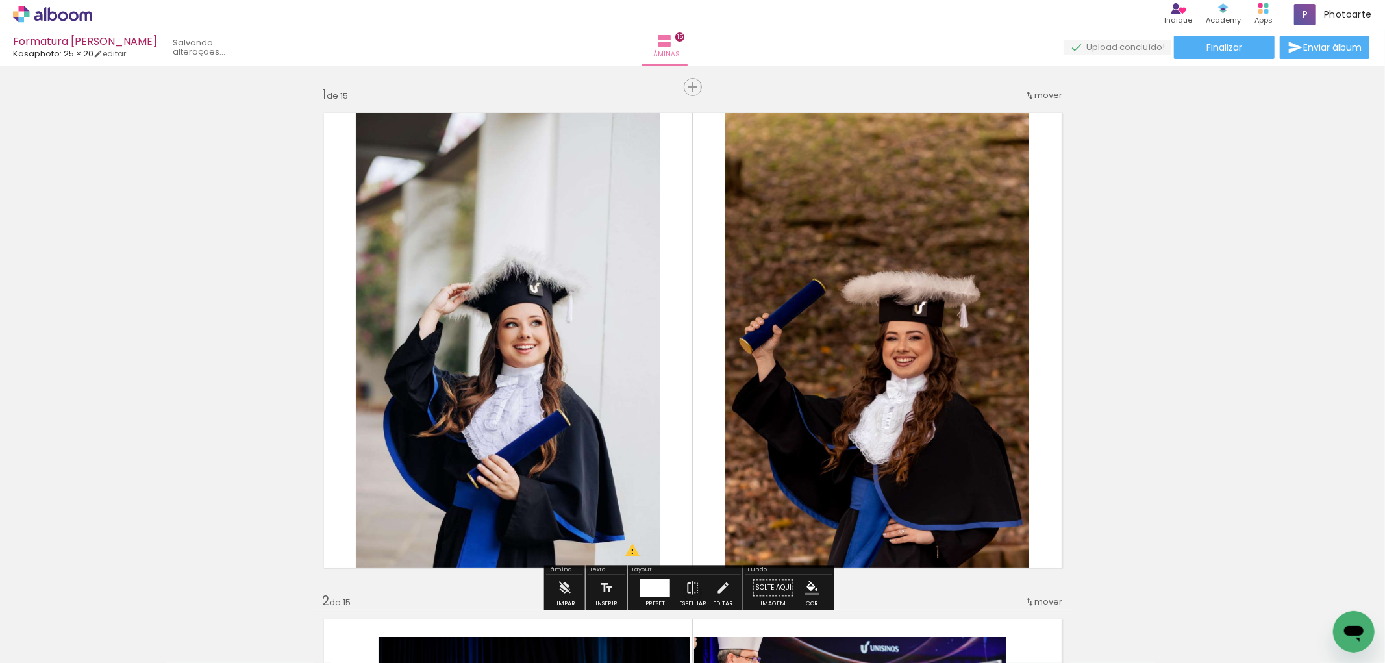
scroll to position [673, 0]
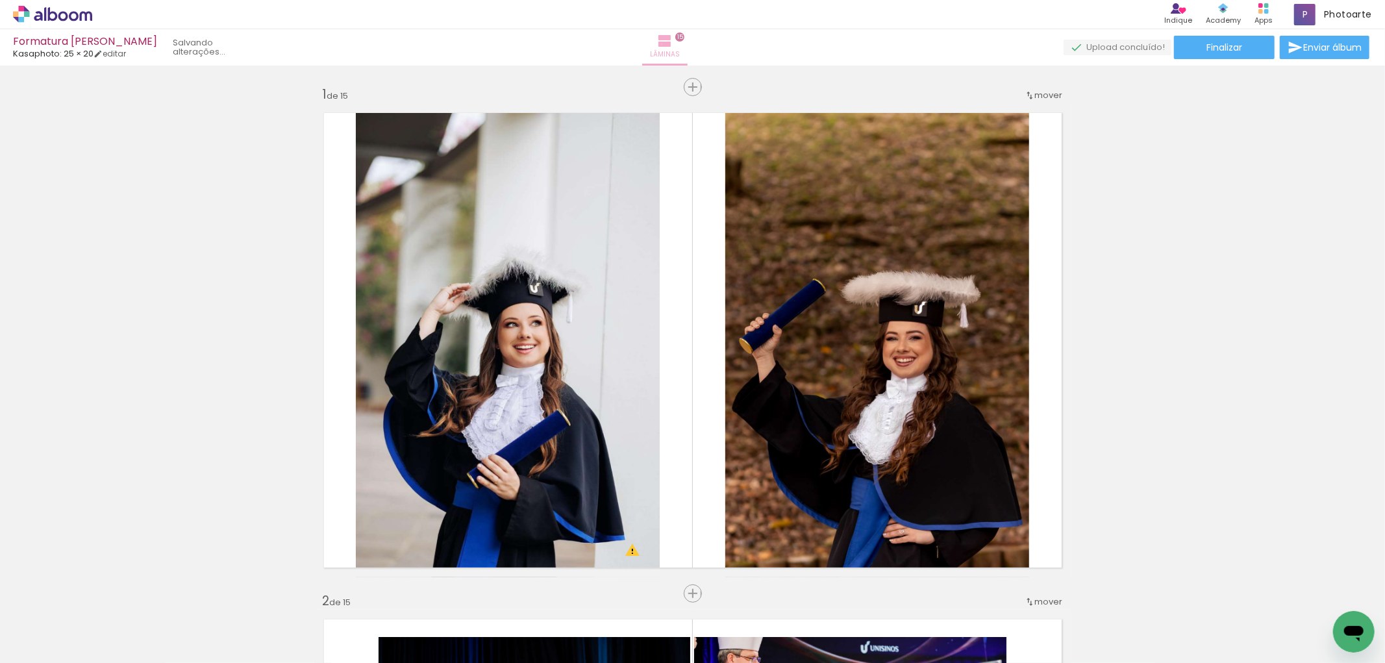
click at [673, 44] on iron-icon at bounding box center [665, 41] width 16 height 16
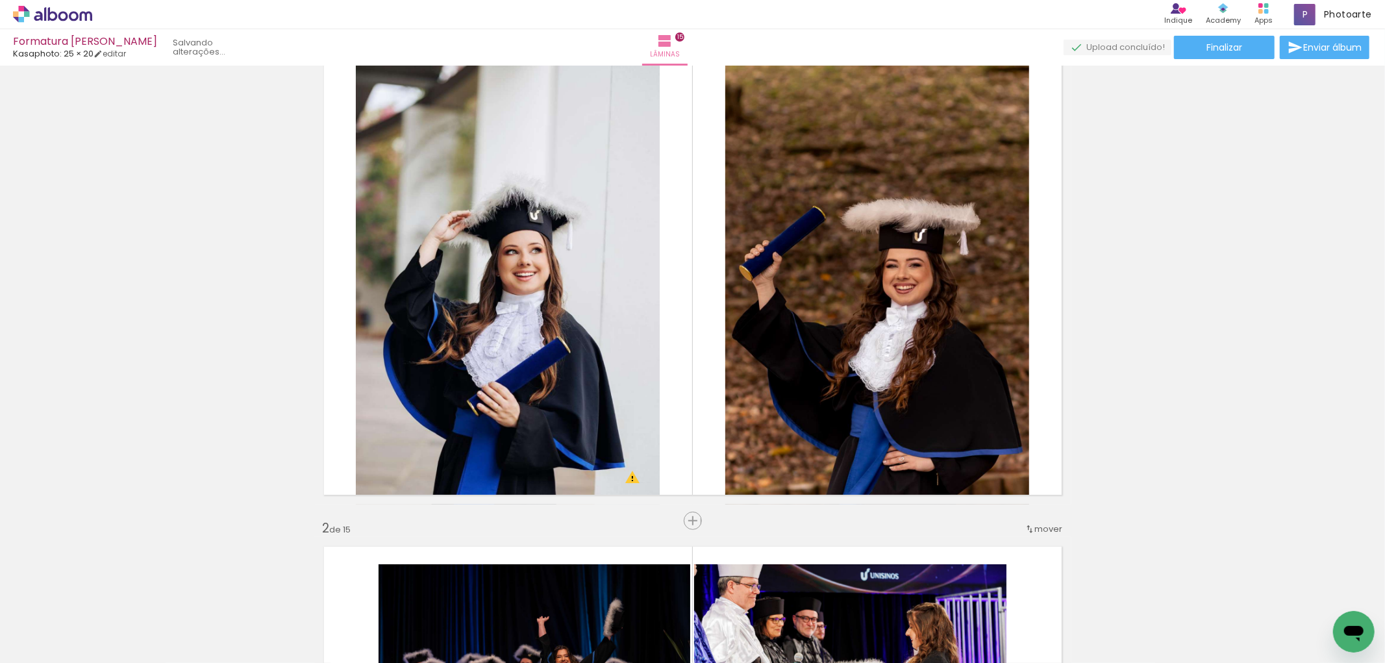
scroll to position [0, 0]
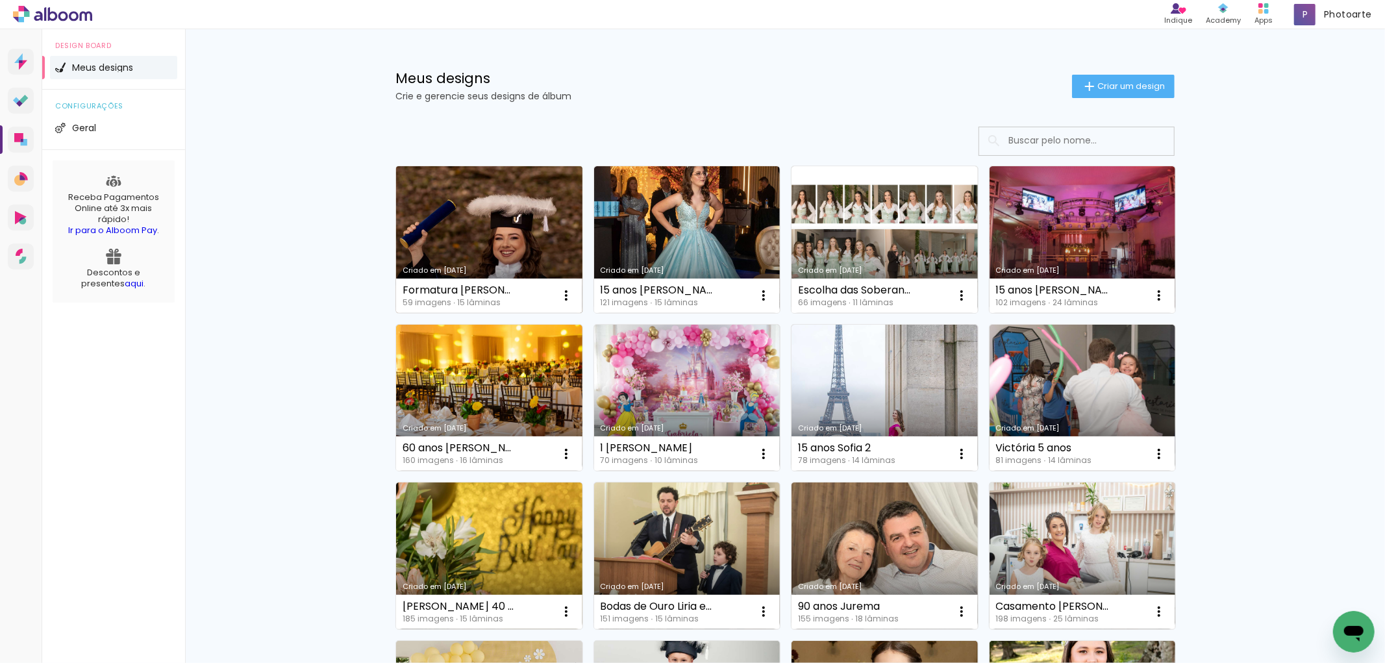
click at [523, 208] on link "Criado em [DATE]" at bounding box center [489, 239] width 186 height 147
